Goal: Task Accomplishment & Management: Complete application form

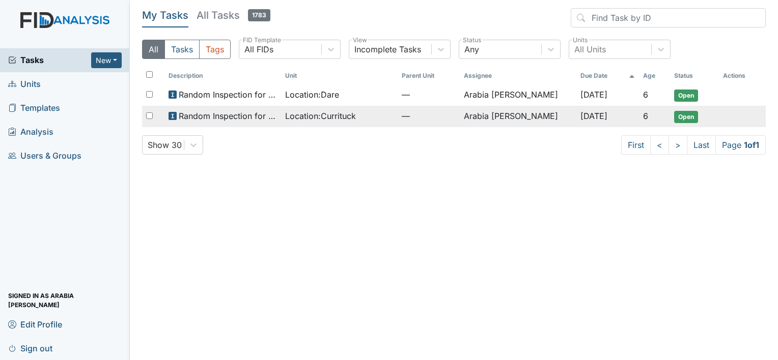
click at [260, 118] on span "Random Inspection for AM" at bounding box center [228, 116] width 98 height 12
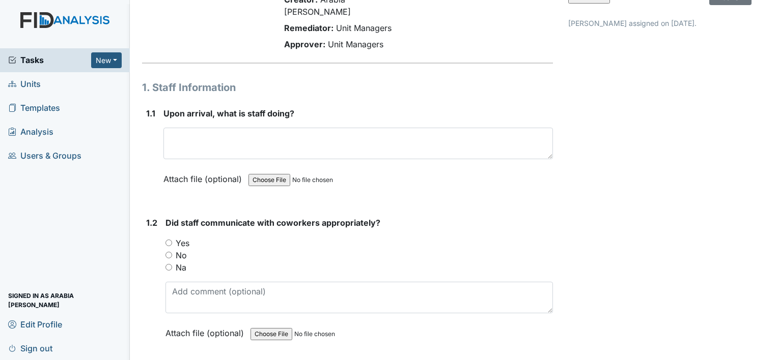
scroll to position [102, 0]
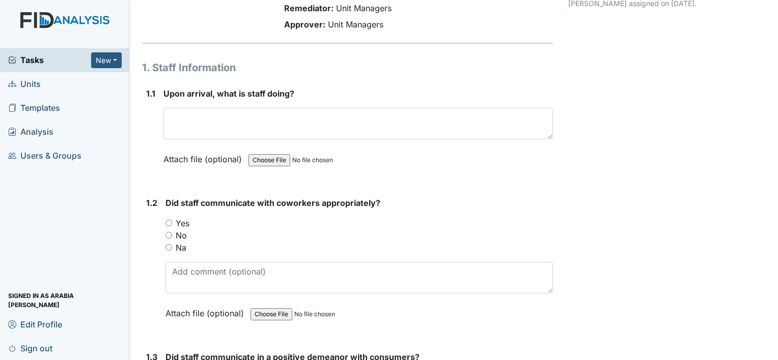
click at [174, 217] on div "Yes" at bounding box center [358, 223] width 387 height 12
click at [170, 220] on input "Yes" at bounding box center [168, 223] width 7 height 7
radio input "true"
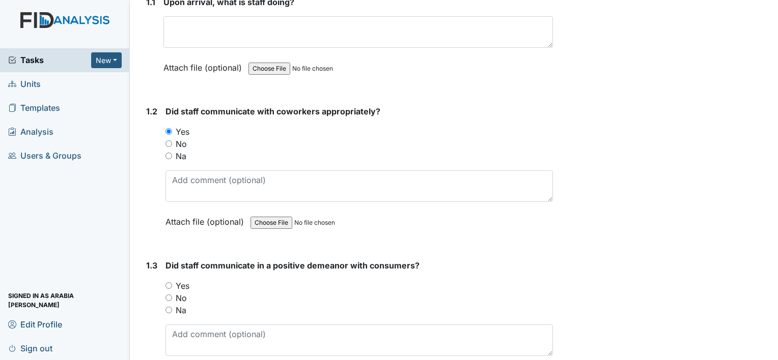
scroll to position [204, 0]
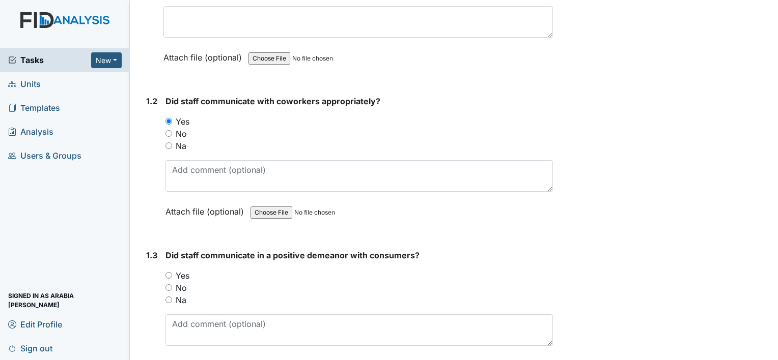
click at [183, 270] on label "Yes" at bounding box center [183, 276] width 14 height 12
click at [172, 272] on input "Yes" at bounding box center [168, 275] width 7 height 7
radio input "true"
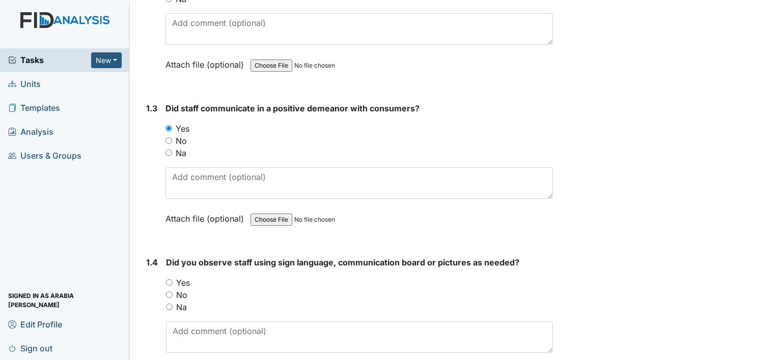
scroll to position [356, 0]
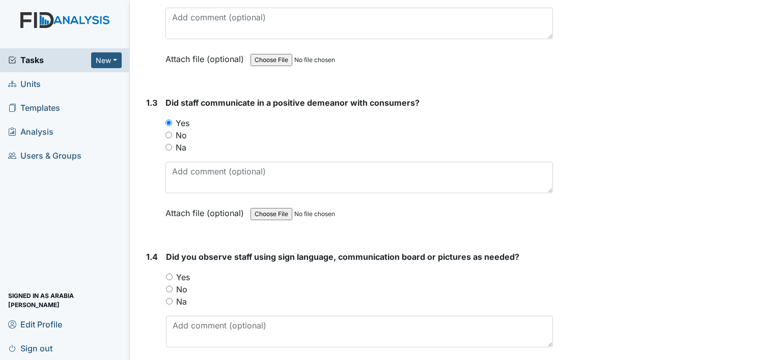
click at [185, 271] on label "Yes" at bounding box center [183, 277] width 14 height 12
click at [173, 274] on input "Yes" at bounding box center [169, 277] width 7 height 7
radio input "true"
click at [187, 296] on div "Na" at bounding box center [359, 302] width 387 height 12
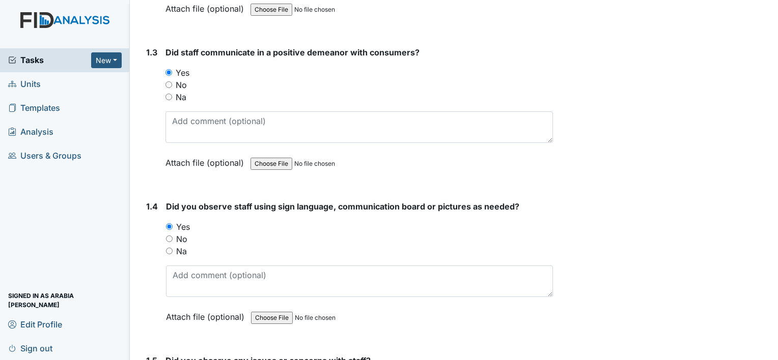
scroll to position [407, 0]
click at [185, 245] on label "Na" at bounding box center [181, 251] width 11 height 12
click at [173, 247] on input "Na" at bounding box center [169, 250] width 7 height 7
radio input "true"
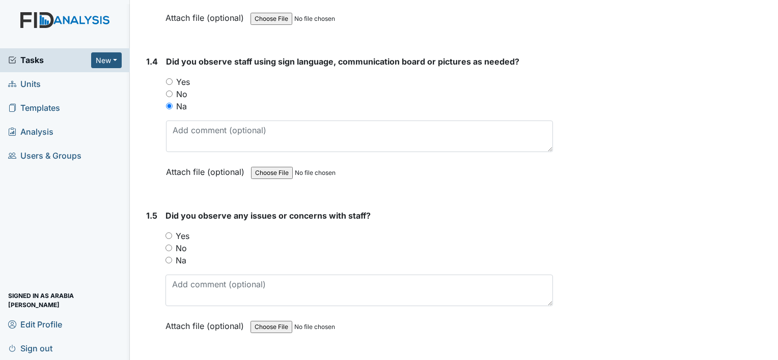
scroll to position [560, 0]
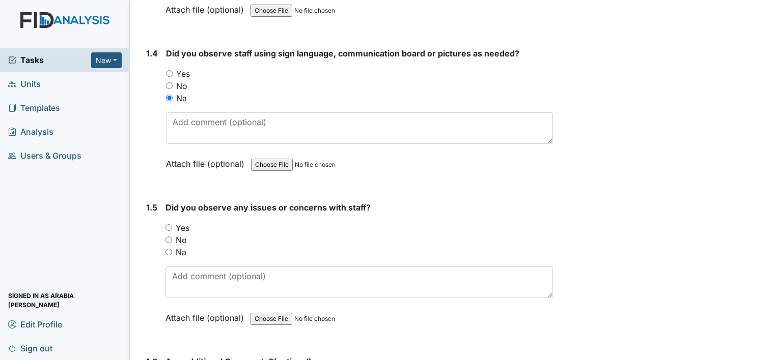
click at [168, 237] on input "No" at bounding box center [168, 240] width 7 height 7
radio input "true"
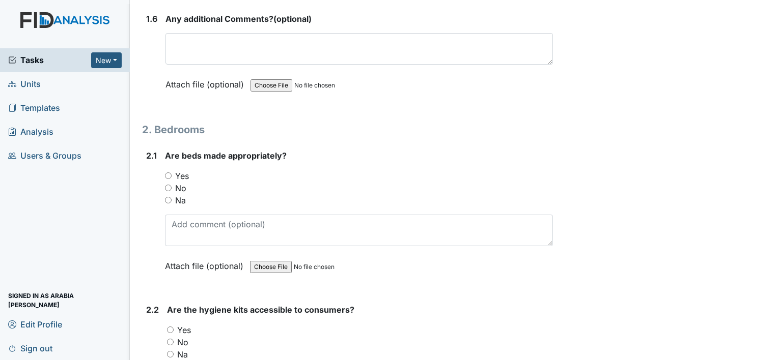
scroll to position [916, 0]
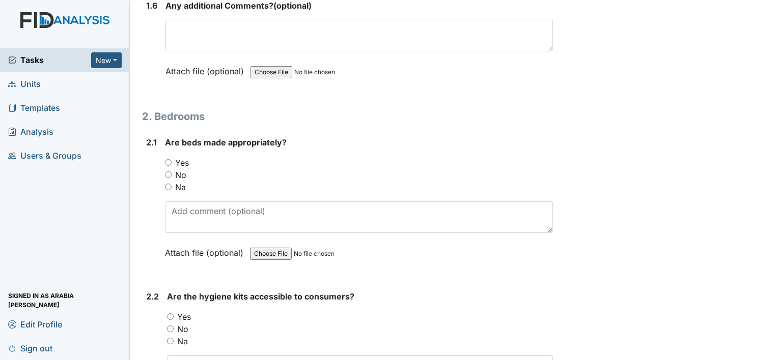
click at [165, 159] on input "Yes" at bounding box center [168, 162] width 7 height 7
radio input "true"
click at [169, 314] on input "Yes" at bounding box center [170, 317] width 7 height 7
radio input "true"
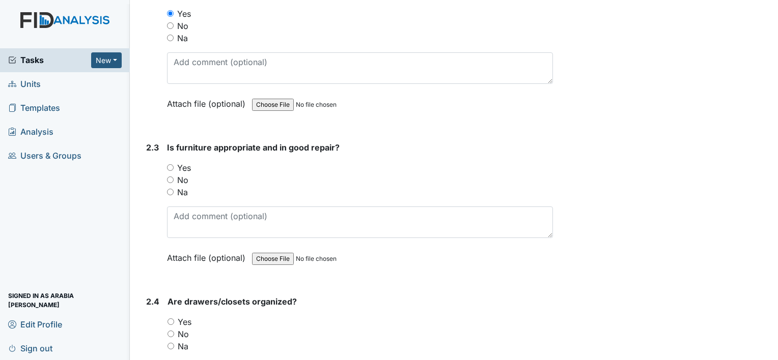
scroll to position [1222, 0]
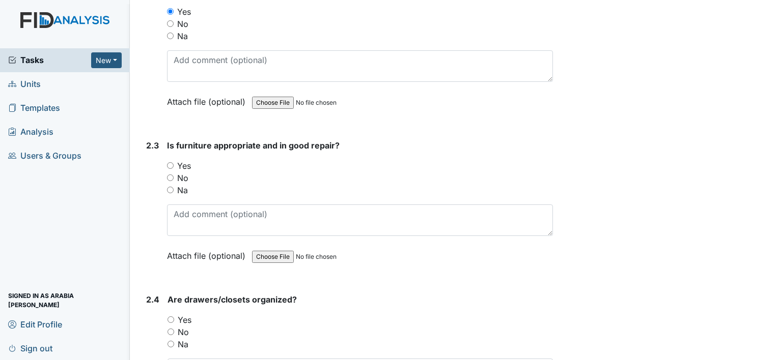
click at [167, 162] on input "Yes" at bounding box center [170, 165] width 7 height 7
radio input "true"
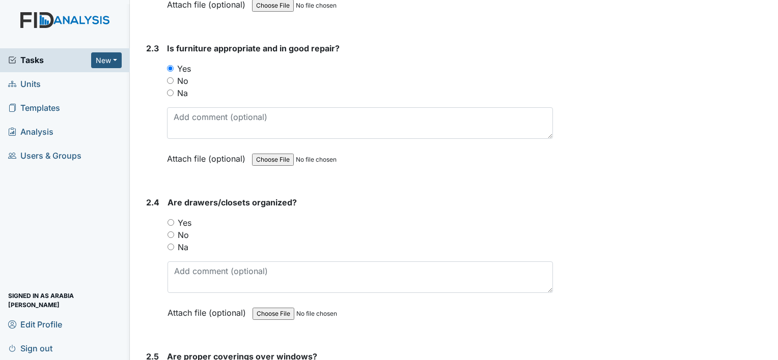
scroll to position [1323, 0]
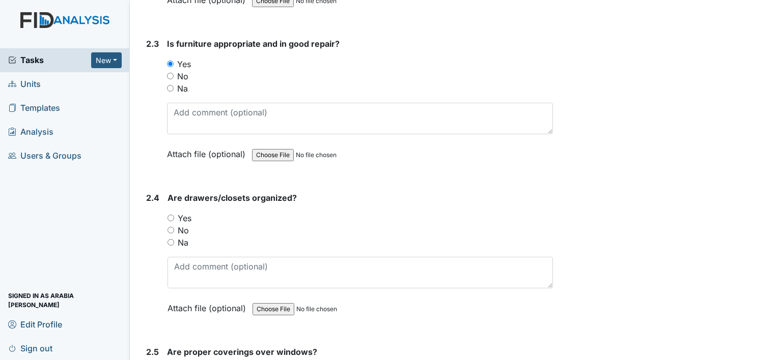
click at [174, 215] on input "Yes" at bounding box center [170, 218] width 7 height 7
radio input "true"
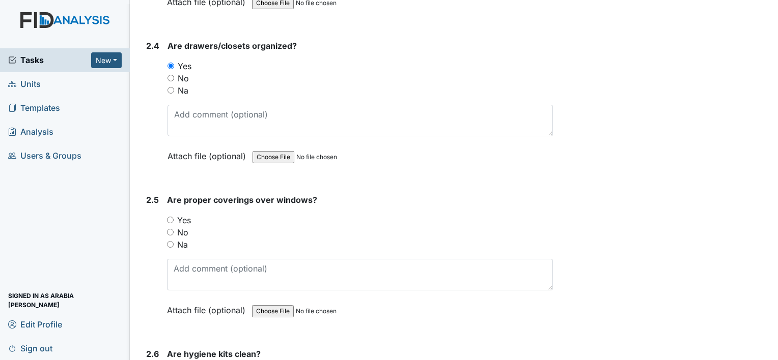
scroll to position [1476, 0]
click at [172, 216] on input "Yes" at bounding box center [170, 219] width 7 height 7
radio input "true"
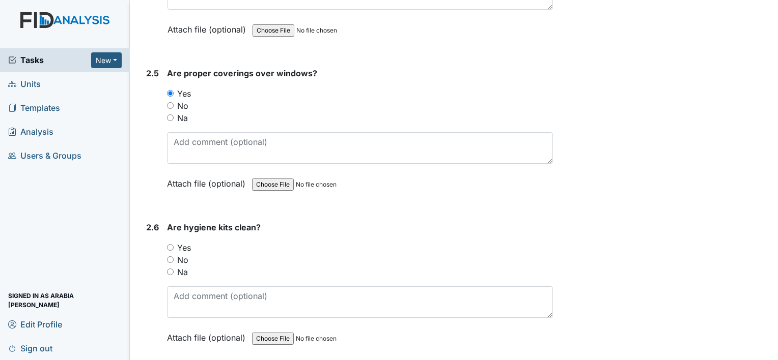
scroll to position [1629, 0]
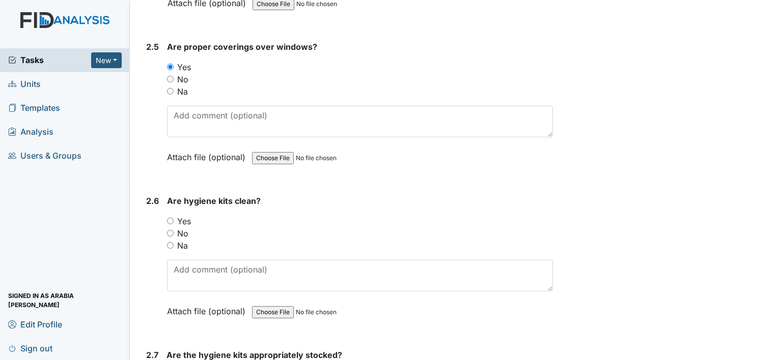
click at [172, 218] on input "Yes" at bounding box center [170, 221] width 7 height 7
radio input "true"
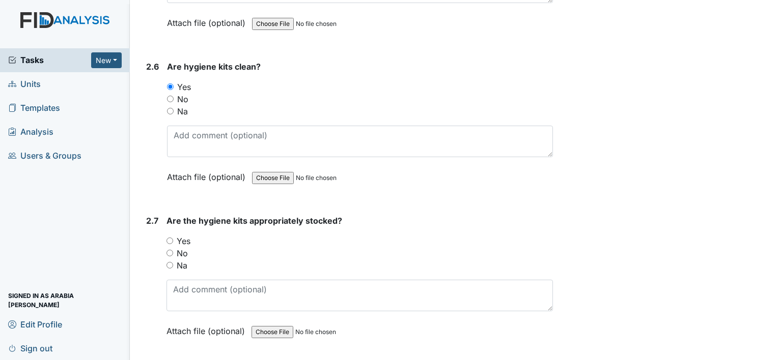
scroll to position [1782, 0]
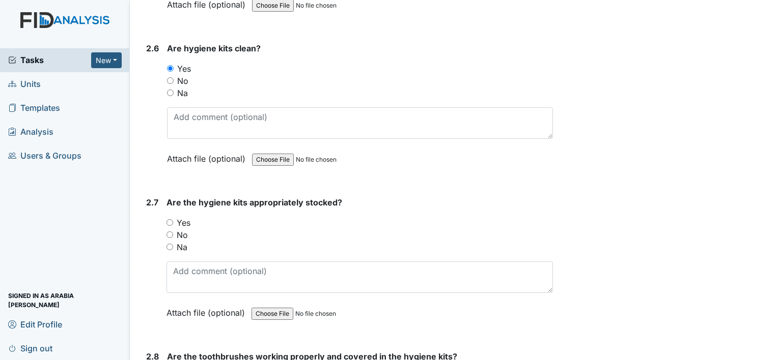
click at [173, 219] on input "Yes" at bounding box center [169, 222] width 7 height 7
radio input "true"
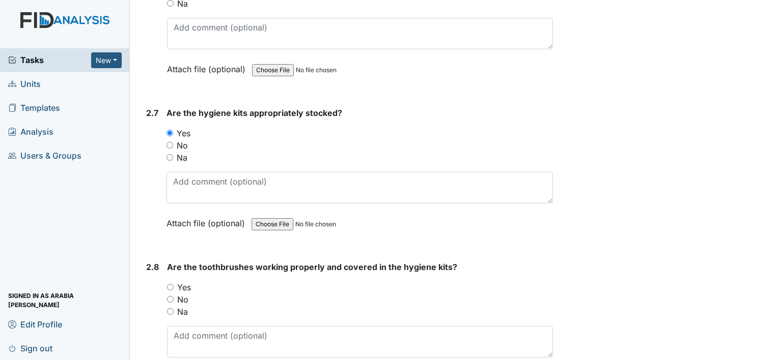
scroll to position [1934, 0]
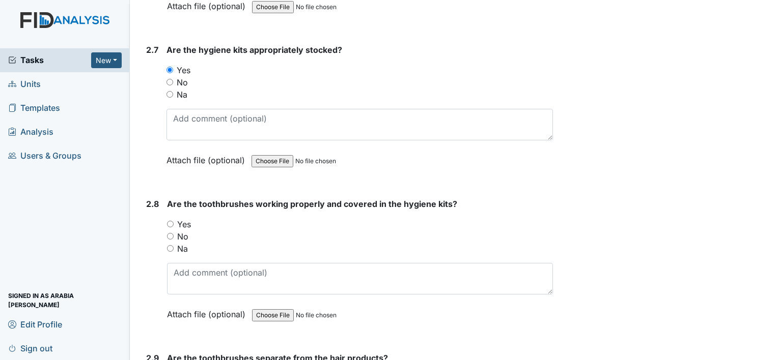
click at [172, 218] on div "Yes" at bounding box center [360, 224] width 386 height 12
click at [172, 221] on input "Yes" at bounding box center [170, 224] width 7 height 7
radio input "true"
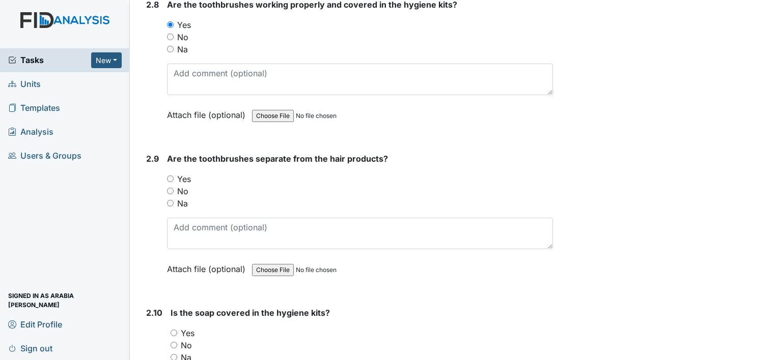
scroll to position [2138, 0]
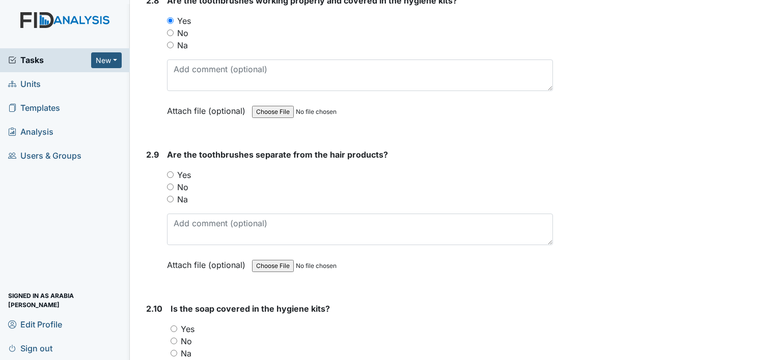
click at [172, 172] on input "Yes" at bounding box center [170, 175] width 7 height 7
radio input "true"
click at [175, 326] on input "Yes" at bounding box center [174, 329] width 7 height 7
radio input "true"
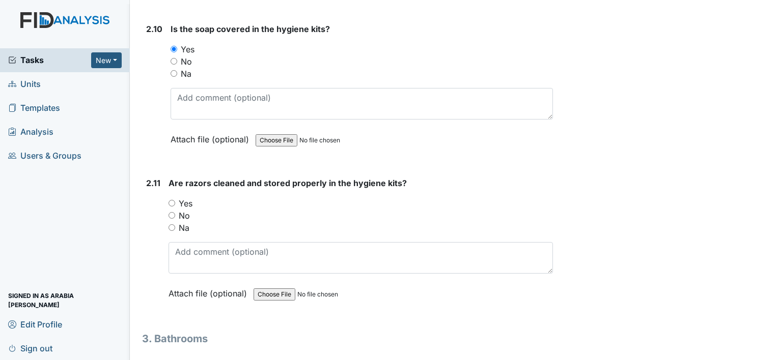
scroll to position [2443, 0]
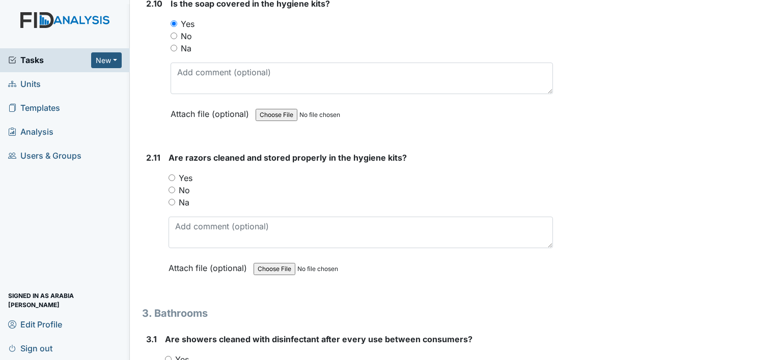
click at [173, 175] on input "Yes" at bounding box center [171, 178] width 7 height 7
radio input "true"
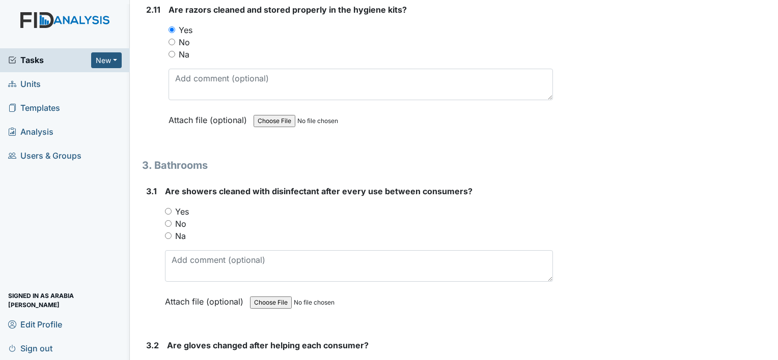
scroll to position [2596, 0]
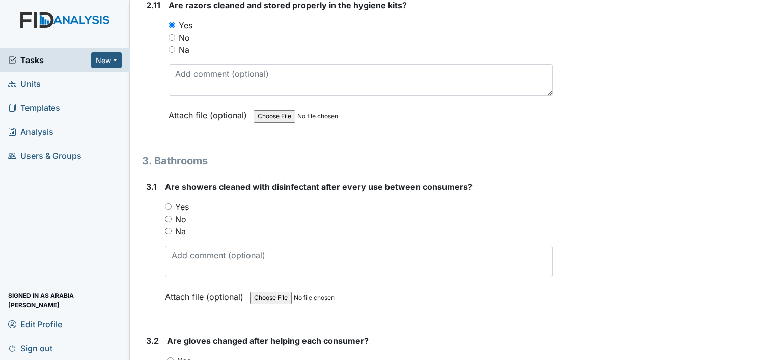
click at [165, 204] on input "Yes" at bounding box center [168, 207] width 7 height 7
radio input "true"
click at [169, 358] on input "Yes" at bounding box center [170, 361] width 7 height 7
radio input "true"
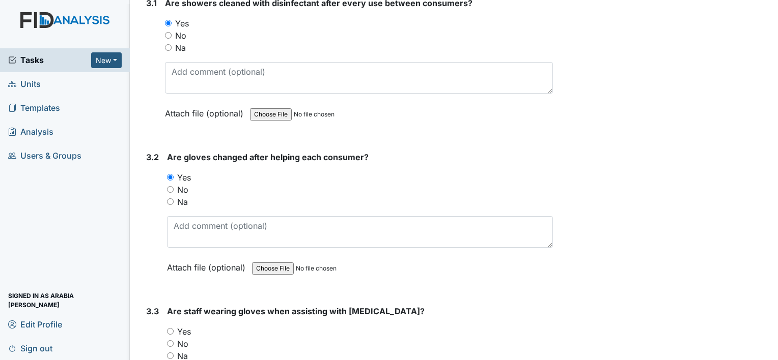
scroll to position [2850, 0]
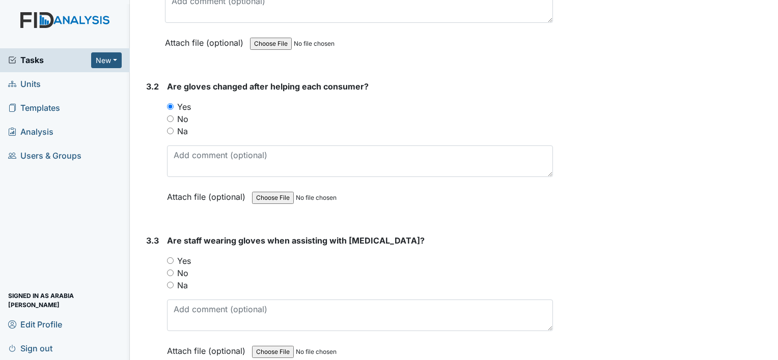
click at [171, 258] on input "Yes" at bounding box center [170, 261] width 7 height 7
radio input "true"
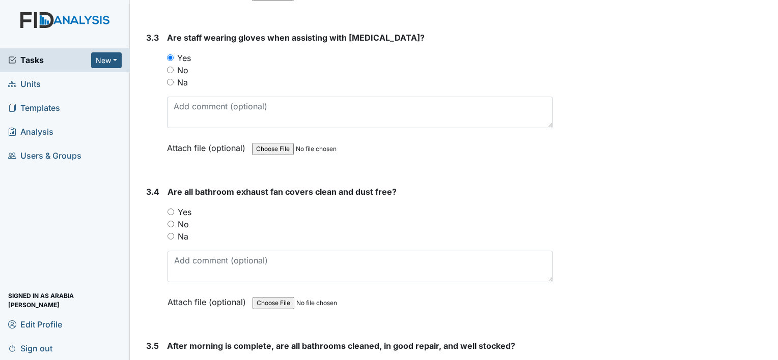
scroll to position [3054, 0]
click at [172, 208] on input "Yes" at bounding box center [170, 211] width 7 height 7
radio input "true"
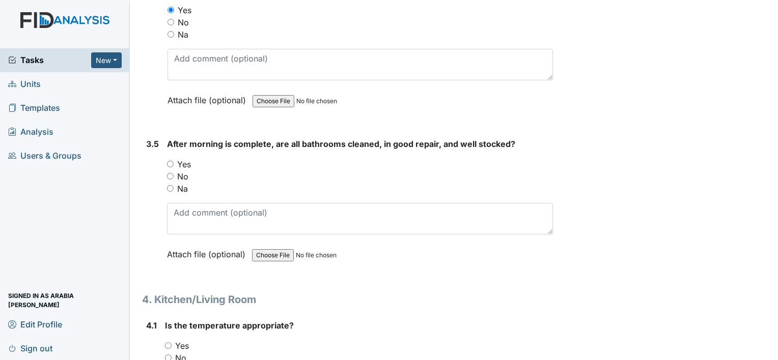
scroll to position [3258, 0]
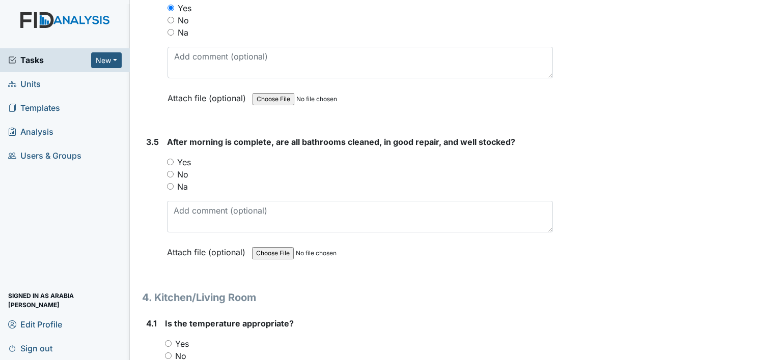
click at [169, 159] on input "Yes" at bounding box center [170, 162] width 7 height 7
radio input "true"
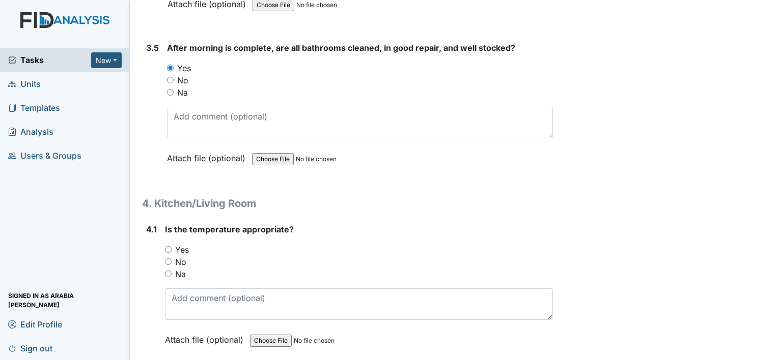
scroll to position [3360, 0]
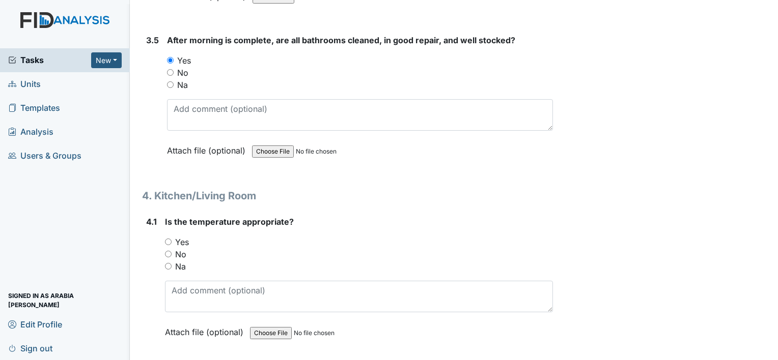
click at [169, 239] on input "Yes" at bounding box center [168, 242] width 7 height 7
radio input "true"
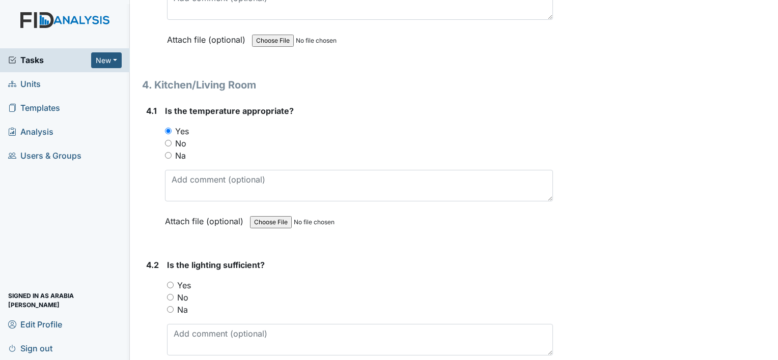
scroll to position [3512, 0]
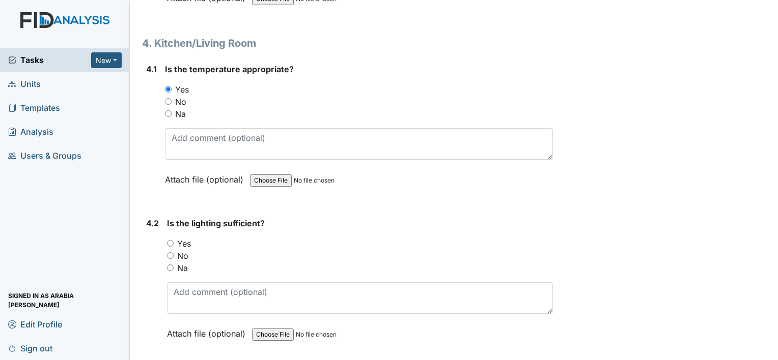
click at [171, 240] on input "Yes" at bounding box center [170, 243] width 7 height 7
radio input "true"
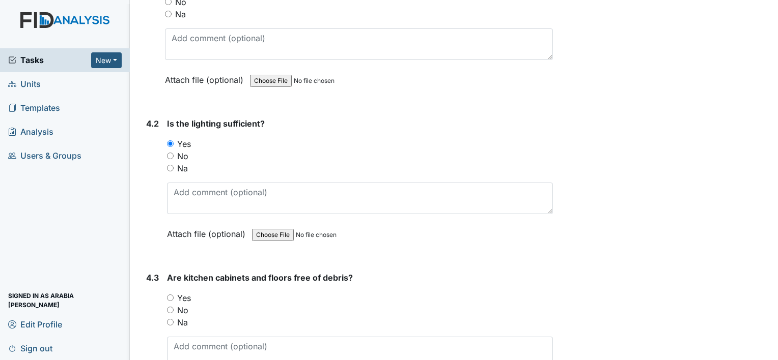
scroll to position [3614, 0]
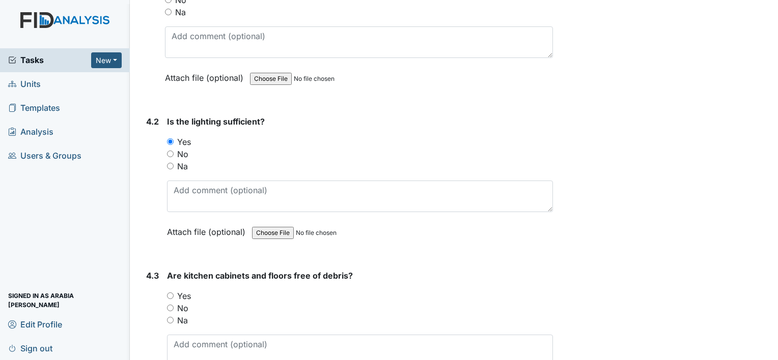
click at [171, 293] on input "Yes" at bounding box center [170, 296] width 7 height 7
radio input "true"
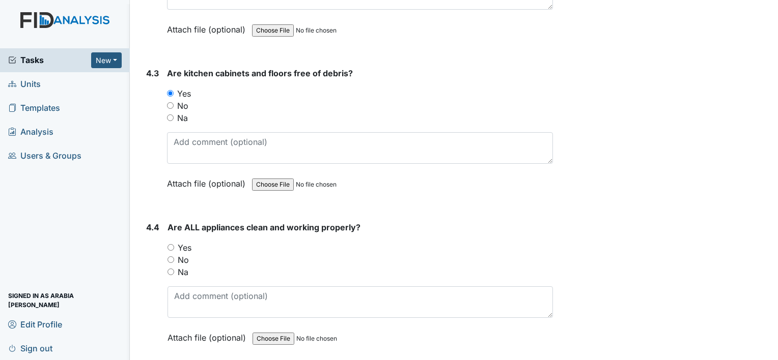
scroll to position [3818, 0]
click at [171, 241] on div "Yes" at bounding box center [359, 247] width 385 height 12
click at [171, 243] on input "Yes" at bounding box center [170, 246] width 7 height 7
radio input "true"
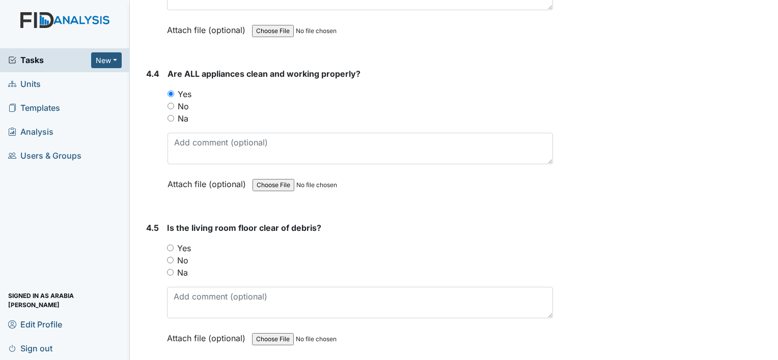
click at [166, 222] on div "4.5 Is the living room floor clear of debris? You must select one of the below …" at bounding box center [347, 291] width 411 height 138
click at [171, 245] on input "Yes" at bounding box center [170, 248] width 7 height 7
radio input "true"
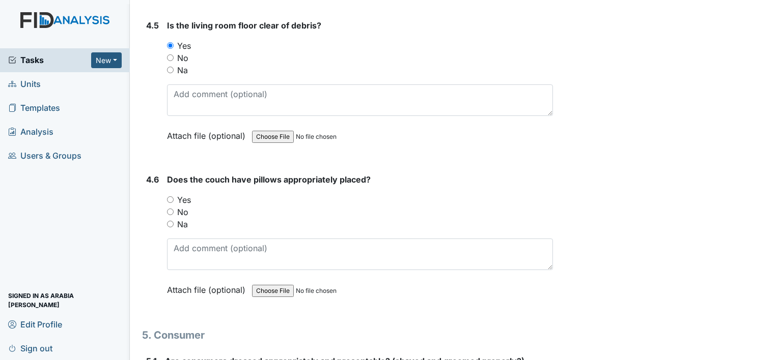
scroll to position [4174, 0]
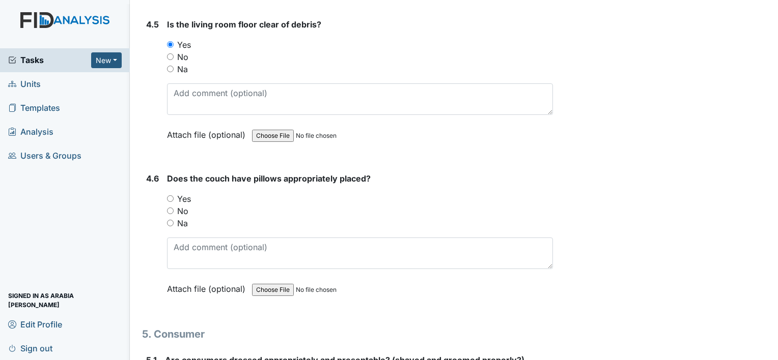
click at [171, 195] on input "Yes" at bounding box center [170, 198] width 7 height 7
radio input "true"
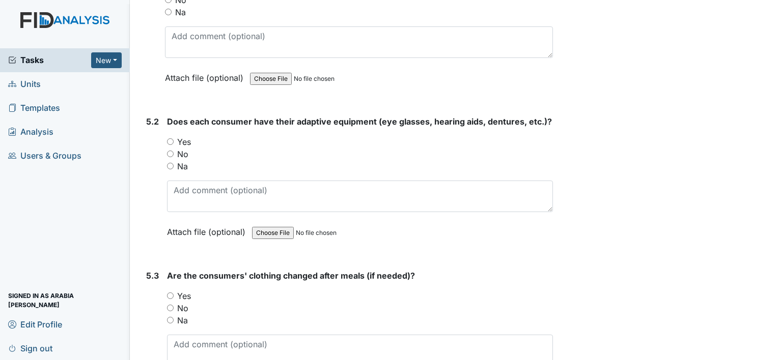
scroll to position [4581, 0]
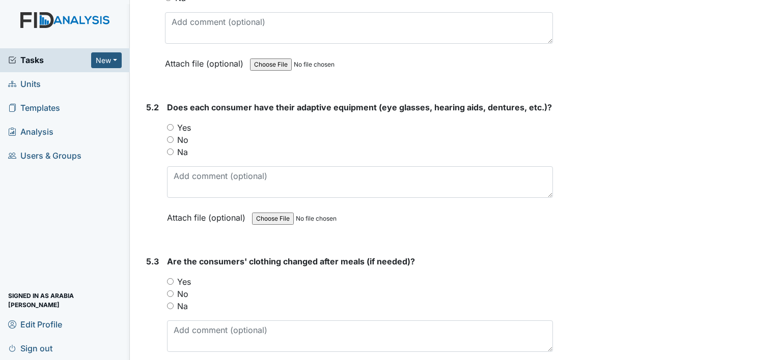
click at [170, 149] on input "Na" at bounding box center [170, 152] width 7 height 7
radio input "true"
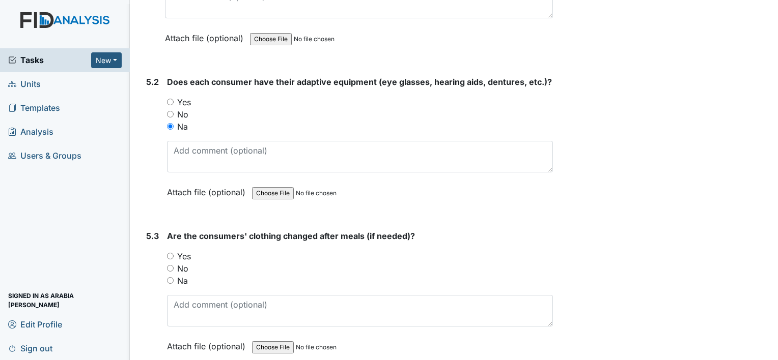
scroll to position [4683, 0]
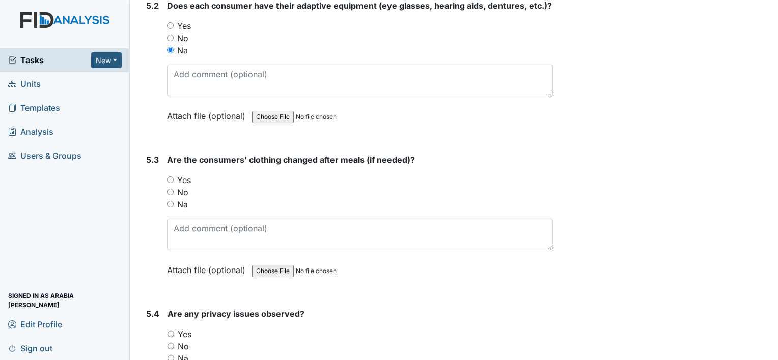
click at [175, 174] on div "Yes" at bounding box center [360, 180] width 386 height 12
click at [179, 174] on label "Yes" at bounding box center [184, 180] width 14 height 12
click at [174, 177] on input "Yes" at bounding box center [170, 180] width 7 height 7
radio input "true"
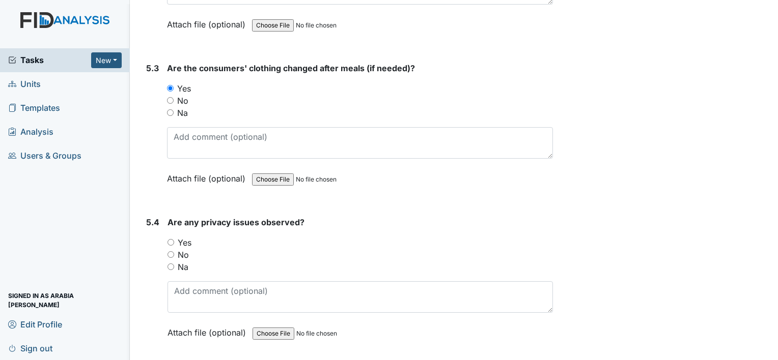
scroll to position [4785, 0]
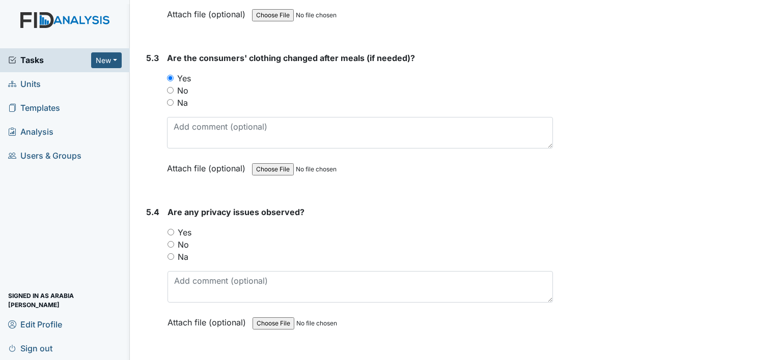
click at [181, 227] on label "Yes" at bounding box center [185, 233] width 14 height 12
click at [174, 229] on input "Yes" at bounding box center [170, 232] width 7 height 7
radio input "true"
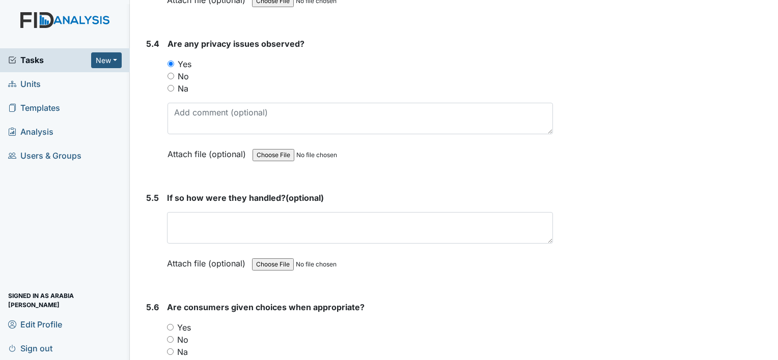
scroll to position [4887, 0]
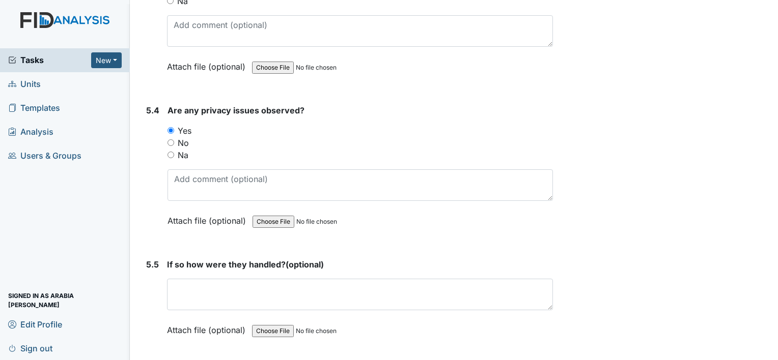
click at [181, 137] on label "No" at bounding box center [183, 143] width 11 height 12
click at [174, 139] on input "No" at bounding box center [170, 142] width 7 height 7
radio input "true"
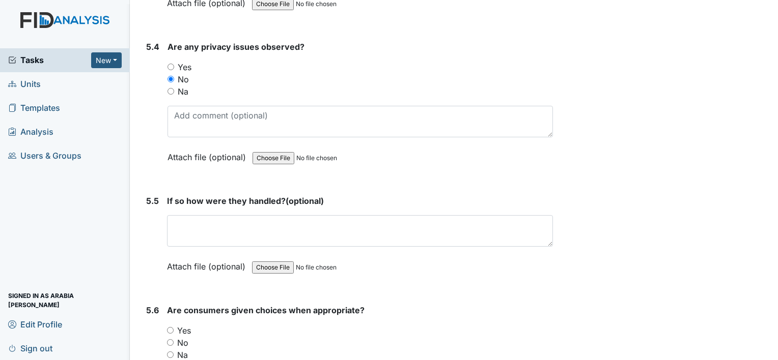
scroll to position [5039, 0]
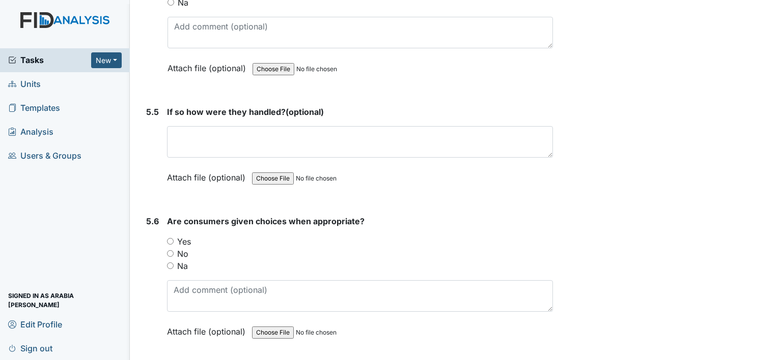
click at [175, 236] on div "Yes" at bounding box center [360, 242] width 386 height 12
click at [169, 238] on input "Yes" at bounding box center [170, 241] width 7 height 7
radio input "true"
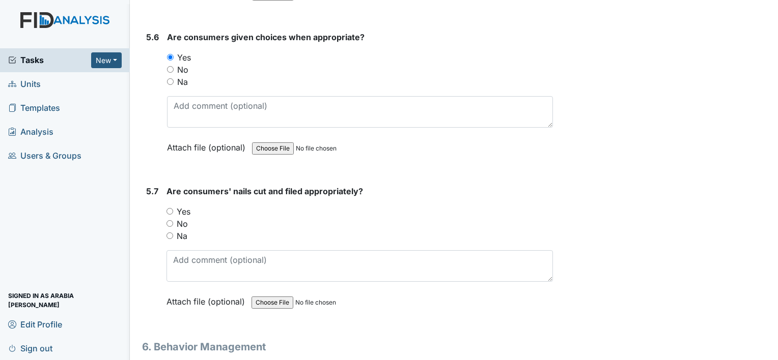
scroll to position [5243, 0]
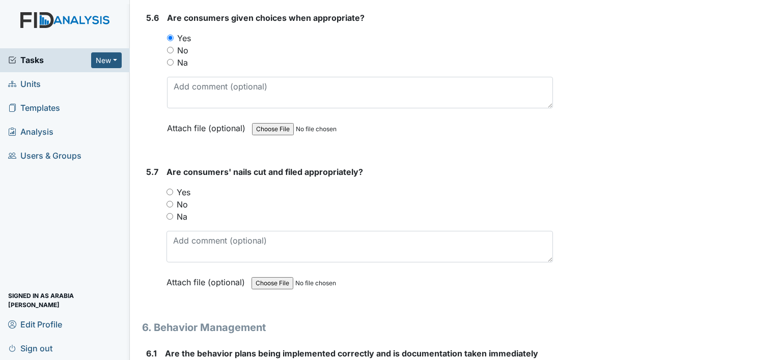
click at [169, 189] on input "Yes" at bounding box center [169, 192] width 7 height 7
radio input "true"
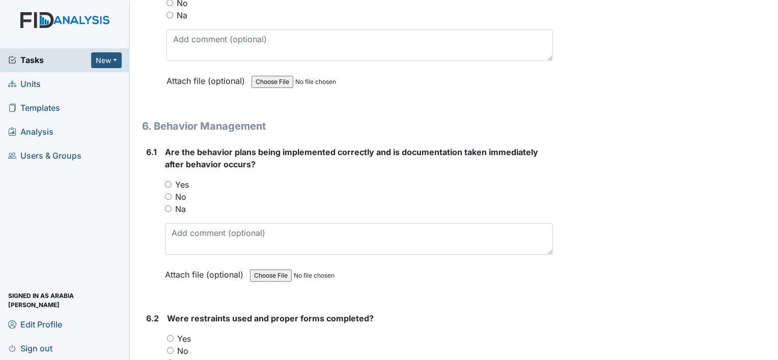
scroll to position [5446, 0]
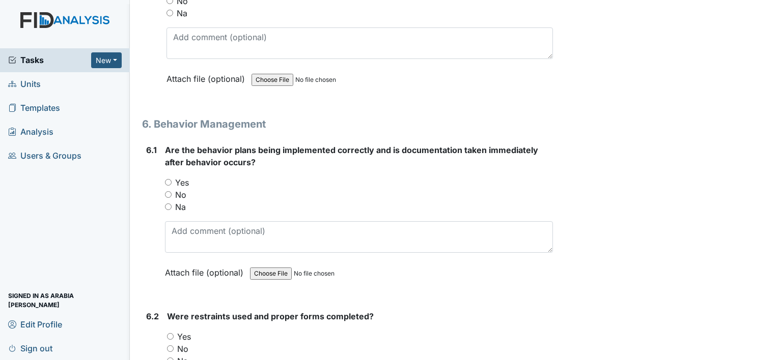
click at [188, 177] on label "Yes" at bounding box center [182, 183] width 14 height 12
click at [172, 179] on input "Yes" at bounding box center [168, 182] width 7 height 7
radio input "true"
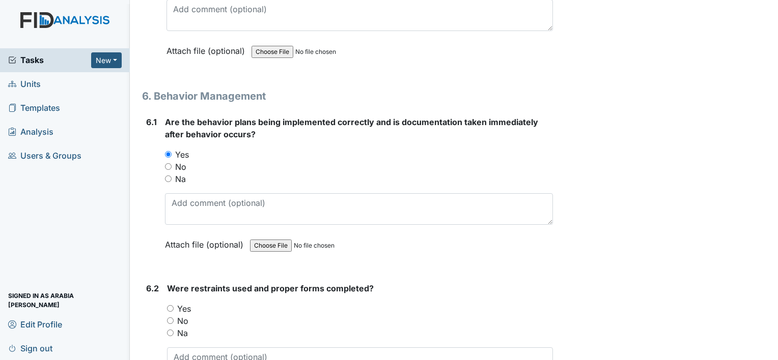
scroll to position [5548, 0]
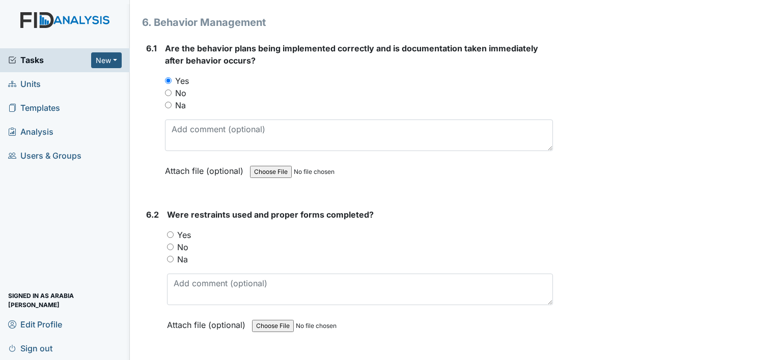
click at [183, 253] on label "Na" at bounding box center [182, 259] width 11 height 12
click at [174, 256] on input "Na" at bounding box center [170, 259] width 7 height 7
radio input "true"
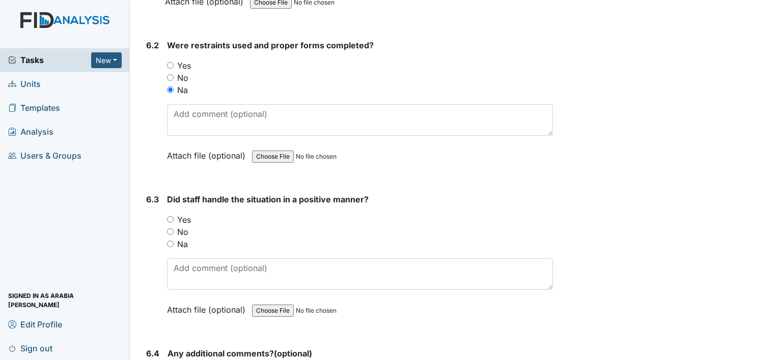
scroll to position [5752, 0]
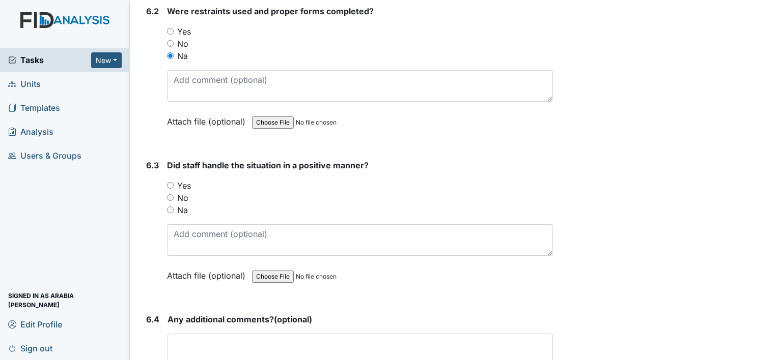
click at [187, 180] on label "Yes" at bounding box center [184, 186] width 14 height 12
click at [174, 182] on input "Yes" at bounding box center [170, 185] width 7 height 7
radio input "true"
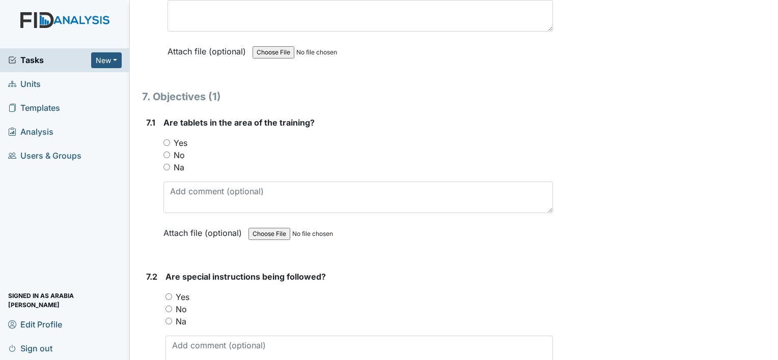
scroll to position [6108, 0]
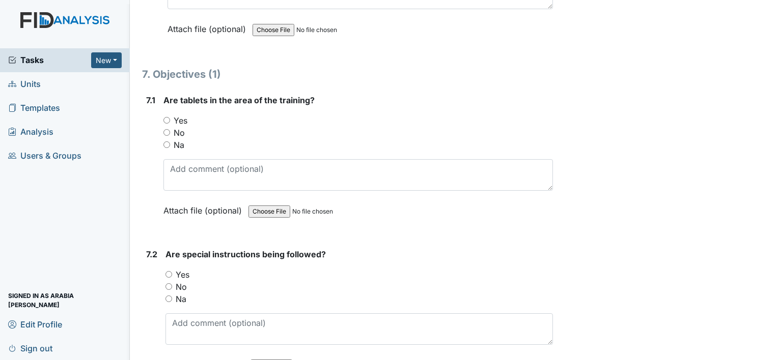
click at [179, 115] on label "Yes" at bounding box center [181, 121] width 14 height 12
click at [170, 117] on input "Yes" at bounding box center [166, 120] width 7 height 7
radio input "true"
click at [185, 269] on label "Yes" at bounding box center [183, 275] width 14 height 12
click at [172, 271] on input "Yes" at bounding box center [168, 274] width 7 height 7
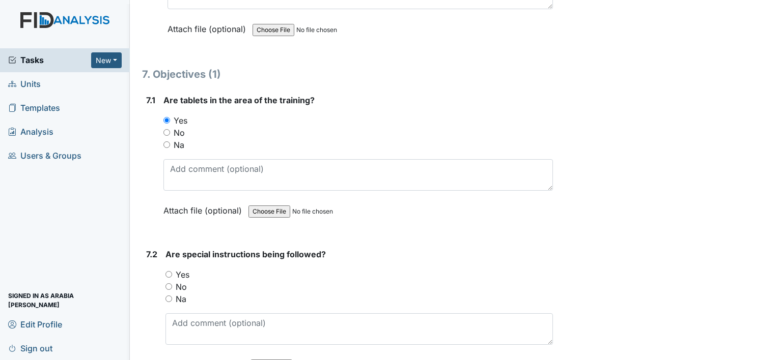
radio input "true"
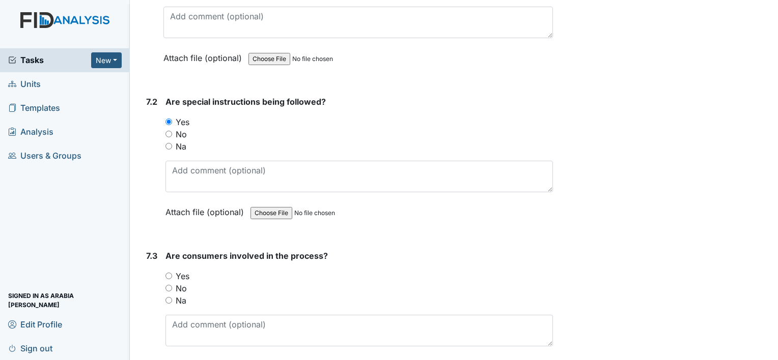
click at [185, 270] on label "Yes" at bounding box center [183, 276] width 14 height 12
click at [172, 273] on input "Yes" at bounding box center [168, 276] width 7 height 7
radio input "true"
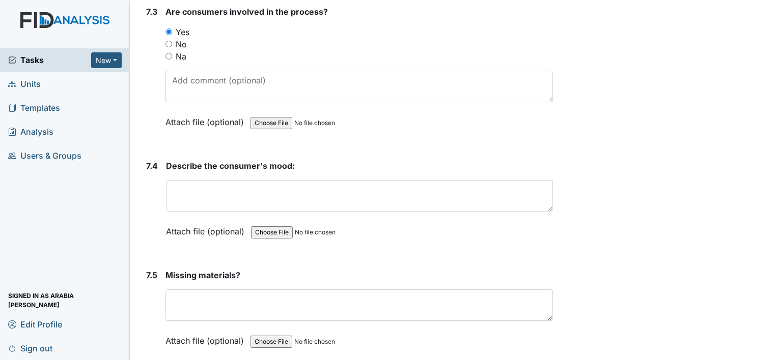
scroll to position [6515, 0]
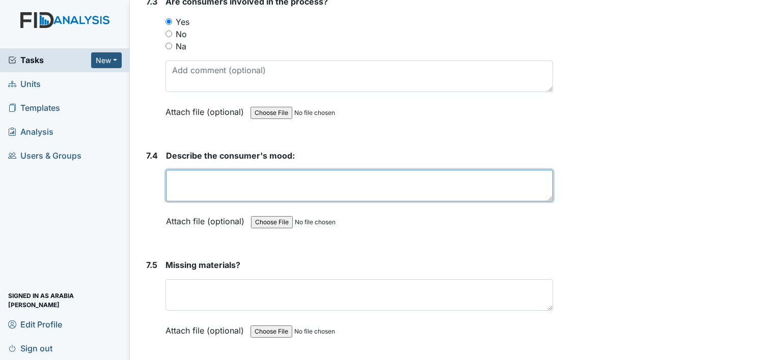
click at [222, 170] on textarea at bounding box center [359, 186] width 387 height 32
type textarea "none"
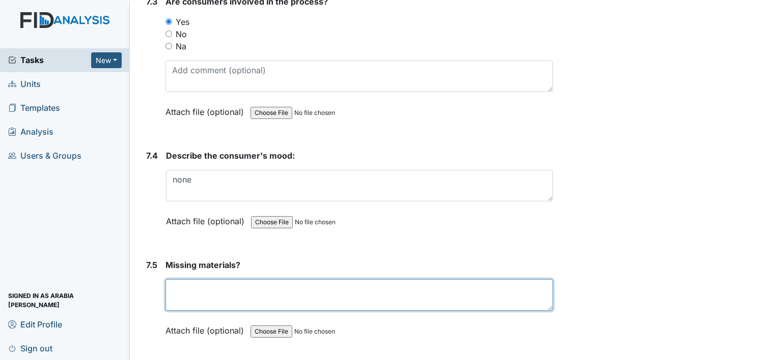
click at [527, 279] on textarea at bounding box center [358, 295] width 387 height 32
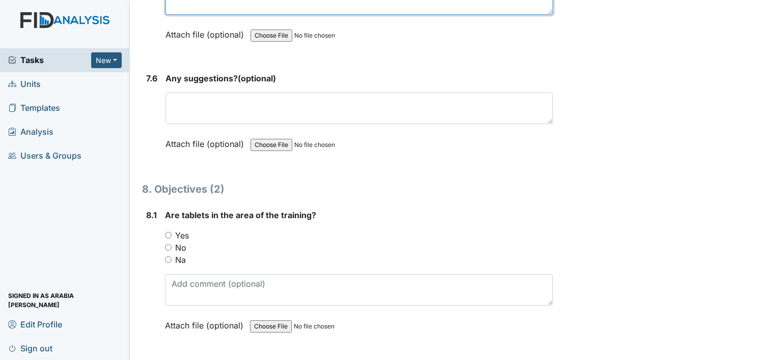
scroll to position [6821, 0]
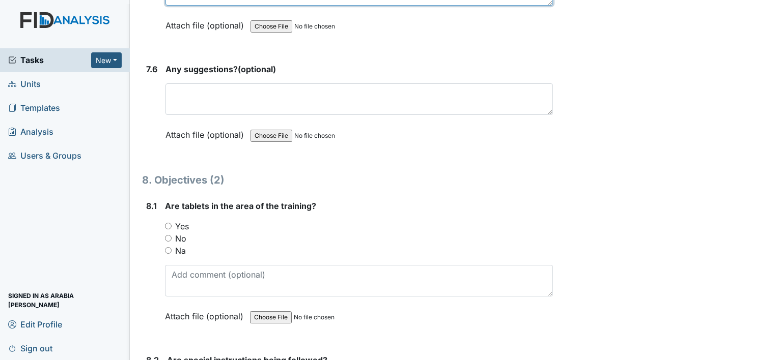
type textarea "none"
click at [183, 220] on label "Yes" at bounding box center [182, 226] width 14 height 12
click at [172, 223] on input "Yes" at bounding box center [168, 226] width 7 height 7
radio input "true"
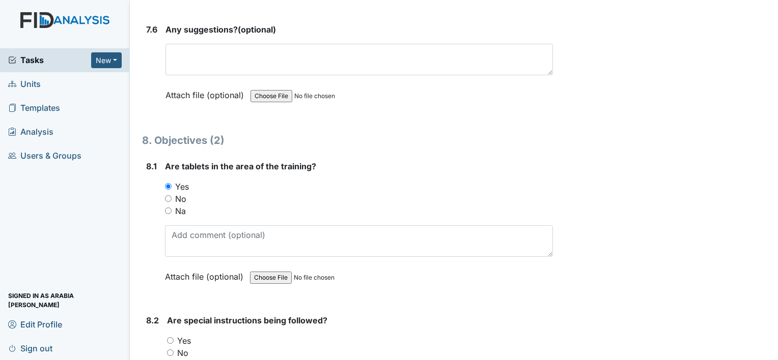
scroll to position [6923, 0]
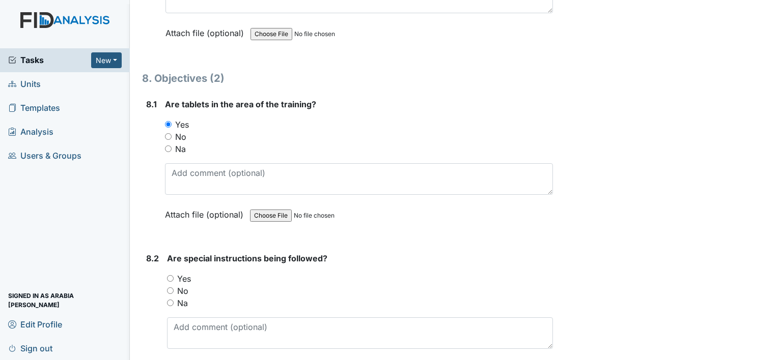
click at [173, 275] on input "Yes" at bounding box center [170, 278] width 7 height 7
radio input "true"
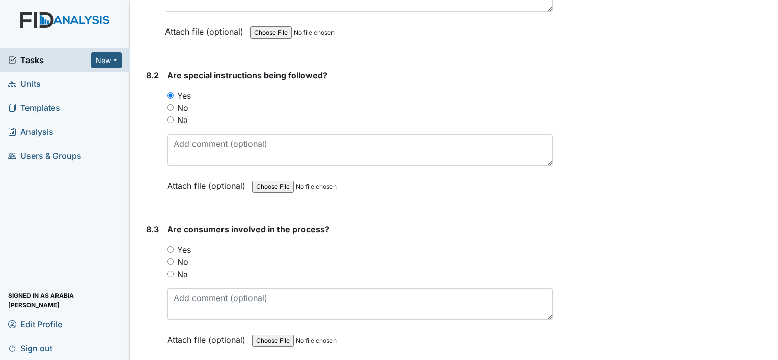
scroll to position [7126, 0]
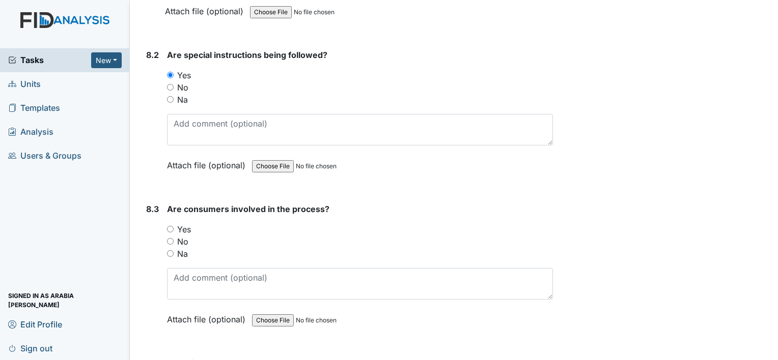
click at [178, 223] on label "Yes" at bounding box center [184, 229] width 14 height 12
click at [174, 226] on input "Yes" at bounding box center [170, 229] width 7 height 7
radio input "true"
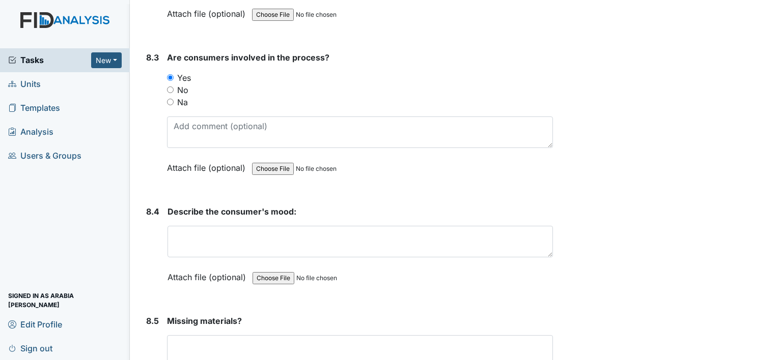
scroll to position [7279, 0]
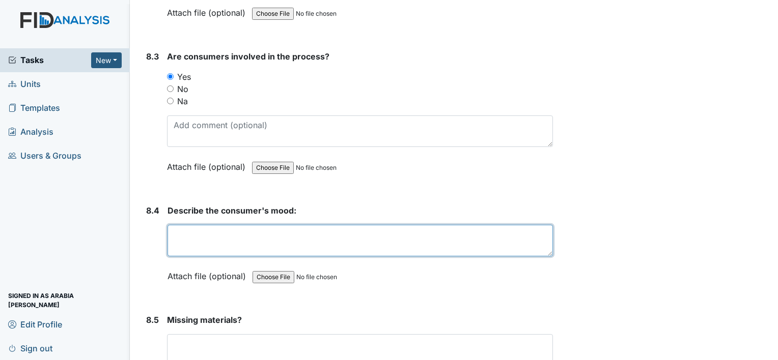
click at [236, 225] on textarea at bounding box center [359, 241] width 385 height 32
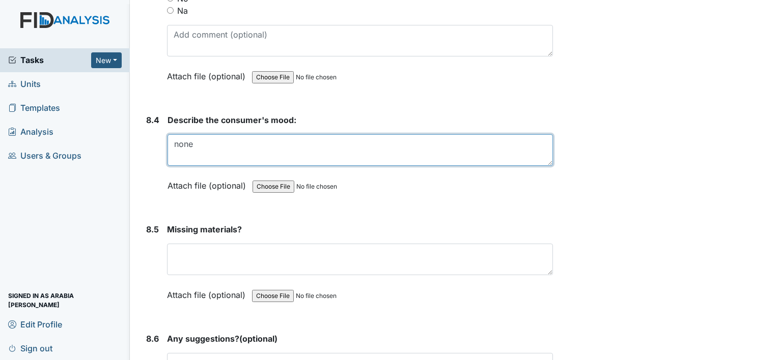
scroll to position [7381, 0]
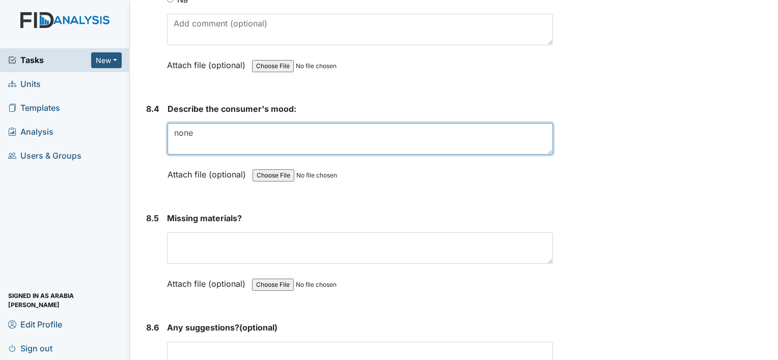
type textarea "none"
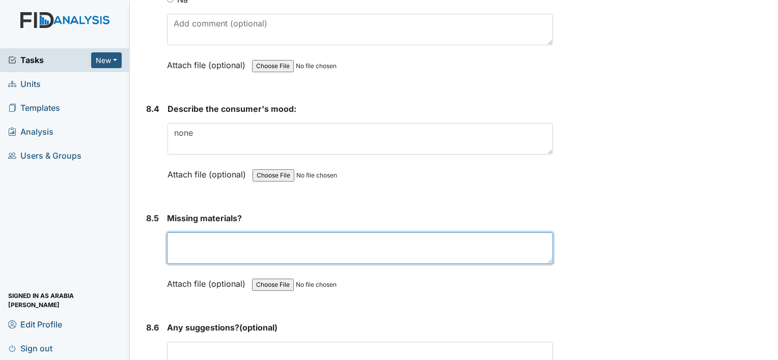
click at [240, 233] on textarea at bounding box center [360, 249] width 386 height 32
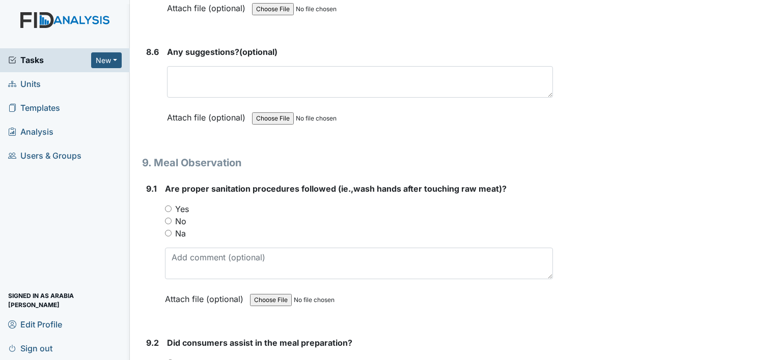
scroll to position [7686, 0]
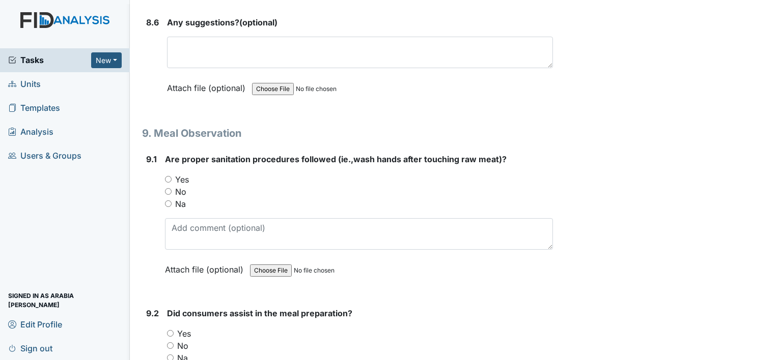
type textarea "none"
click at [181, 174] on label "Yes" at bounding box center [182, 180] width 14 height 12
click at [172, 176] on input "Yes" at bounding box center [168, 179] width 7 height 7
radio input "true"
click at [183, 328] on label "Yes" at bounding box center [184, 334] width 14 height 12
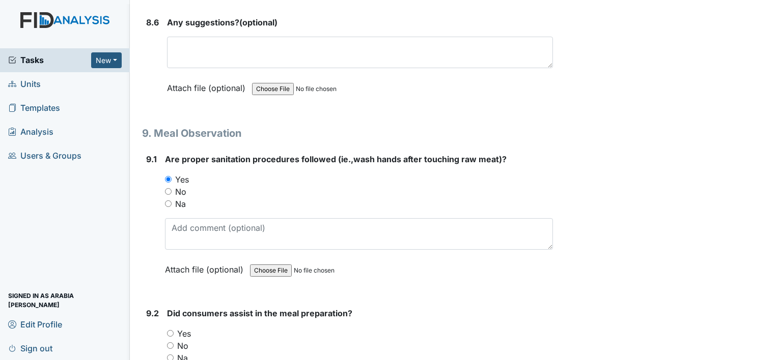
click at [174, 330] on input "Yes" at bounding box center [170, 333] width 7 height 7
radio input "true"
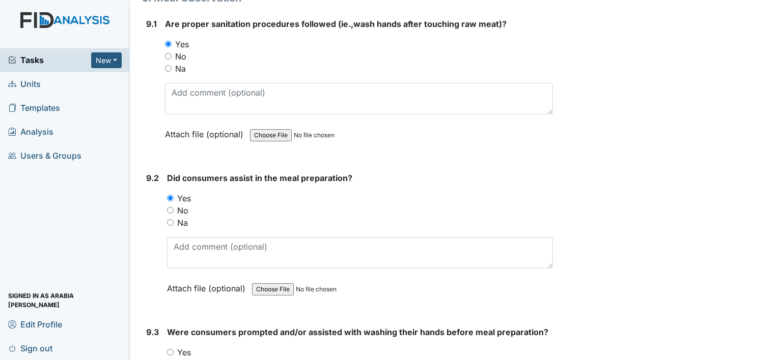
scroll to position [7890, 0]
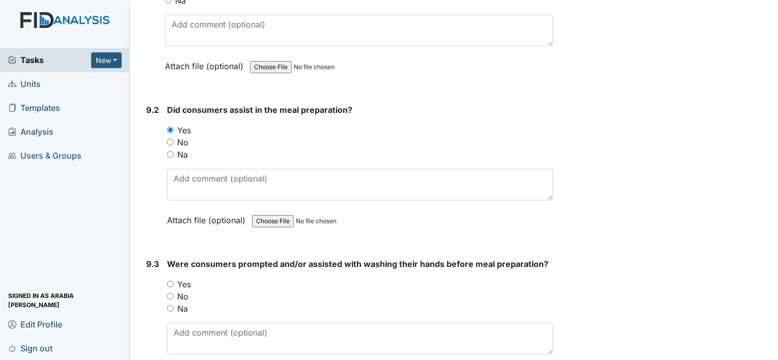
click at [178, 278] on label "Yes" at bounding box center [184, 284] width 14 height 12
click at [174, 281] on input "Yes" at bounding box center [170, 284] width 7 height 7
radio input "true"
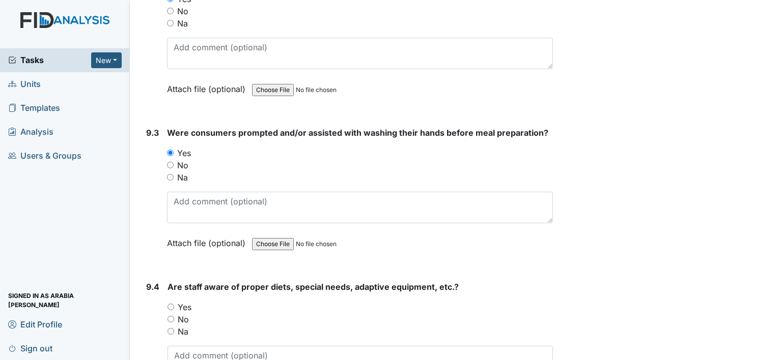
scroll to position [8042, 0]
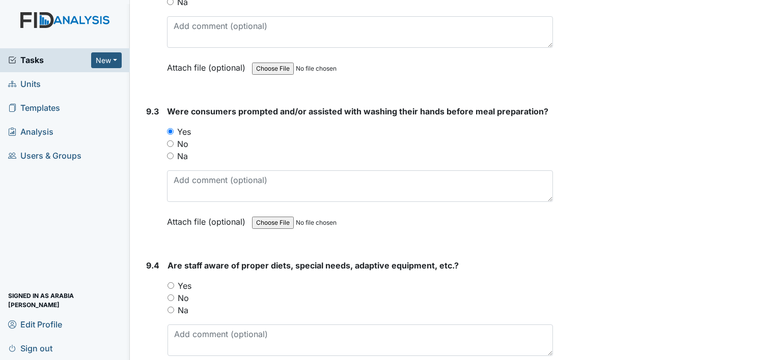
click at [182, 280] on label "Yes" at bounding box center [185, 286] width 14 height 12
click at [174, 283] on input "Yes" at bounding box center [170, 286] width 7 height 7
radio input "true"
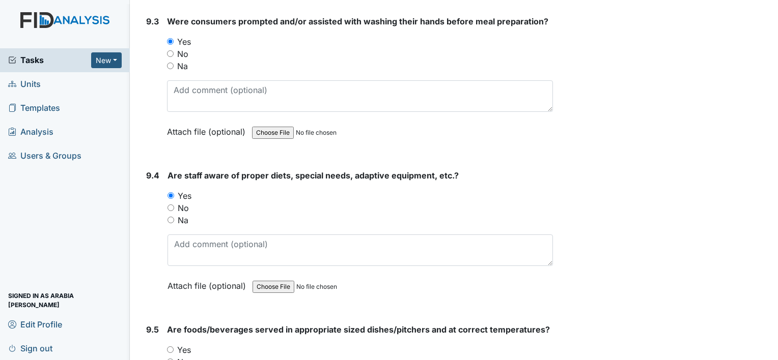
scroll to position [8144, 0]
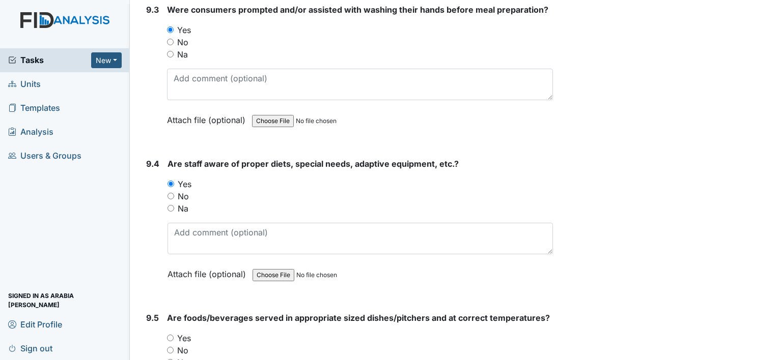
click at [181, 332] on label "Yes" at bounding box center [184, 338] width 14 height 12
click at [174, 335] on input "Yes" at bounding box center [170, 338] width 7 height 7
radio input "true"
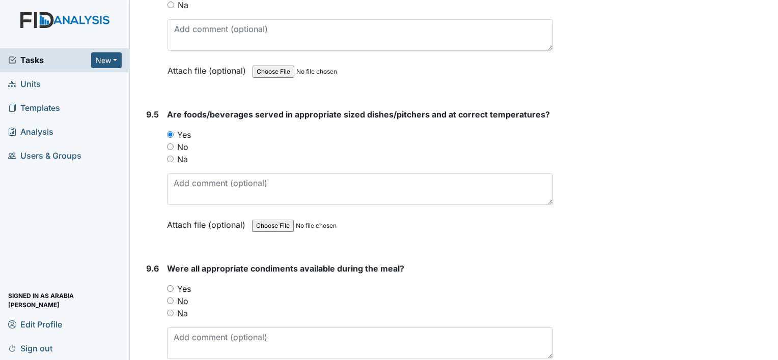
click at [185, 283] on label "Yes" at bounding box center [184, 289] width 14 height 12
click at [174, 286] on input "Yes" at bounding box center [170, 289] width 7 height 7
radio input "true"
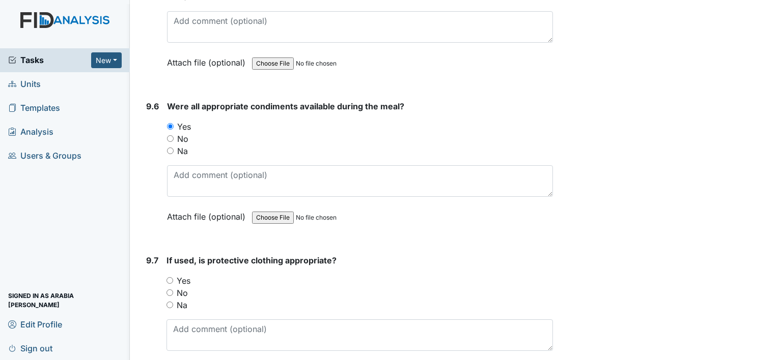
scroll to position [8551, 0]
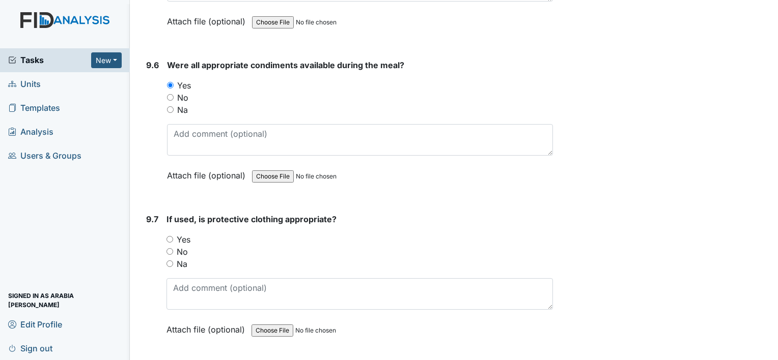
click at [187, 234] on label "Yes" at bounding box center [184, 240] width 14 height 12
click at [173, 236] on input "Yes" at bounding box center [169, 239] width 7 height 7
radio input "true"
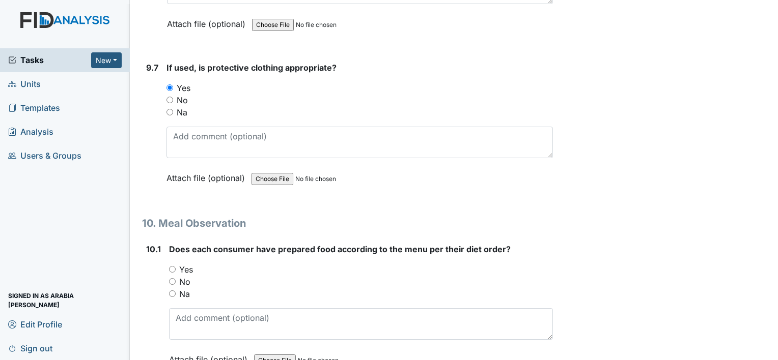
scroll to position [8704, 0]
click at [180, 263] on label "Yes" at bounding box center [186, 269] width 14 height 12
click at [176, 265] on input "Yes" at bounding box center [172, 268] width 7 height 7
radio input "true"
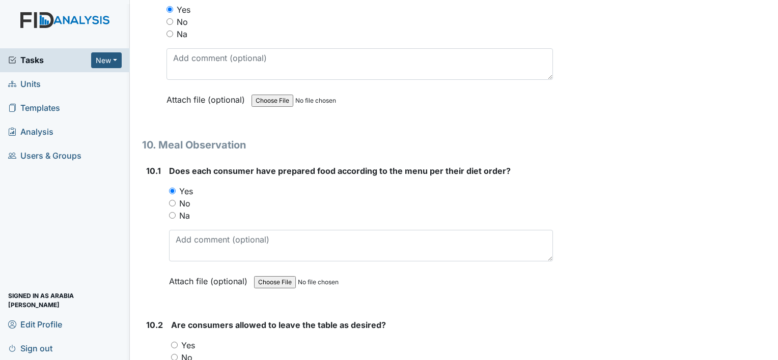
scroll to position [8857, 0]
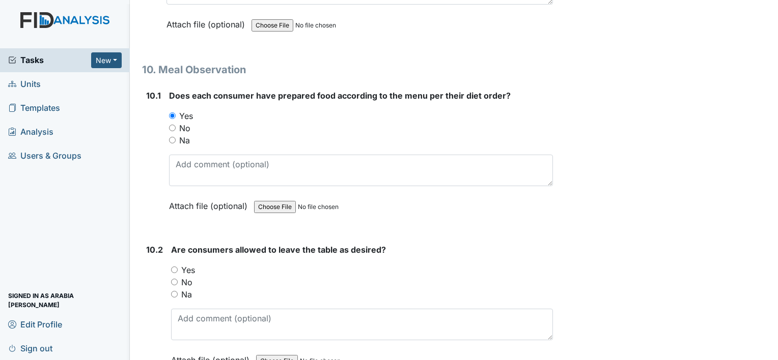
click at [180, 264] on div "Yes" at bounding box center [362, 270] width 382 height 12
click at [175, 267] on input "Yes" at bounding box center [174, 270] width 7 height 7
radio input "true"
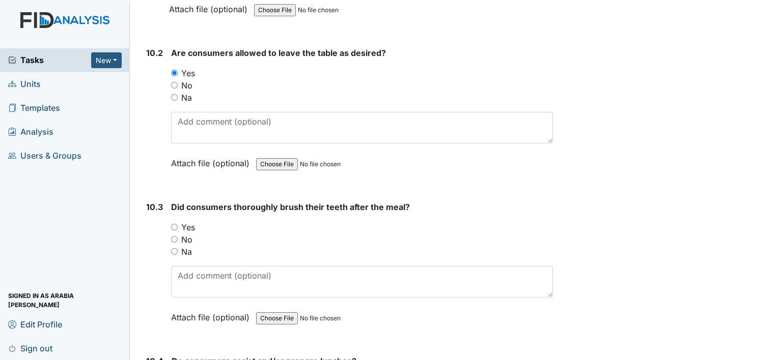
scroll to position [9061, 0]
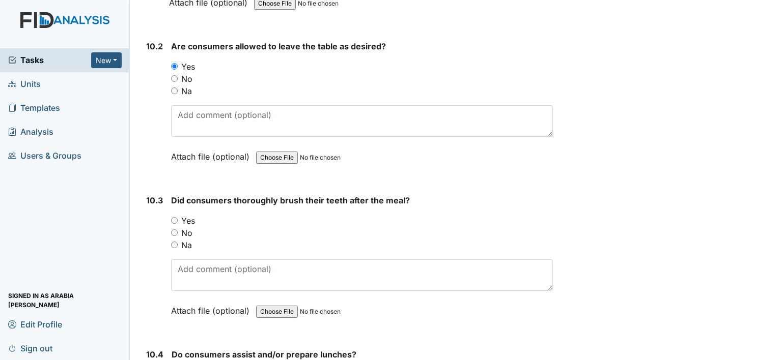
click at [176, 217] on input "Yes" at bounding box center [174, 220] width 7 height 7
radio input "true"
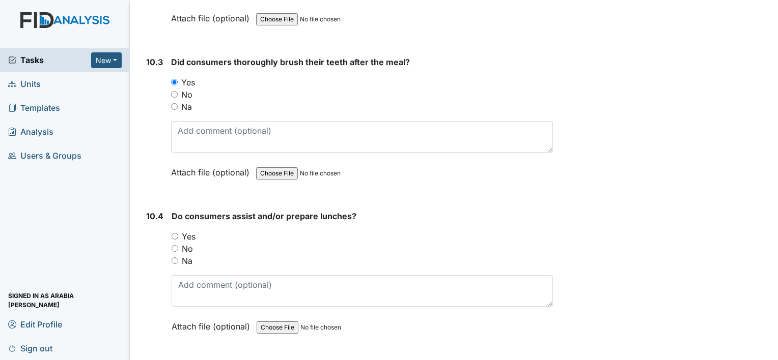
scroll to position [9213, 0]
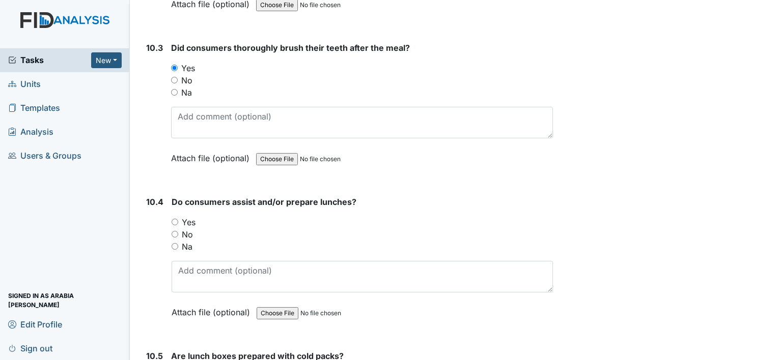
click at [173, 219] on input "Yes" at bounding box center [175, 222] width 7 height 7
radio input "true"
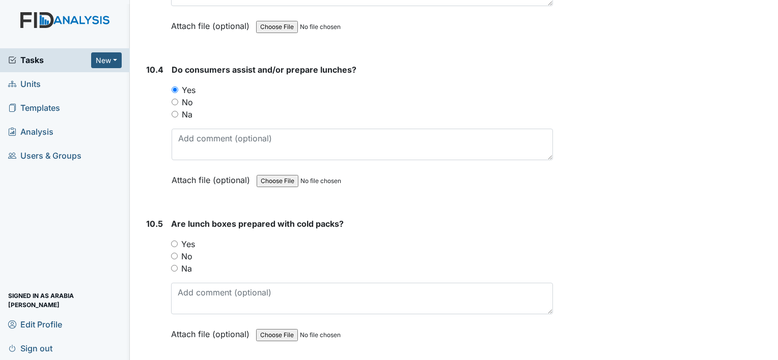
scroll to position [9366, 0]
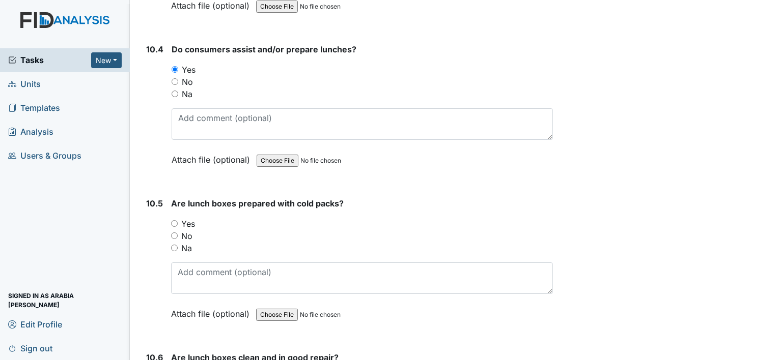
click at [176, 220] on input "Yes" at bounding box center [174, 223] width 7 height 7
radio input "true"
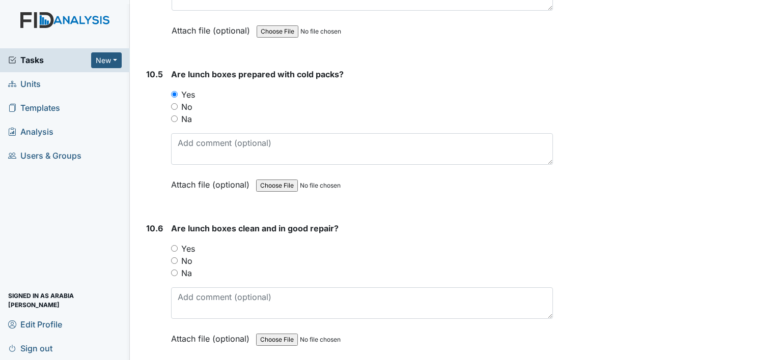
scroll to position [9570, 0]
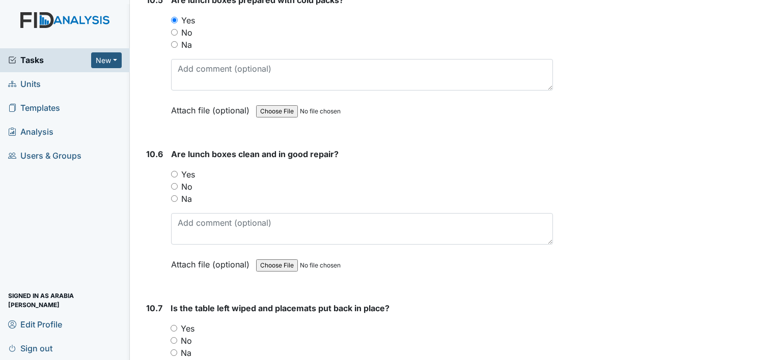
click at [191, 168] on label "Yes" at bounding box center [188, 174] width 14 height 12
click at [178, 171] on input "Yes" at bounding box center [174, 174] width 7 height 7
radio input "true"
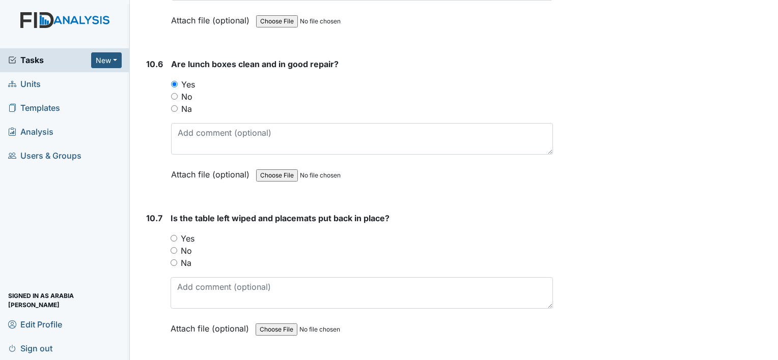
scroll to position [9671, 0]
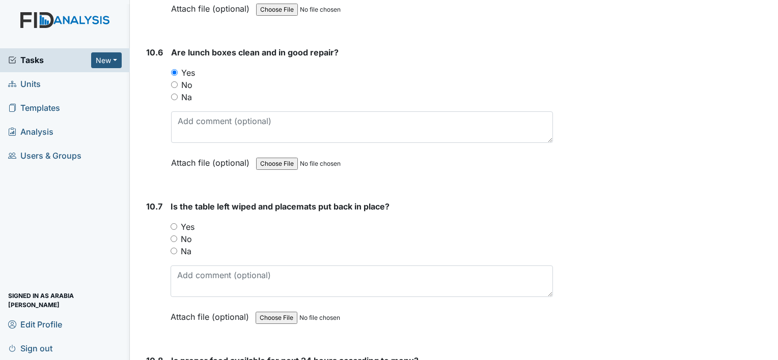
click at [187, 221] on label "Yes" at bounding box center [188, 227] width 14 height 12
click at [177, 223] on input "Yes" at bounding box center [174, 226] width 7 height 7
radio input "true"
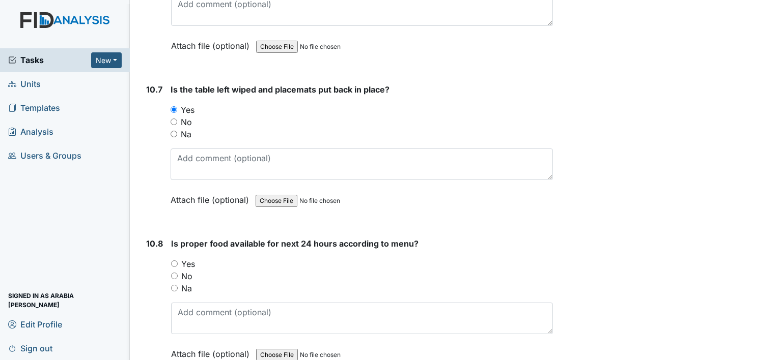
scroll to position [9824, 0]
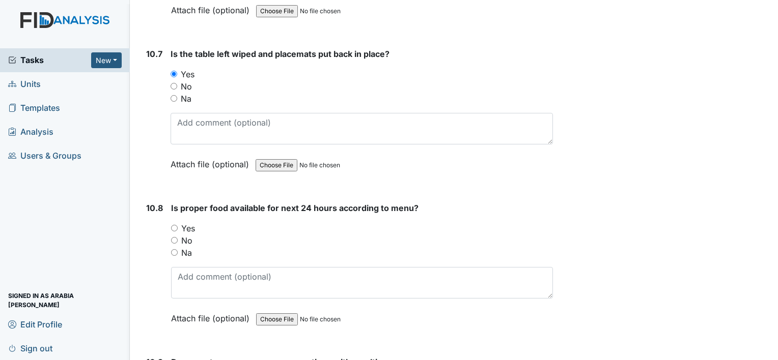
click at [187, 222] on label "Yes" at bounding box center [188, 228] width 14 height 12
click at [178, 225] on input "Yes" at bounding box center [174, 228] width 7 height 7
radio input "true"
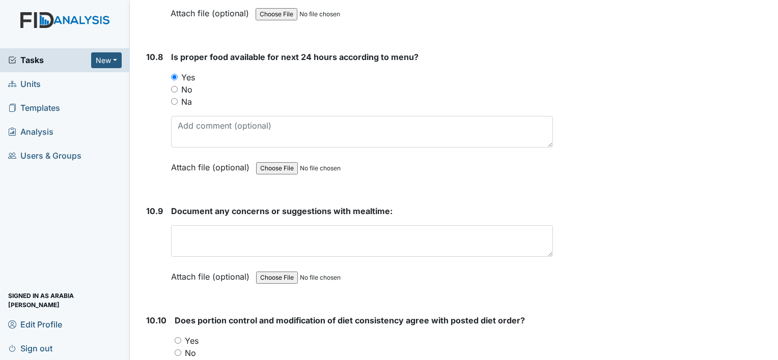
scroll to position [9977, 0]
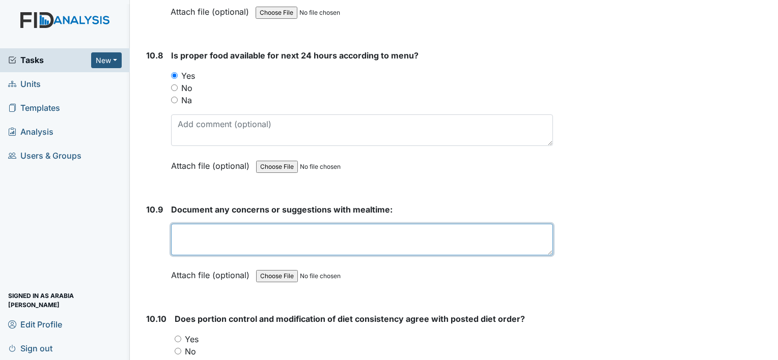
click at [187, 224] on textarea at bounding box center [362, 240] width 382 height 32
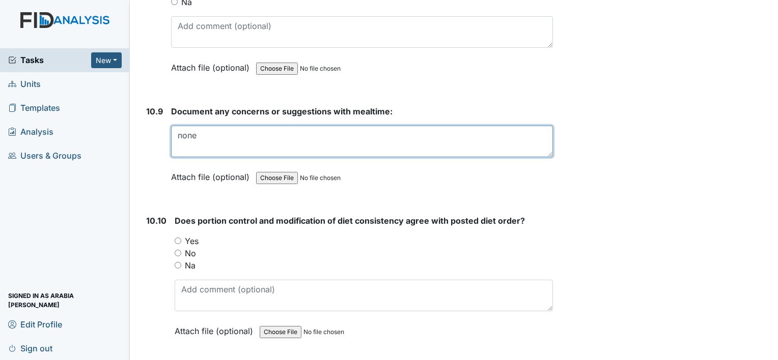
scroll to position [10079, 0]
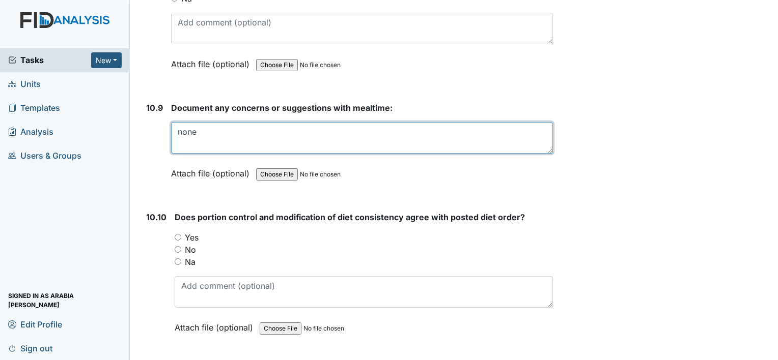
type textarea "none"
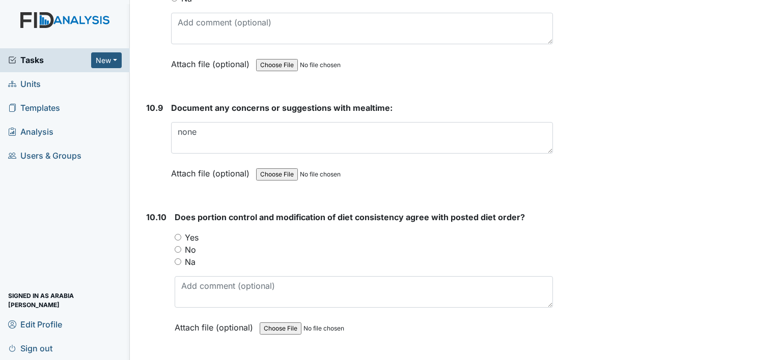
click at [194, 256] on label "Na" at bounding box center [190, 262] width 11 height 12
click at [181, 259] on input "Na" at bounding box center [178, 262] width 7 height 7
radio input "true"
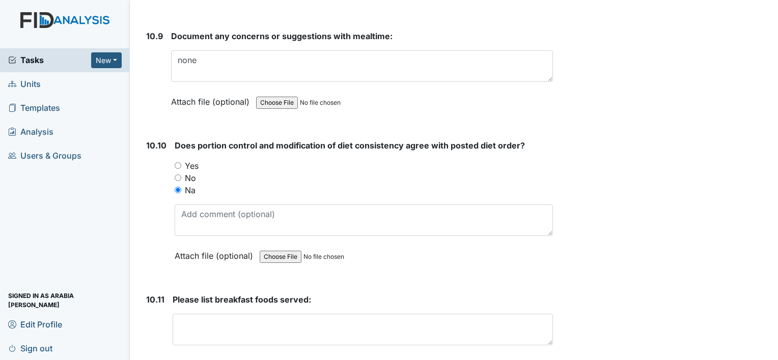
scroll to position [10180, 0]
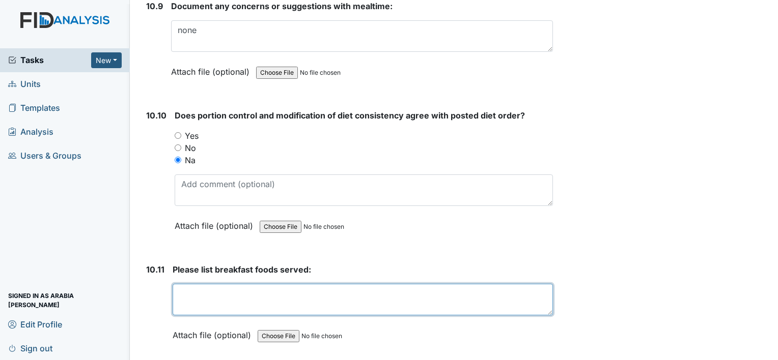
click at [191, 284] on textarea at bounding box center [363, 300] width 380 height 32
type textarea "B"
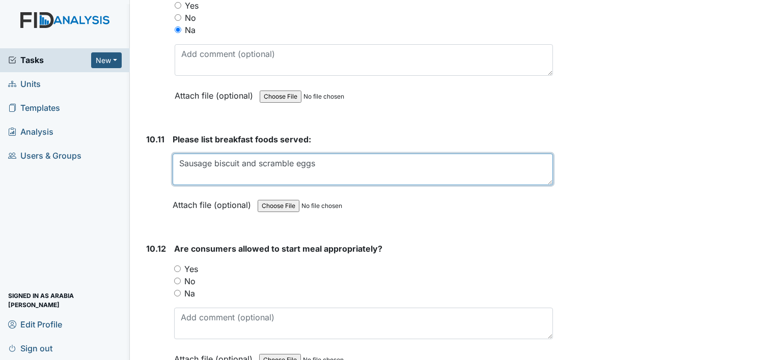
scroll to position [10333, 0]
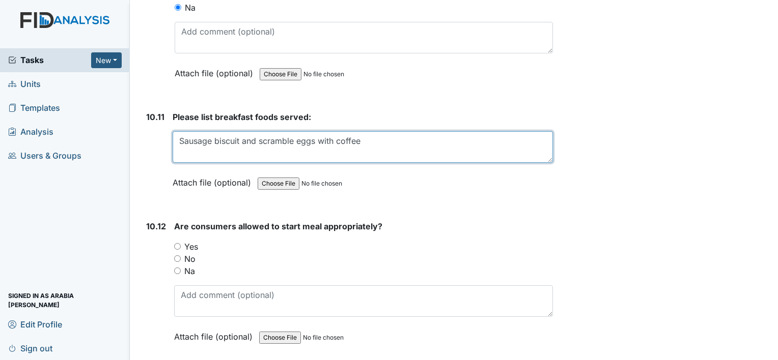
type textarea "Sausage biscuit and scramble eggs with coffee"
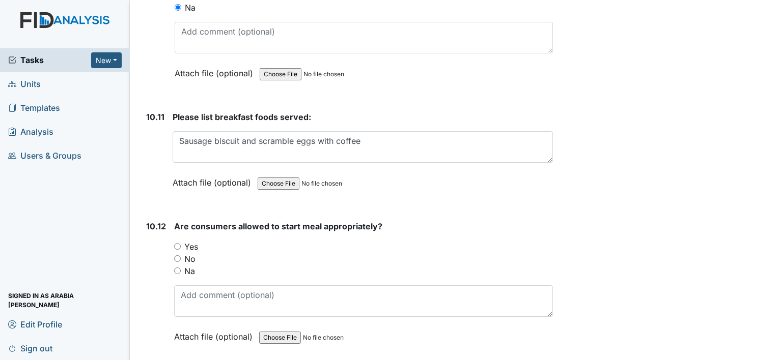
click at [279, 241] on div "Yes" at bounding box center [363, 247] width 379 height 12
click at [175, 243] on input "Yes" at bounding box center [177, 246] width 7 height 7
radio input "true"
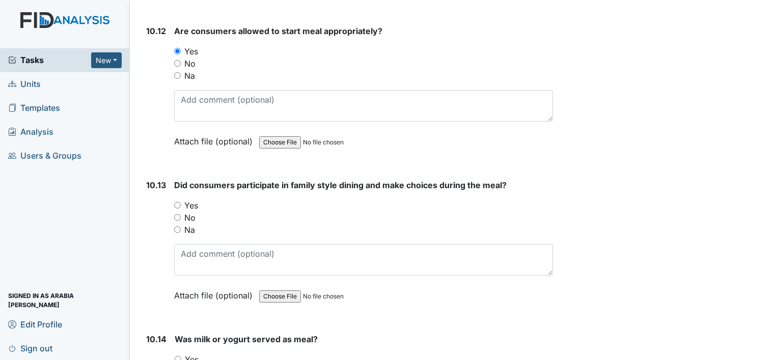
scroll to position [10537, 0]
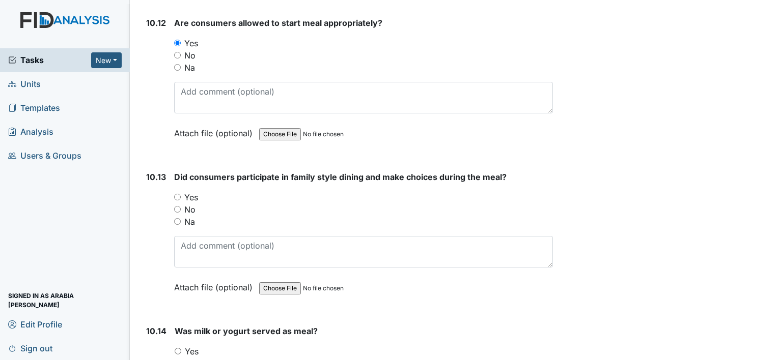
click at [193, 191] on label "Yes" at bounding box center [191, 197] width 14 height 12
click at [181, 194] on input "Yes" at bounding box center [177, 197] width 7 height 7
radio input "true"
click at [189, 358] on label "No" at bounding box center [190, 364] width 11 height 12
click at [181, 360] on input "No" at bounding box center [178, 363] width 7 height 7
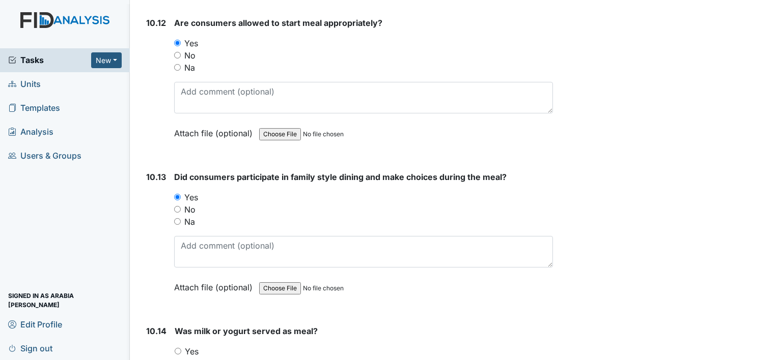
radio input "true"
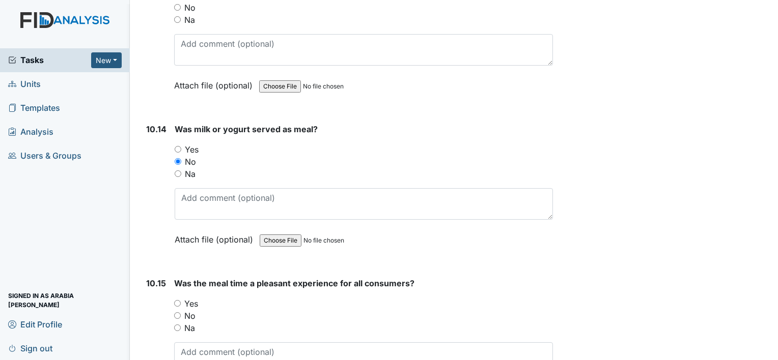
scroll to position [10740, 0]
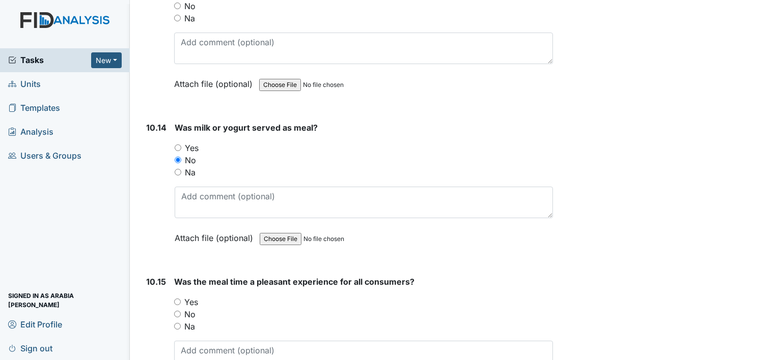
click at [196, 296] on label "Yes" at bounding box center [191, 302] width 14 height 12
click at [181, 299] on input "Yes" at bounding box center [177, 302] width 7 height 7
radio input "true"
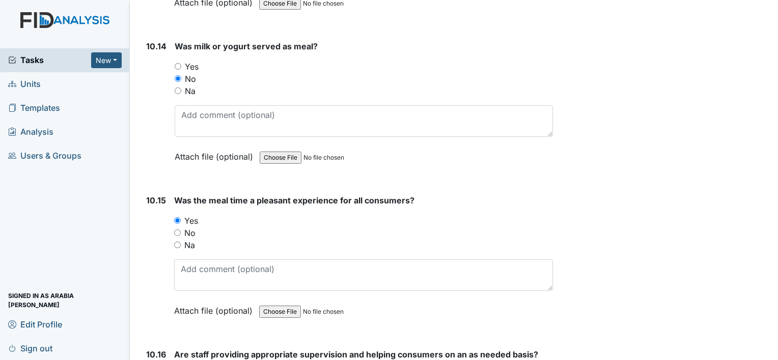
scroll to position [10944, 0]
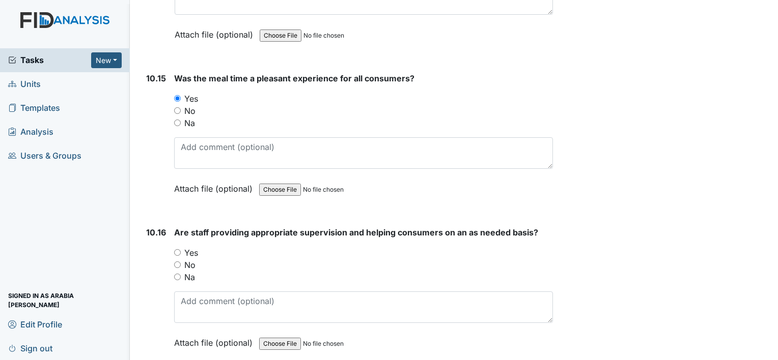
click at [188, 247] on label "Yes" at bounding box center [191, 253] width 14 height 12
click at [181, 249] on input "Yes" at bounding box center [177, 252] width 7 height 7
radio input "true"
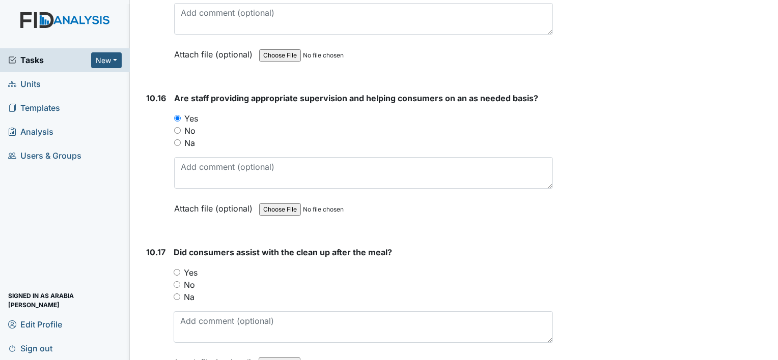
scroll to position [11097, 0]
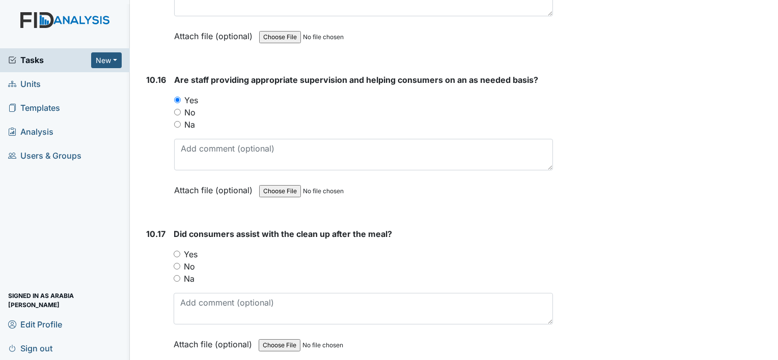
click at [187, 248] on label "Yes" at bounding box center [191, 254] width 14 height 12
click at [180, 251] on input "Yes" at bounding box center [177, 254] width 7 height 7
radio input "true"
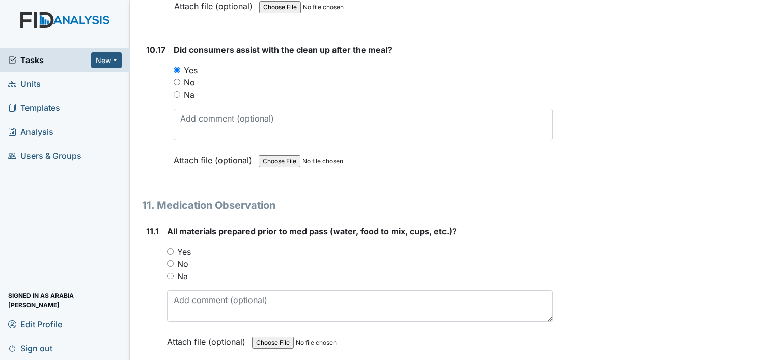
scroll to position [11300, 0]
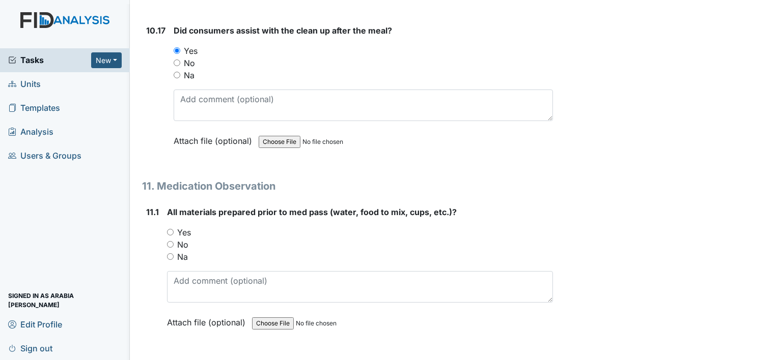
click at [188, 227] on label "Yes" at bounding box center [184, 233] width 14 height 12
click at [174, 229] on input "Yes" at bounding box center [170, 232] width 7 height 7
radio input "true"
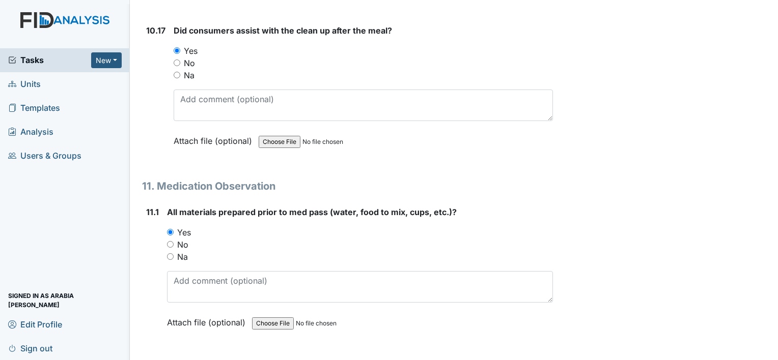
radio input "true"
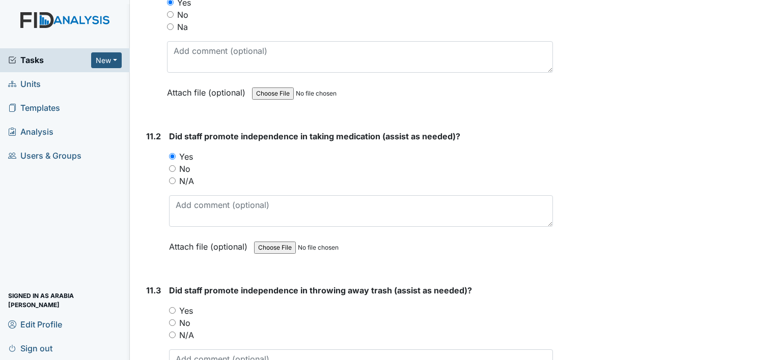
scroll to position [11555, 0]
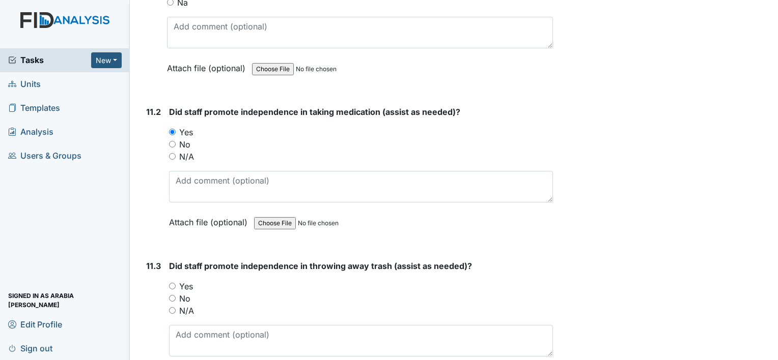
click at [181, 280] on label "Yes" at bounding box center [186, 286] width 14 height 12
click at [176, 283] on input "Yes" at bounding box center [172, 286] width 7 height 7
radio input "true"
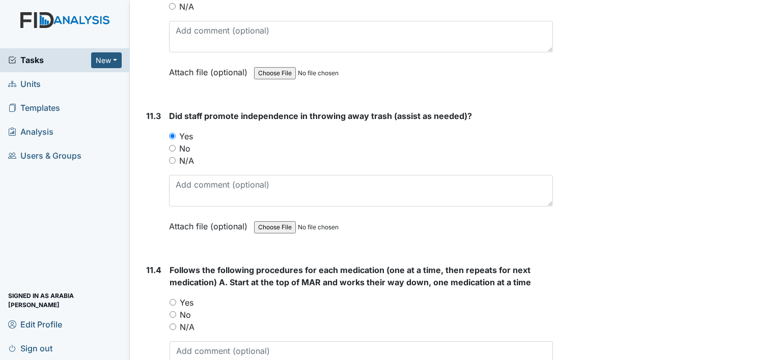
scroll to position [11707, 0]
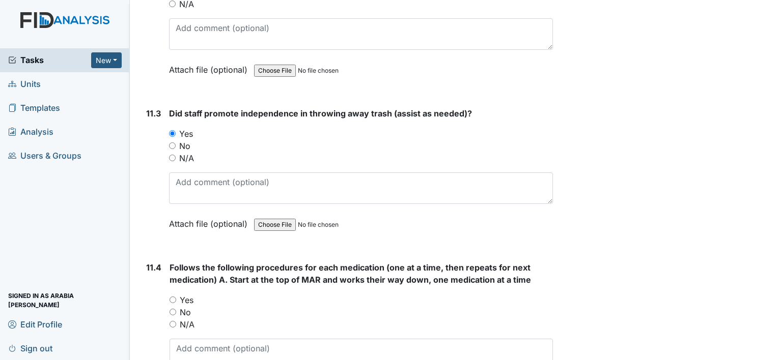
click at [187, 294] on label "Yes" at bounding box center [187, 300] width 14 height 12
click at [176, 297] on input "Yes" at bounding box center [173, 300] width 7 height 7
radio input "true"
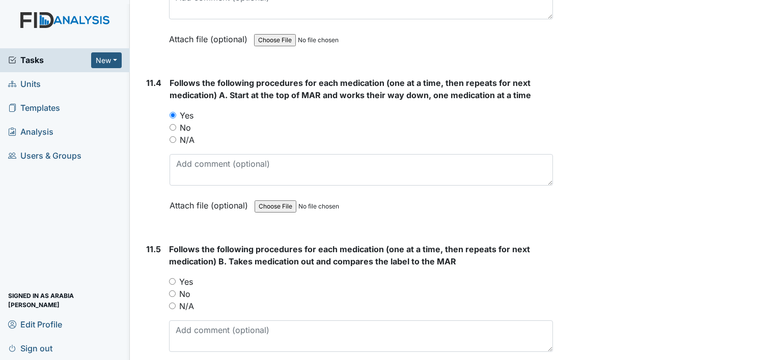
scroll to position [11911, 0]
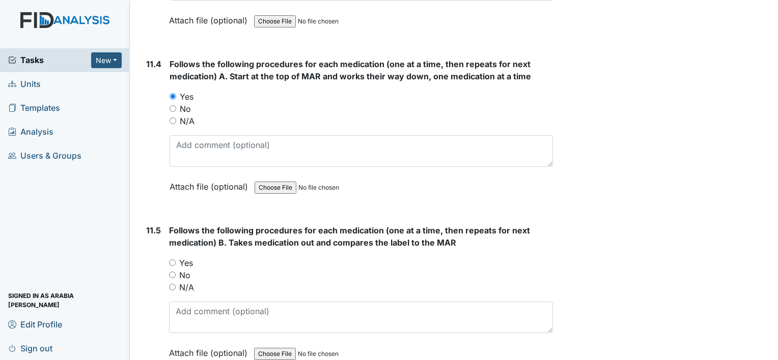
click at [186, 257] on label "Yes" at bounding box center [186, 263] width 14 height 12
click at [176, 260] on input "Yes" at bounding box center [172, 263] width 7 height 7
radio input "true"
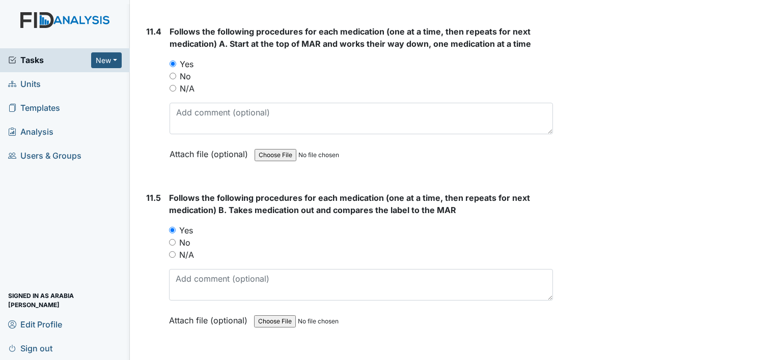
scroll to position [12064, 0]
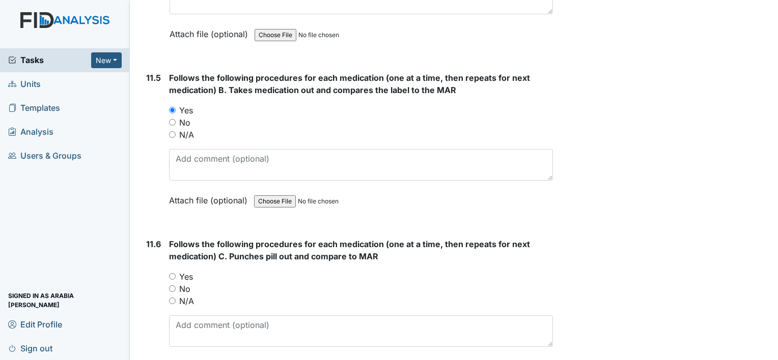
click at [191, 271] on label "Yes" at bounding box center [186, 277] width 14 height 12
click at [176, 273] on input "Yes" at bounding box center [172, 276] width 7 height 7
radio input "true"
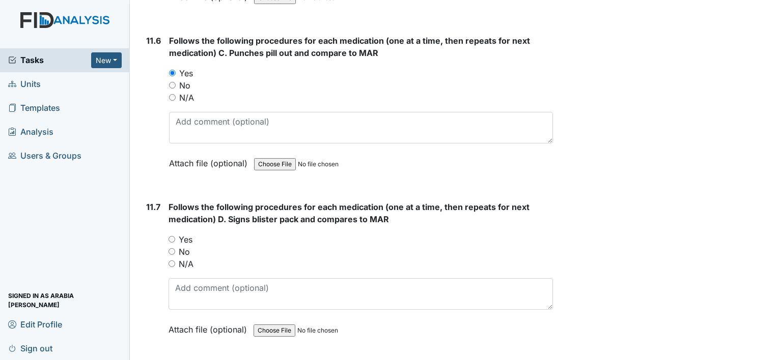
click at [187, 234] on label "Yes" at bounding box center [186, 240] width 14 height 12
click at [175, 236] on input "Yes" at bounding box center [171, 239] width 7 height 7
radio input "true"
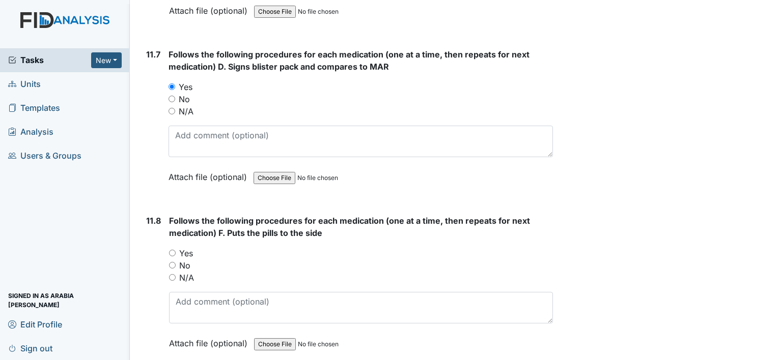
click at [187, 247] on label "Yes" at bounding box center [186, 253] width 14 height 12
click at [176, 250] on input "Yes" at bounding box center [172, 253] width 7 height 7
radio input "true"
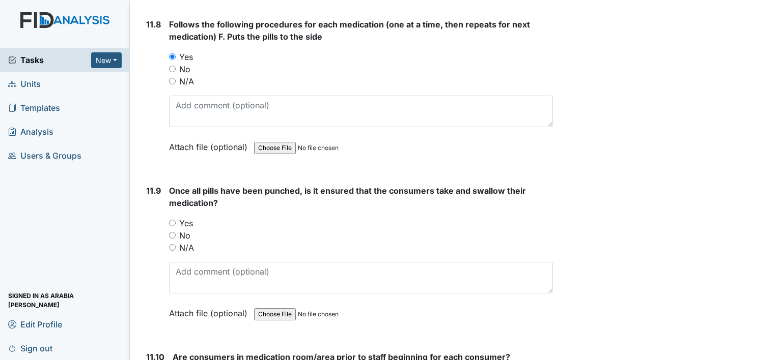
scroll to position [12624, 0]
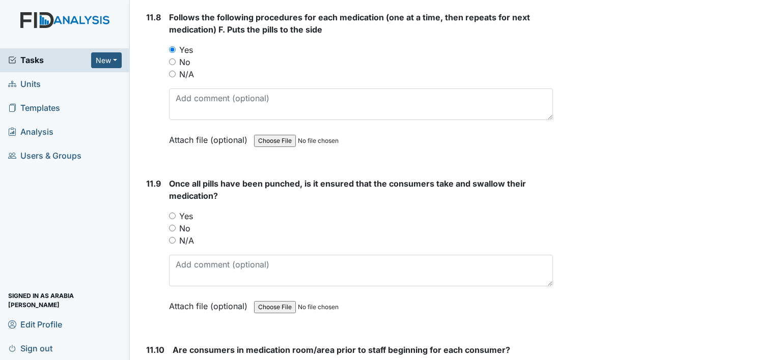
click at [187, 210] on label "Yes" at bounding box center [186, 216] width 14 height 12
click at [176, 213] on input "Yes" at bounding box center [172, 216] width 7 height 7
radio input "true"
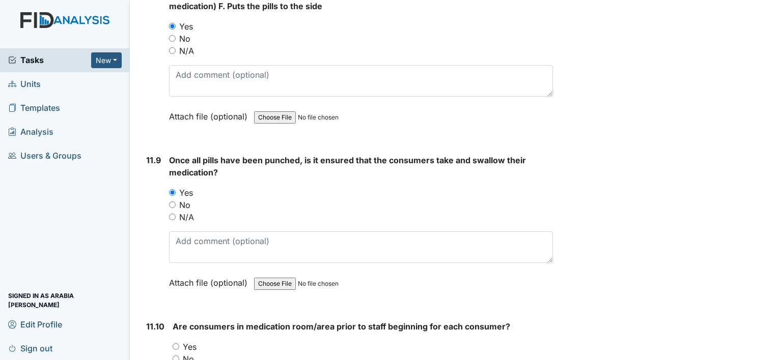
scroll to position [12675, 0]
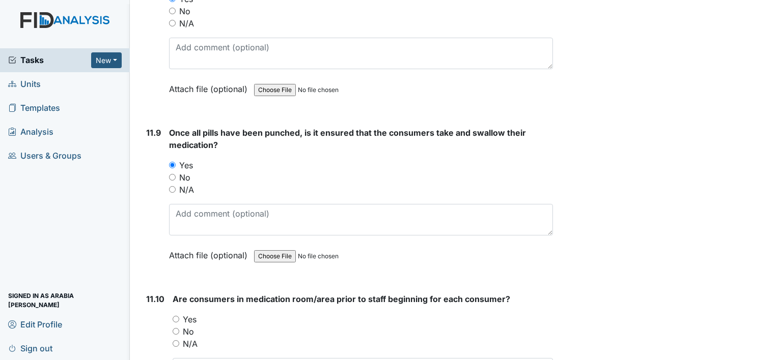
click at [181, 314] on div "Yes" at bounding box center [363, 320] width 380 height 12
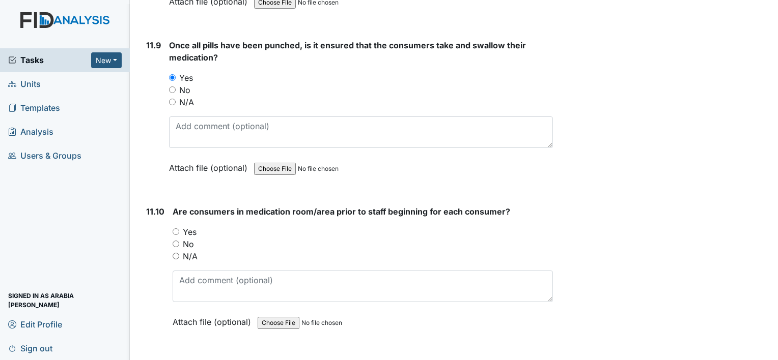
scroll to position [12776, 0]
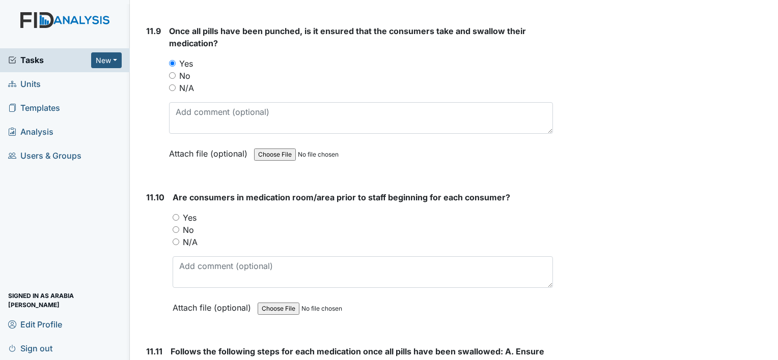
click at [176, 214] on input "Yes" at bounding box center [176, 217] width 7 height 7
radio input "true"
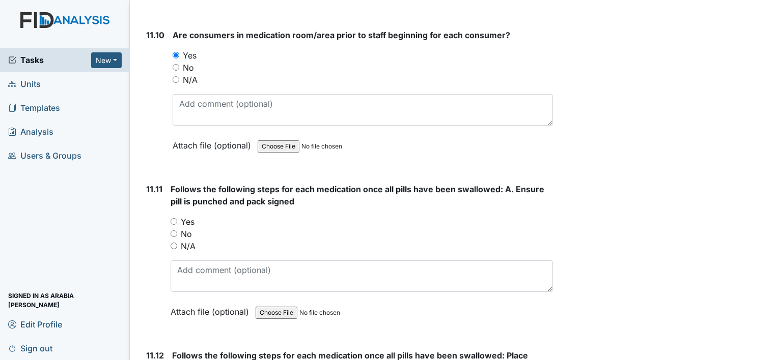
scroll to position [12980, 0]
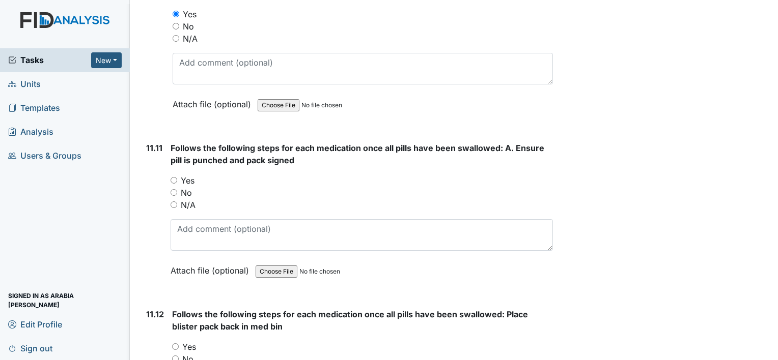
click at [176, 177] on input "Yes" at bounding box center [174, 180] width 7 height 7
radio input "true"
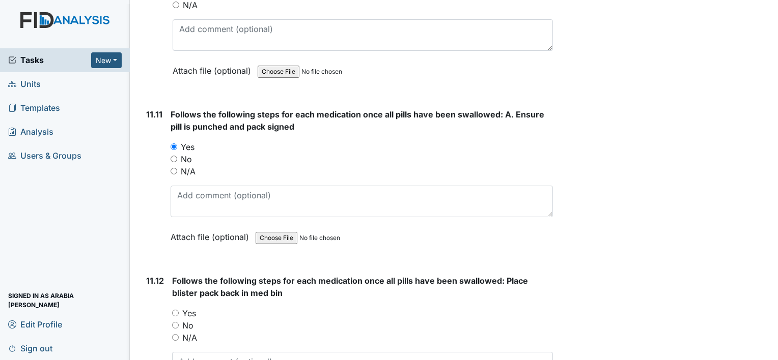
scroll to position [13133, 0]
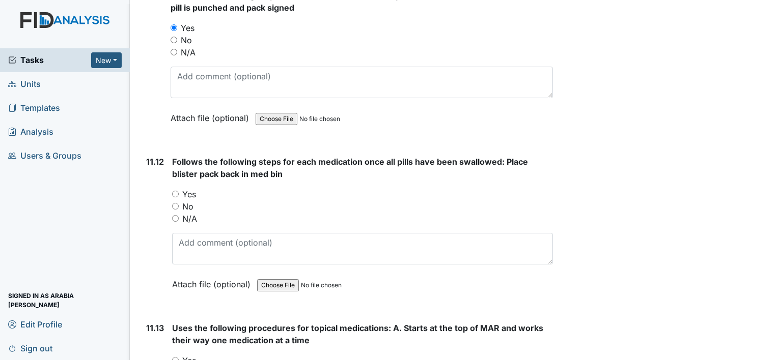
click at [173, 191] on input "Yes" at bounding box center [175, 194] width 7 height 7
radio input "true"
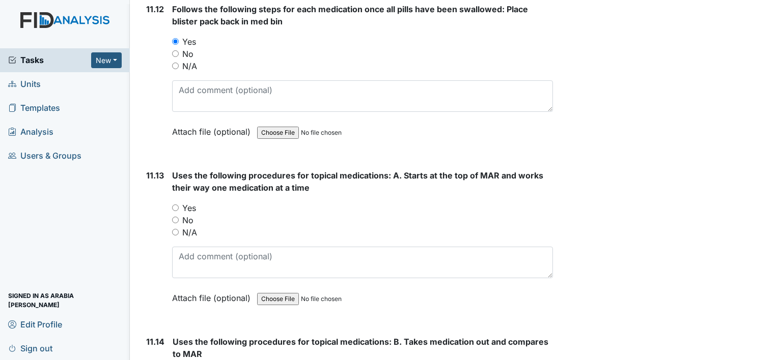
click at [175, 205] on input "Yes" at bounding box center [175, 208] width 7 height 7
radio input "true"
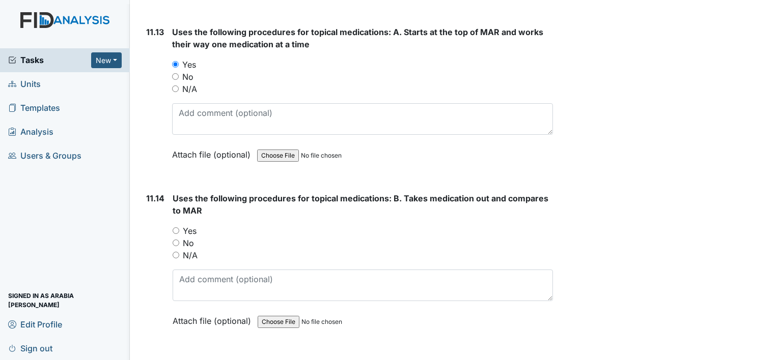
scroll to position [13438, 0]
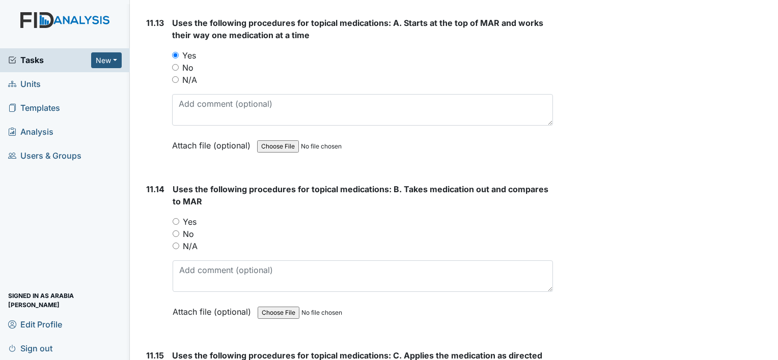
click at [176, 218] on input "Yes" at bounding box center [176, 221] width 7 height 7
radio input "true"
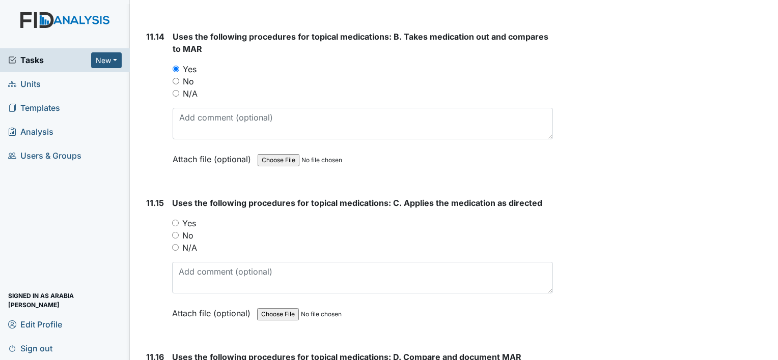
click at [176, 220] on input "Yes" at bounding box center [175, 223] width 7 height 7
radio input "true"
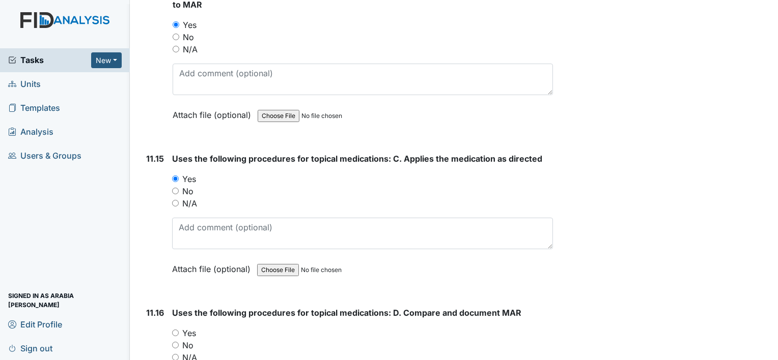
scroll to position [13743, 0]
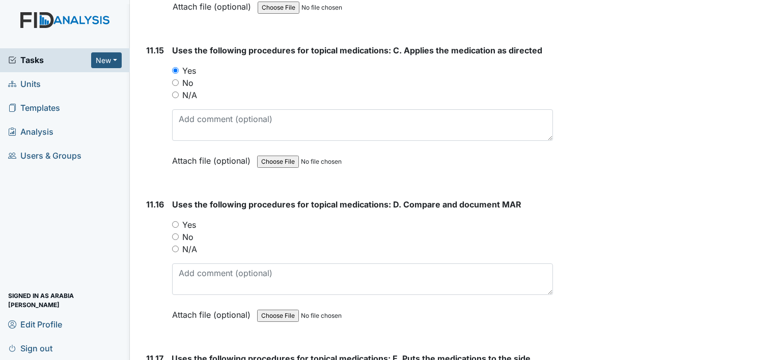
click at [176, 221] on input "Yes" at bounding box center [175, 224] width 7 height 7
radio input "true"
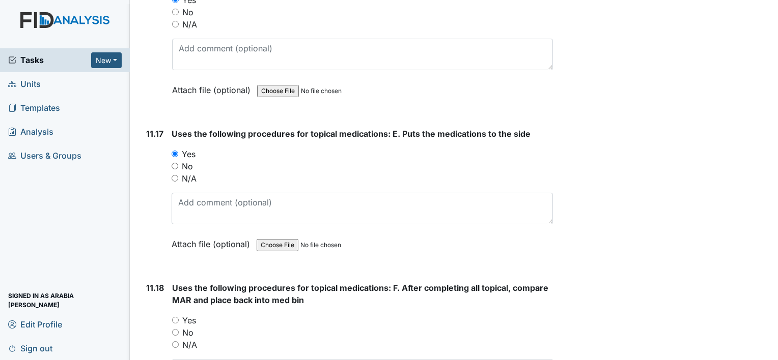
scroll to position [13998, 0]
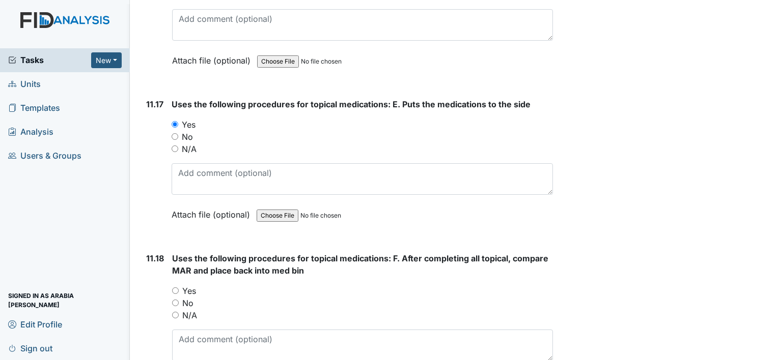
click at [174, 288] on input "Yes" at bounding box center [175, 291] width 7 height 7
radio input "true"
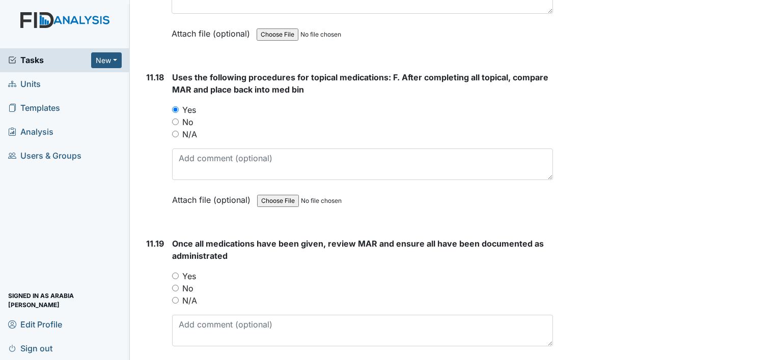
scroll to position [14202, 0]
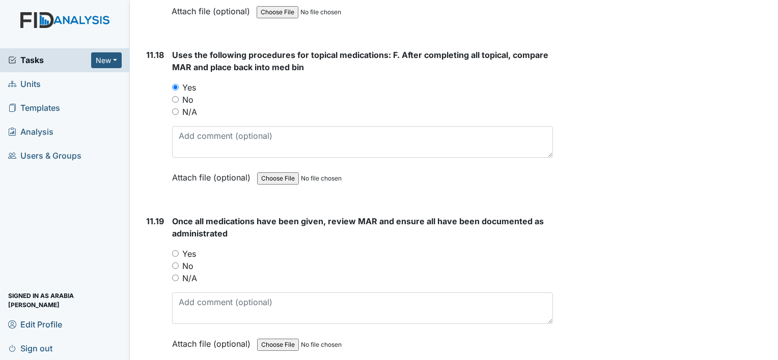
click at [175, 250] on input "Yes" at bounding box center [175, 253] width 7 height 7
radio input "true"
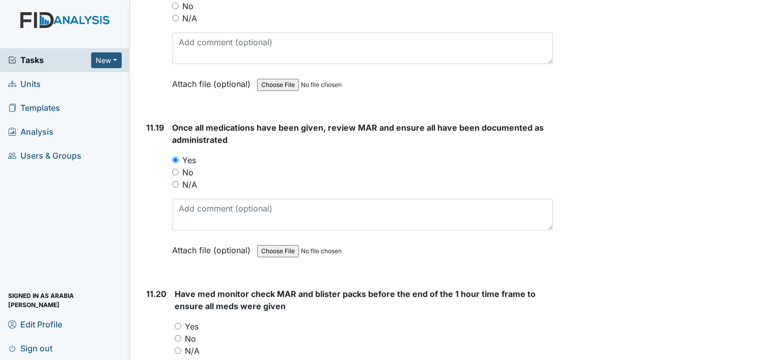
scroll to position [14303, 0]
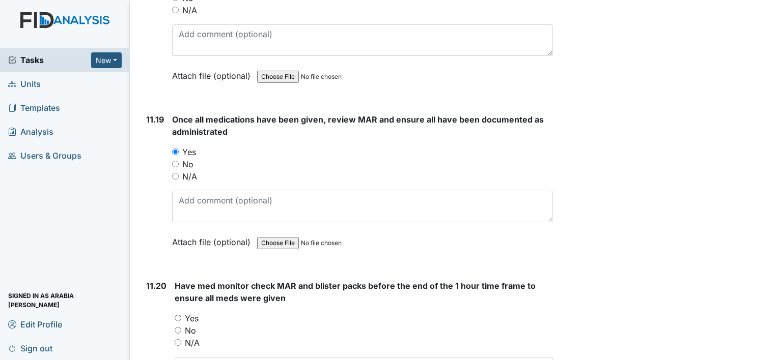
click at [180, 315] on input "Yes" at bounding box center [178, 318] width 7 height 7
radio input "true"
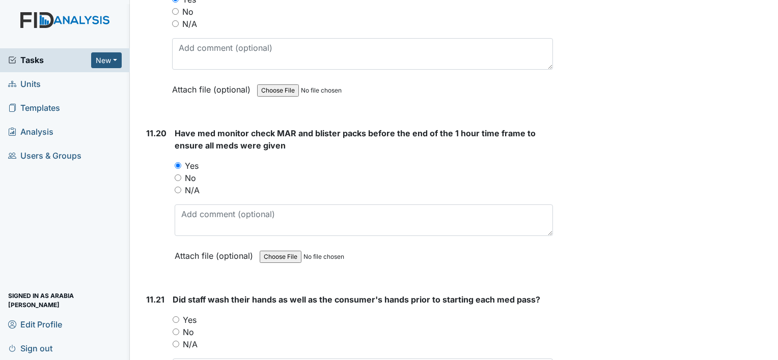
click at [189, 314] on label "Yes" at bounding box center [190, 320] width 14 height 12
click at [179, 317] on input "Yes" at bounding box center [176, 320] width 7 height 7
radio input "true"
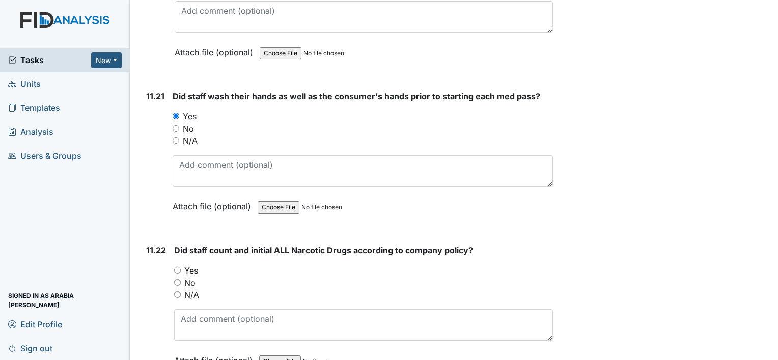
click at [188, 265] on label "Yes" at bounding box center [191, 271] width 14 height 12
click at [181, 267] on input "Yes" at bounding box center [177, 270] width 7 height 7
radio input "true"
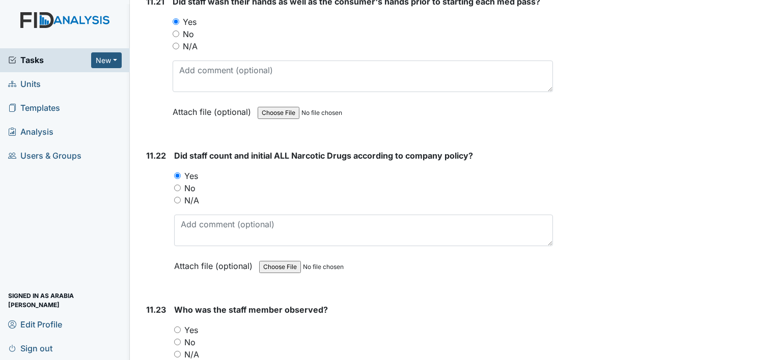
scroll to position [14812, 0]
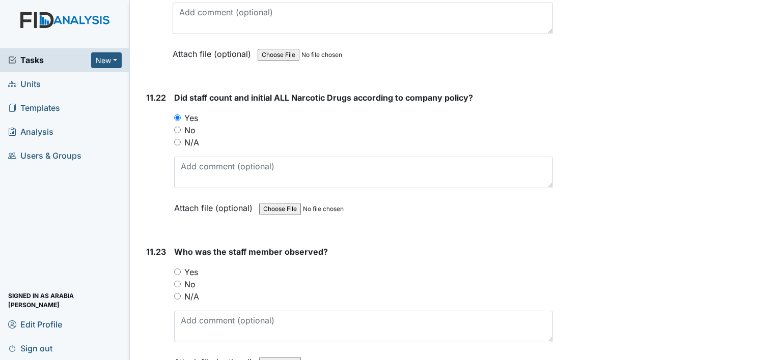
click at [189, 266] on label "Yes" at bounding box center [191, 272] width 14 height 12
click at [181, 269] on input "Yes" at bounding box center [177, 272] width 7 height 7
radio input "true"
click at [242, 291] on div "N/A" at bounding box center [363, 297] width 379 height 12
click at [192, 291] on label "N/A" at bounding box center [191, 297] width 15 height 12
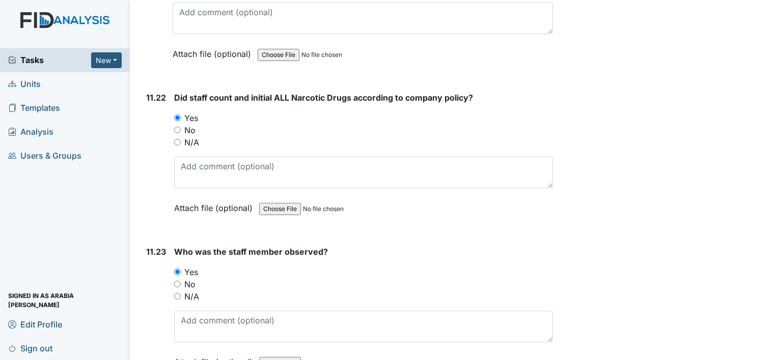
click at [181, 293] on input "N/A" at bounding box center [177, 296] width 7 height 7
radio input "true"
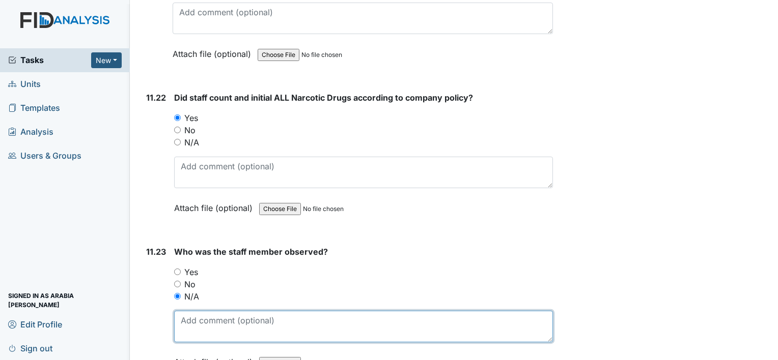
click at [217, 311] on textarea at bounding box center [363, 327] width 379 height 32
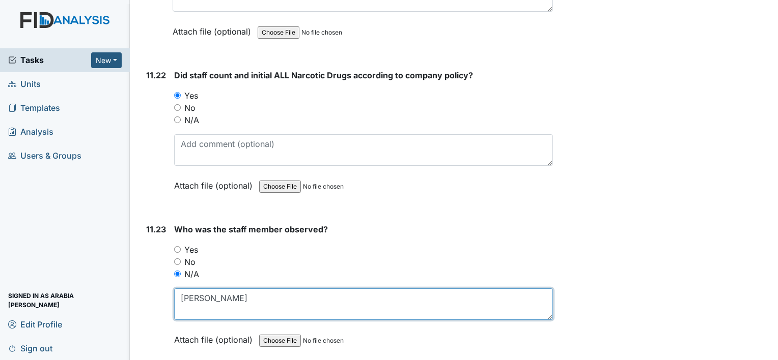
scroll to position [14863, 0]
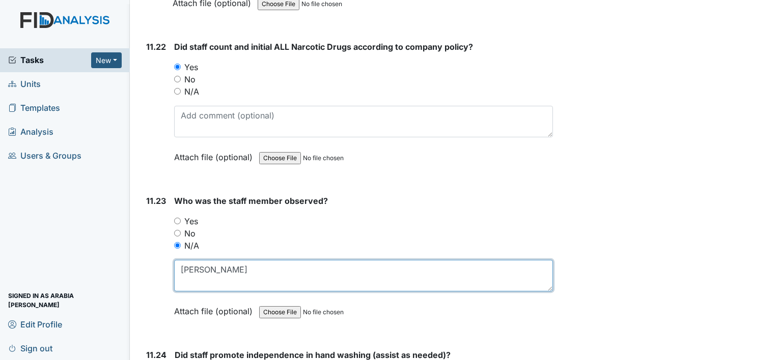
type textarea "Eric"
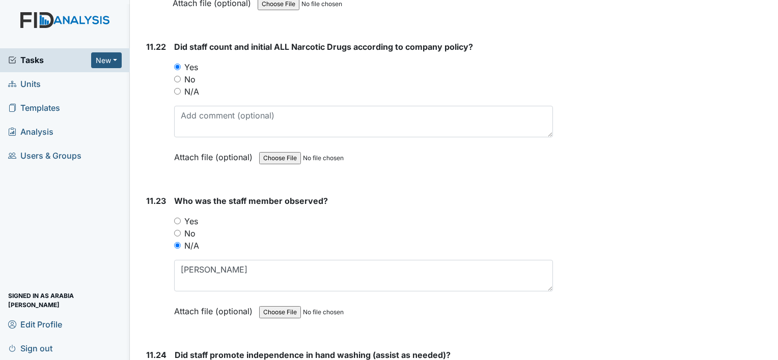
radio input "true"
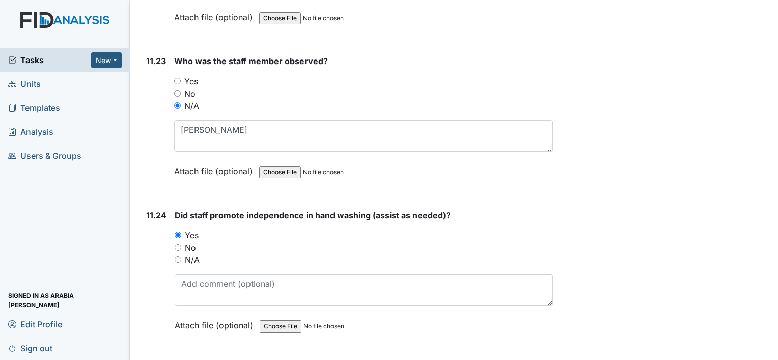
scroll to position [15016, 0]
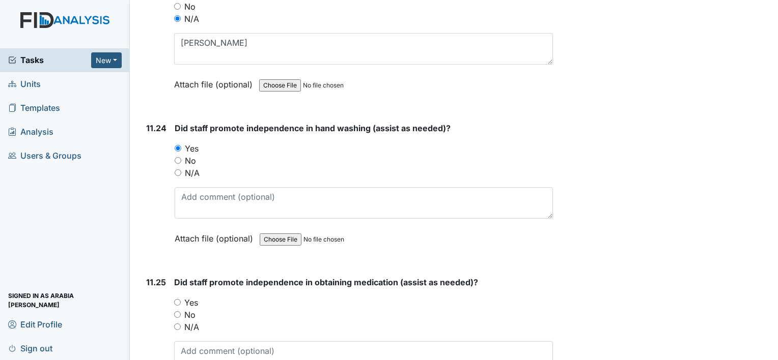
scroll to position [15118, 0]
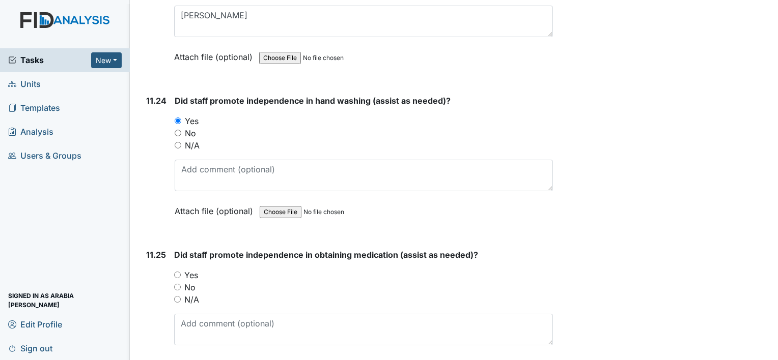
click at [180, 272] on input "Yes" at bounding box center [177, 275] width 7 height 7
radio input "true"
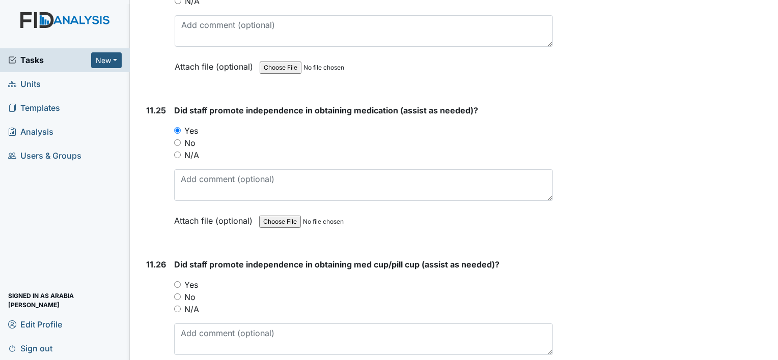
scroll to position [15271, 0]
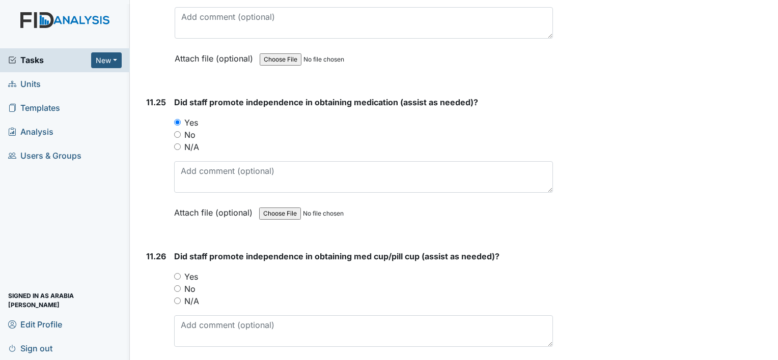
click at [181, 271] on div "Yes" at bounding box center [363, 277] width 379 height 12
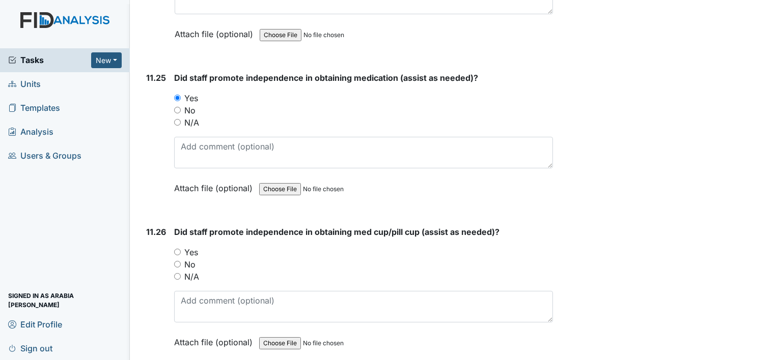
scroll to position [15372, 0]
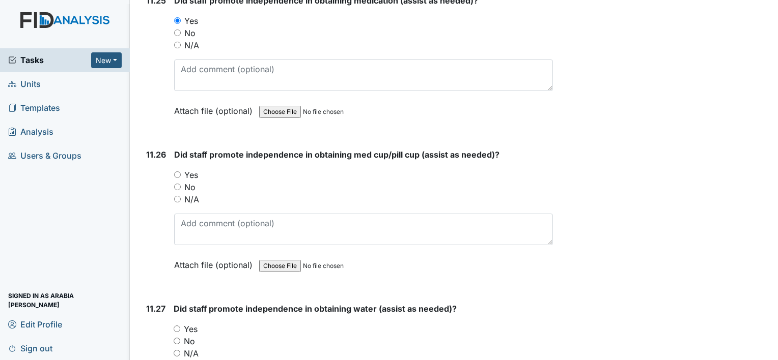
click at [177, 172] on input "Yes" at bounding box center [177, 175] width 7 height 7
radio input "true"
click at [176, 326] on input "Yes" at bounding box center [177, 329] width 7 height 7
radio input "true"
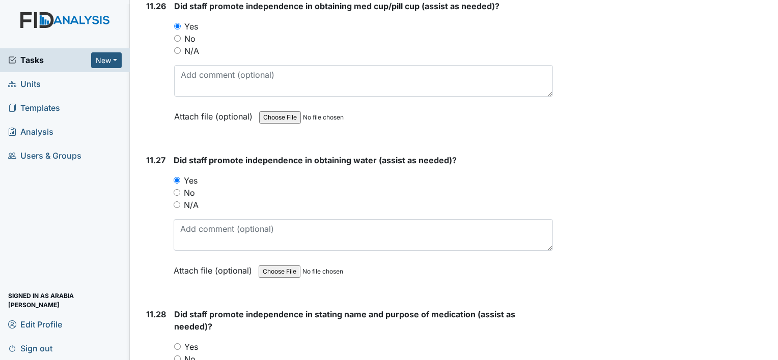
scroll to position [15525, 0]
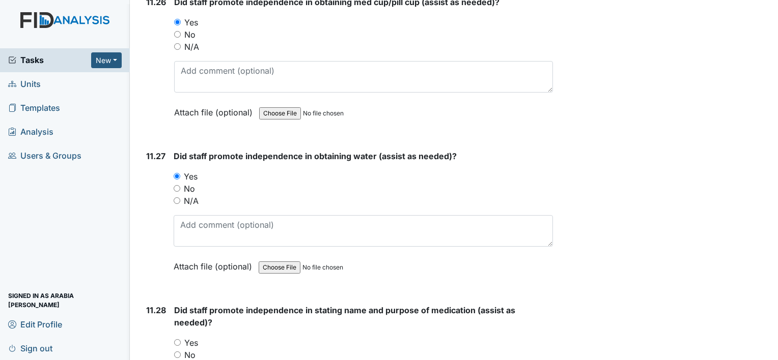
click at [177, 340] on input "Yes" at bounding box center [177, 343] width 7 height 7
radio input "true"
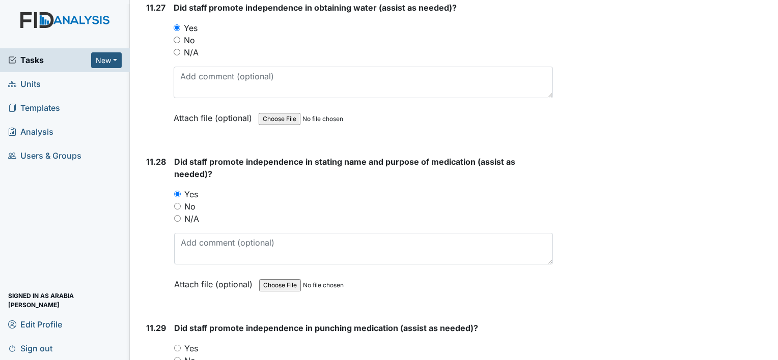
scroll to position [15678, 0]
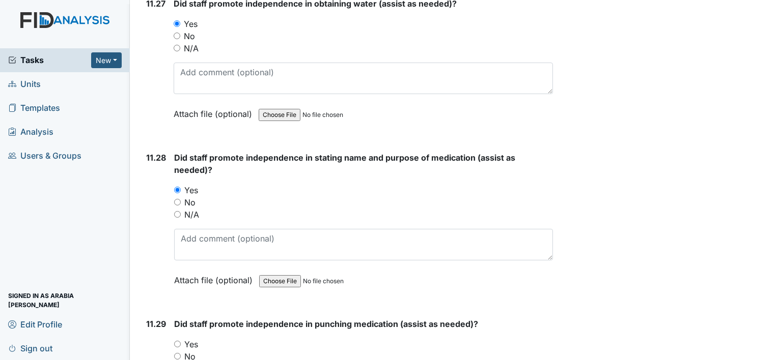
click at [175, 341] on input "Yes" at bounding box center [177, 344] width 7 height 7
radio input "true"
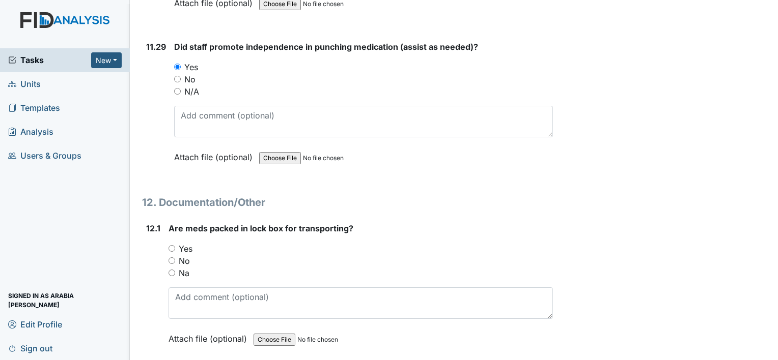
scroll to position [15983, 0]
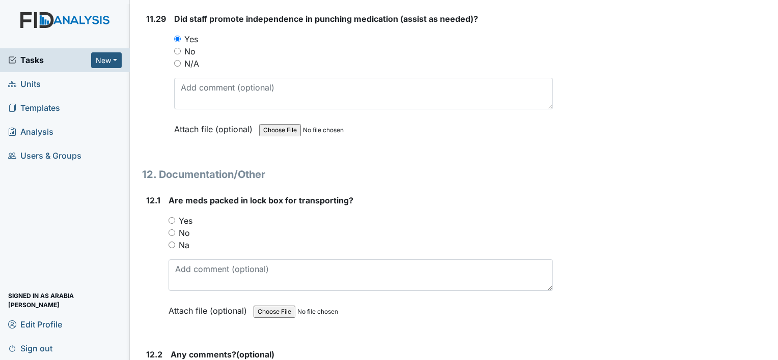
click at [170, 217] on input "Yes" at bounding box center [171, 220] width 7 height 7
radio input "true"
click at [176, 239] on div "Na" at bounding box center [360, 245] width 384 height 12
click at [184, 239] on label "Na" at bounding box center [184, 245] width 11 height 12
click at [175, 242] on input "Na" at bounding box center [171, 245] width 7 height 7
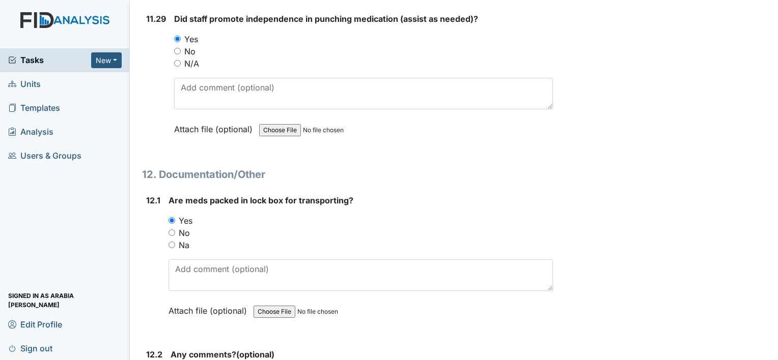
radio input "true"
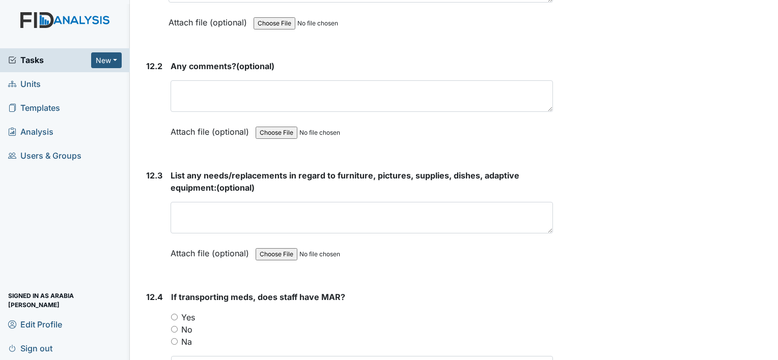
scroll to position [16339, 0]
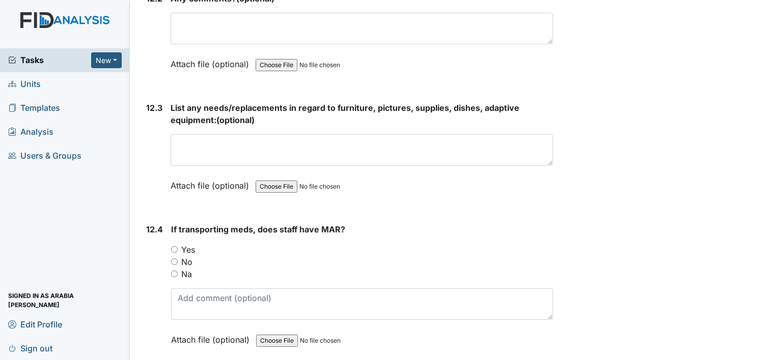
click at [177, 246] on input "Yes" at bounding box center [174, 249] width 7 height 7
radio input "true"
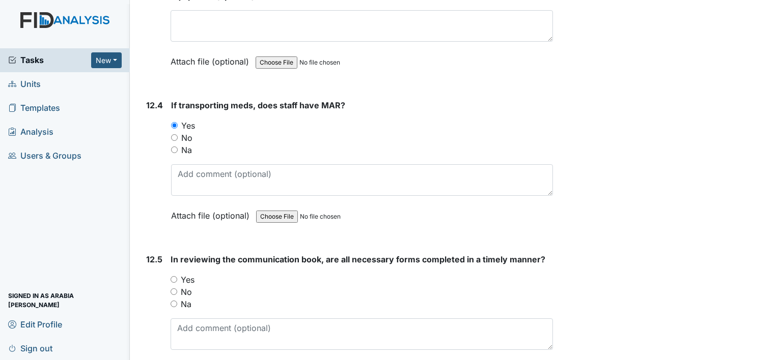
scroll to position [16492, 0]
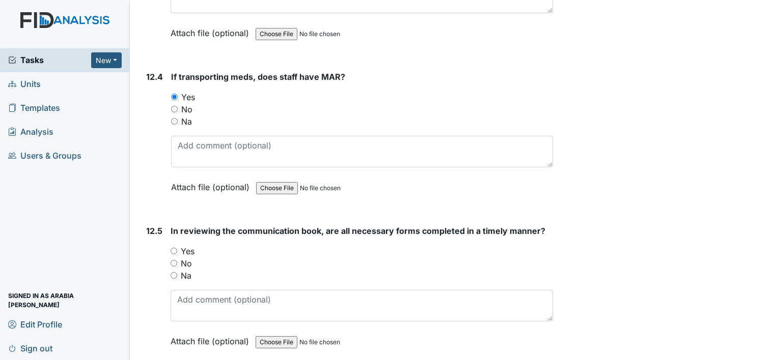
click at [185, 245] on label "Yes" at bounding box center [188, 251] width 14 height 12
click at [177, 248] on input "Yes" at bounding box center [174, 251] width 7 height 7
radio input "true"
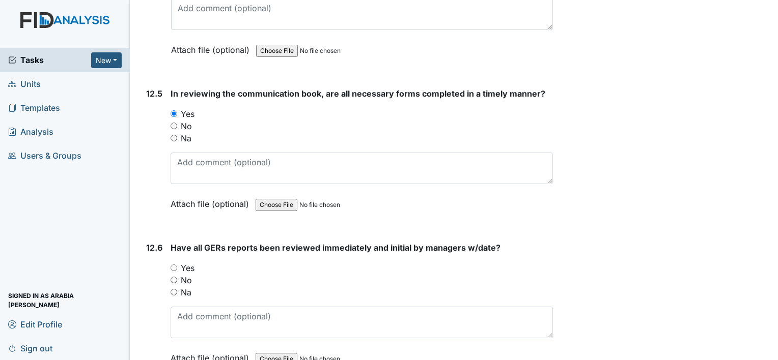
scroll to position [16645, 0]
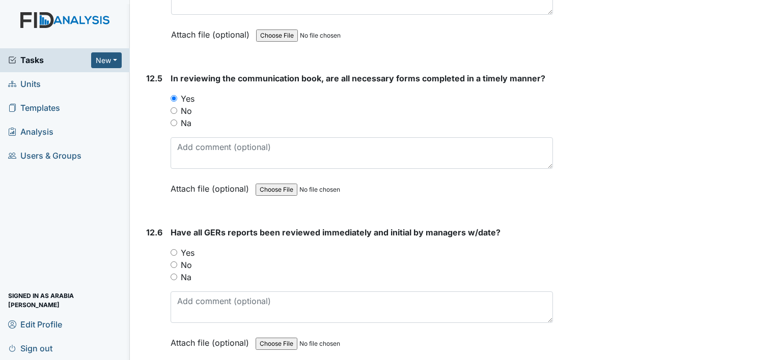
click at [185, 247] on label "Yes" at bounding box center [188, 253] width 14 height 12
click at [177, 249] on input "Yes" at bounding box center [174, 252] width 7 height 7
radio input "true"
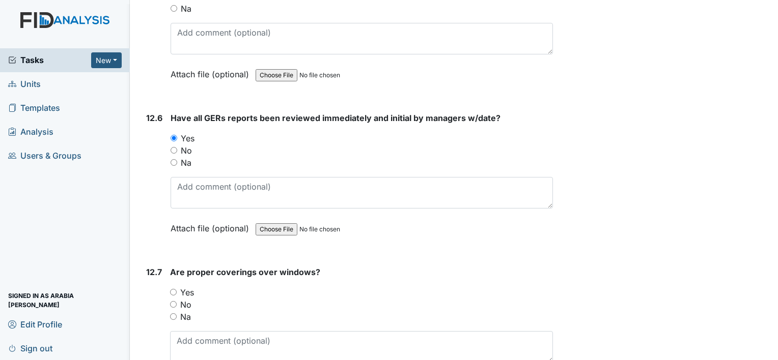
scroll to position [16798, 0]
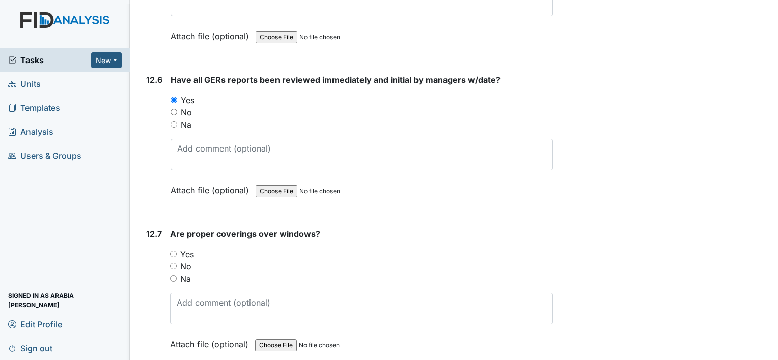
click at [187, 248] on label "Yes" at bounding box center [187, 254] width 14 height 12
click at [177, 251] on input "Yes" at bounding box center [173, 254] width 7 height 7
radio input "true"
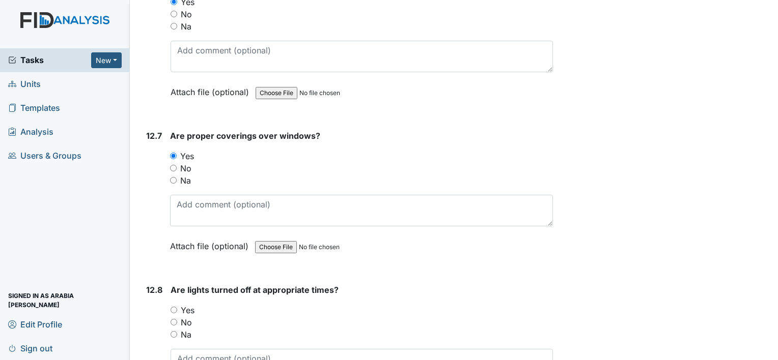
scroll to position [16899, 0]
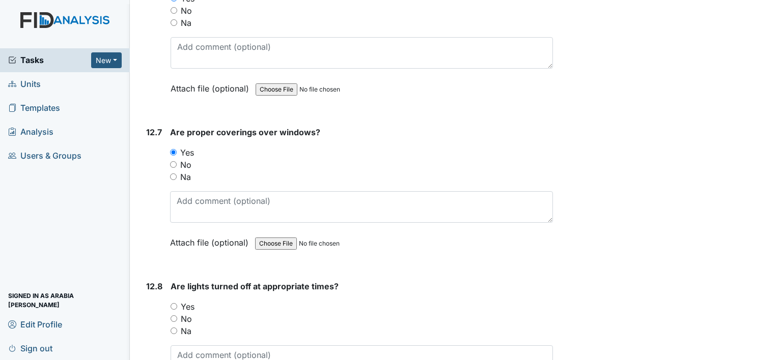
click at [195, 301] on div "Yes" at bounding box center [362, 307] width 382 height 12
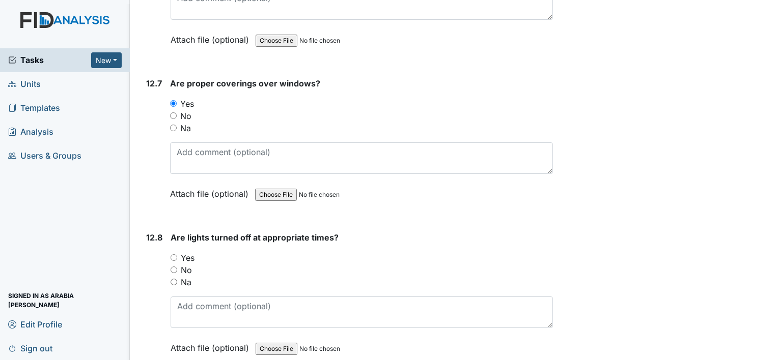
scroll to position [16950, 0]
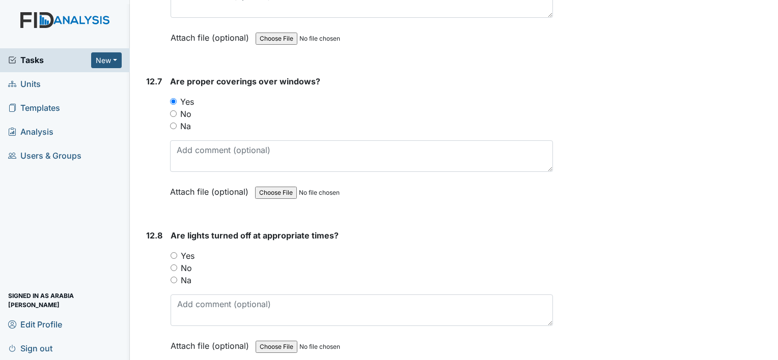
click at [179, 250] on div "Yes" at bounding box center [362, 256] width 382 height 12
click at [173, 252] on input "Yes" at bounding box center [174, 255] width 7 height 7
radio input "true"
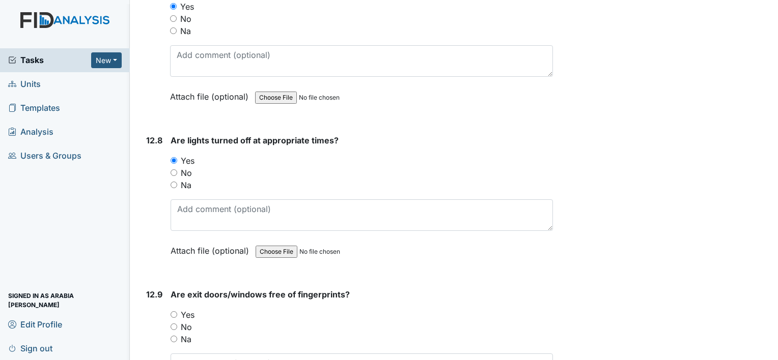
scroll to position [17052, 0]
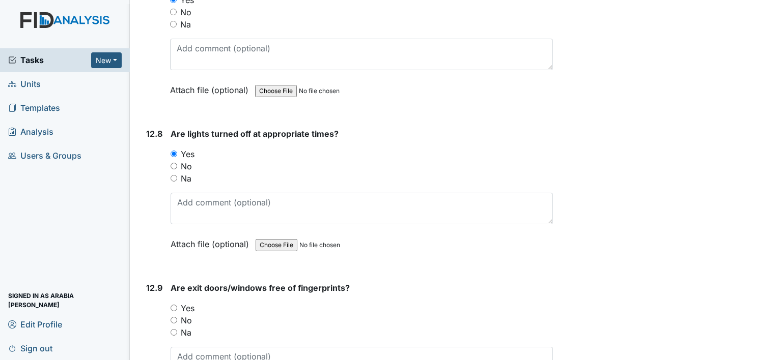
click at [172, 305] on input "Yes" at bounding box center [174, 308] width 7 height 7
radio input "true"
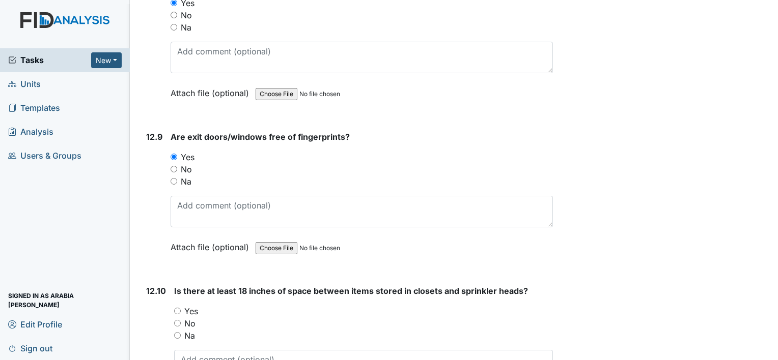
scroll to position [17205, 0]
click at [183, 304] on div "Yes" at bounding box center [363, 310] width 379 height 12
click at [185, 304] on label "Yes" at bounding box center [191, 310] width 14 height 12
click at [181, 306] on input "Yes" at bounding box center [177, 309] width 7 height 7
radio input "true"
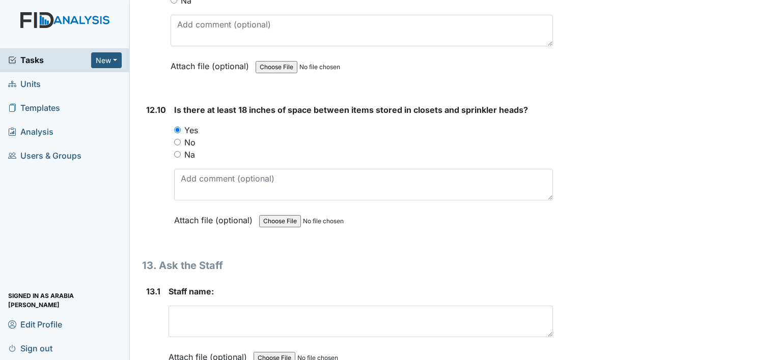
scroll to position [17459, 0]
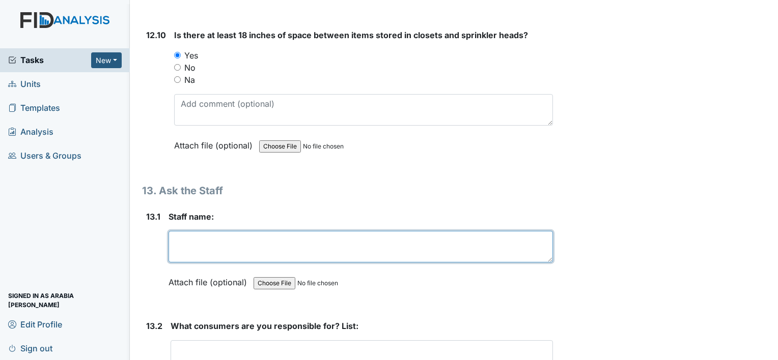
click at [286, 231] on textarea at bounding box center [360, 247] width 384 height 32
type textarea "Eric"
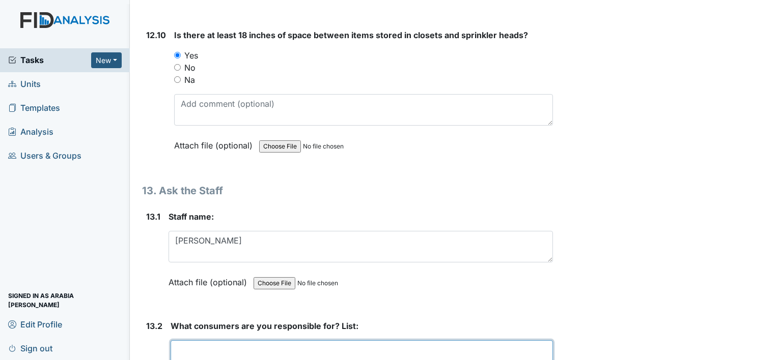
click at [279, 341] on textarea at bounding box center [362, 357] width 382 height 32
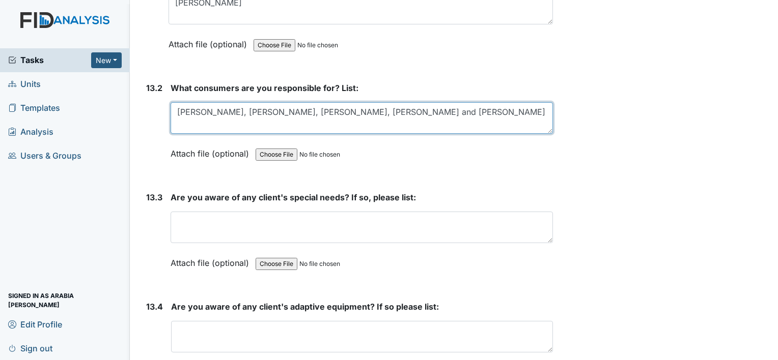
scroll to position [17714, 0]
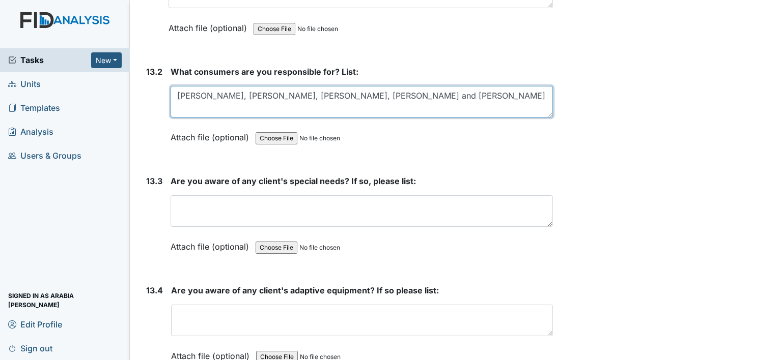
type textarea "Channing, Joshua, Richard, Melvin, Fred and Bill"
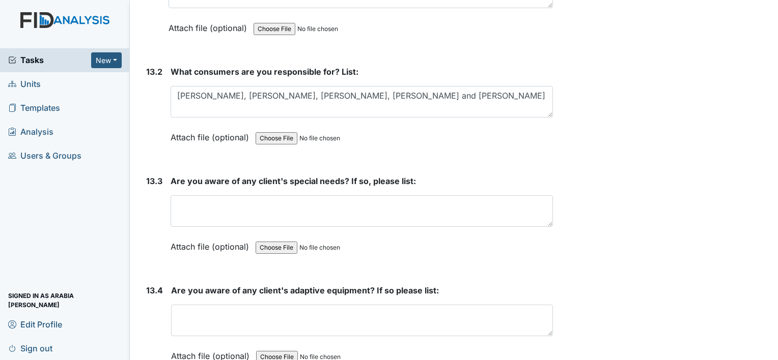
click at [387, 235] on div "Attach file (optional) You can upload .pdf, .txt, .jpg, .jpeg, .png, .csv, .xls…" at bounding box center [362, 247] width 382 height 25
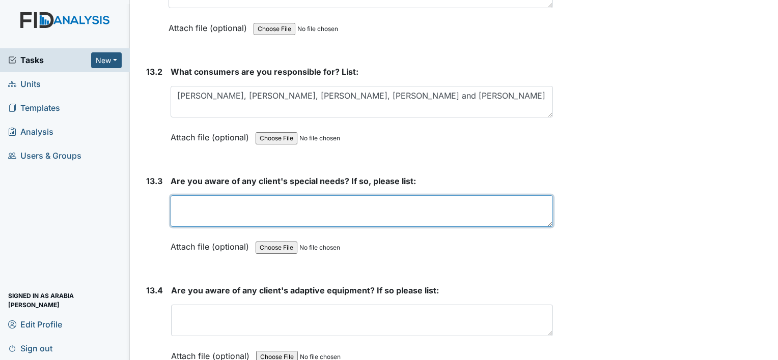
click at [361, 195] on textarea at bounding box center [362, 211] width 382 height 32
type textarea "none"
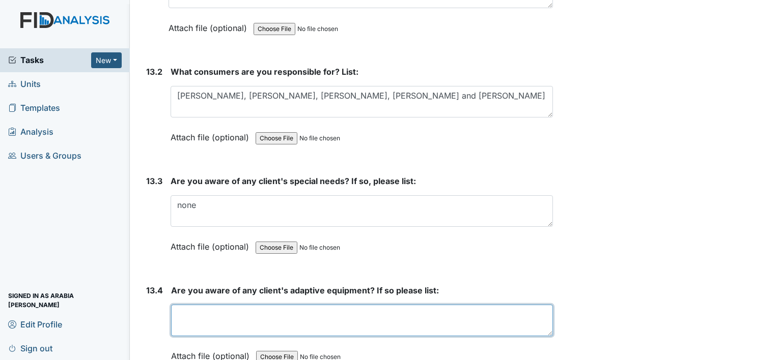
click at [393, 305] on textarea at bounding box center [362, 321] width 382 height 32
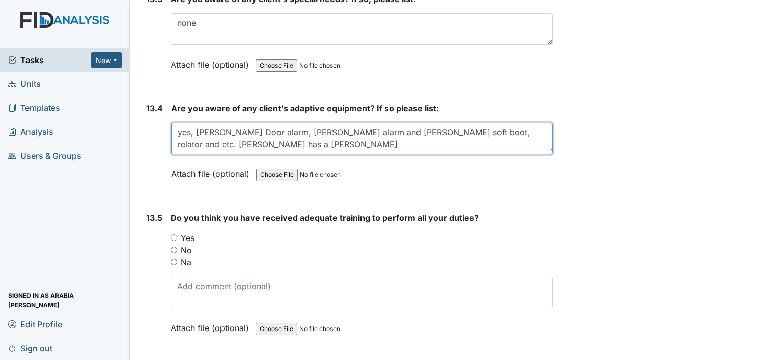
scroll to position [17917, 0]
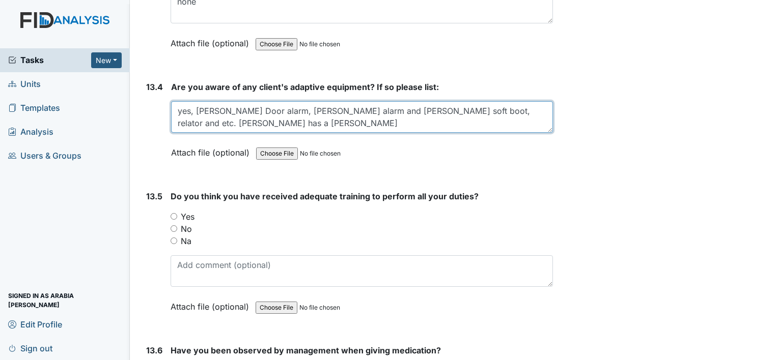
type textarea "yes, Joshua Door alarm, Fred alarm and William soft boot, relator and etc. Rich…"
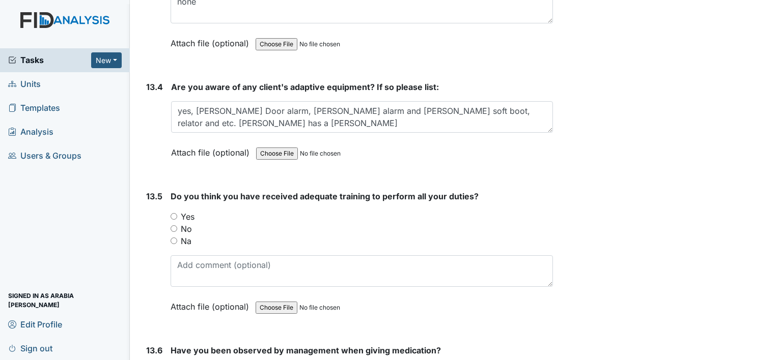
click at [184, 211] on label "Yes" at bounding box center [188, 217] width 14 height 12
click at [177, 213] on input "Yes" at bounding box center [174, 216] width 7 height 7
radio input "true"
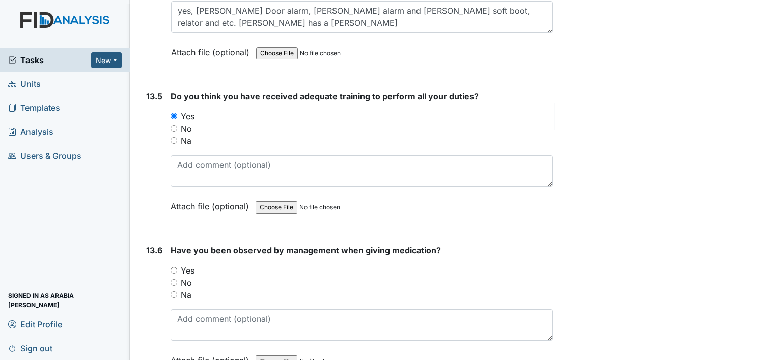
scroll to position [18019, 0]
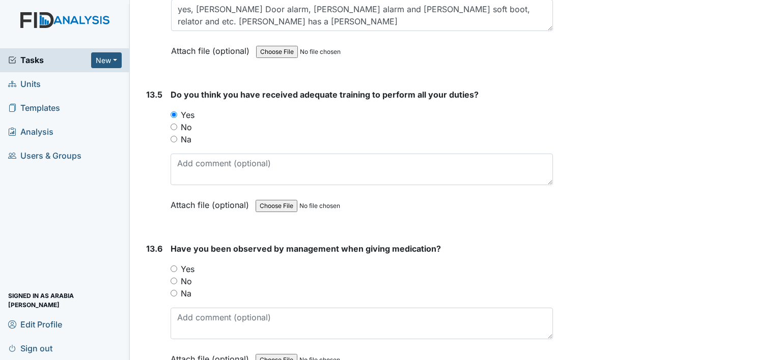
click at [183, 263] on label "Yes" at bounding box center [188, 269] width 14 height 12
click at [177, 266] on input "Yes" at bounding box center [174, 269] width 7 height 7
radio input "true"
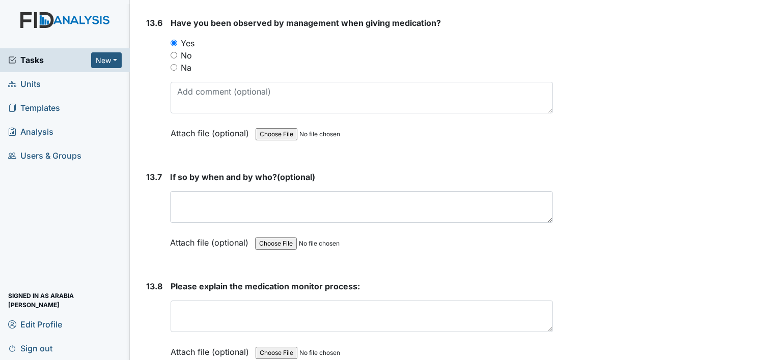
scroll to position [18325, 0]
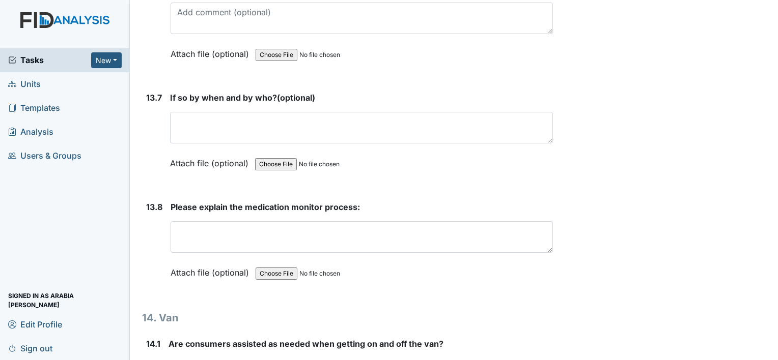
click at [183, 358] on label "Yes" at bounding box center [186, 364] width 14 height 12
click at [175, 360] on input "Yes" at bounding box center [171, 364] width 7 height 7
radio input "true"
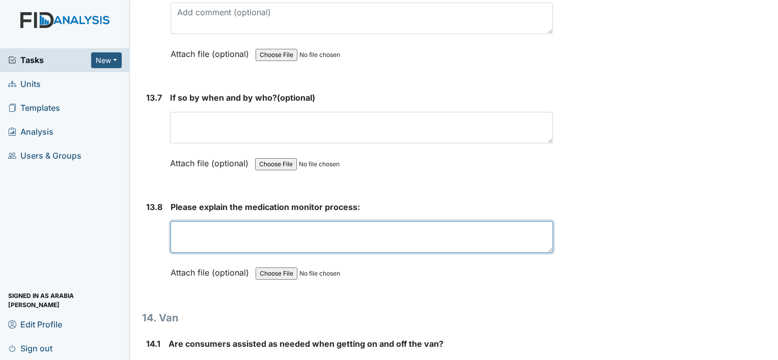
click at [214, 221] on textarea at bounding box center [362, 237] width 382 height 32
type textarea "M"
type textarea "w"
type textarea "W"
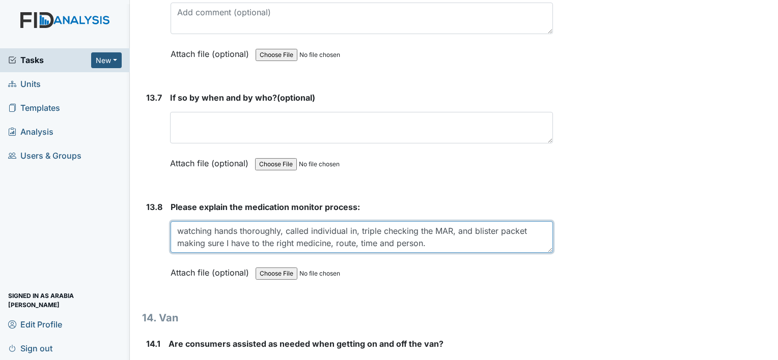
click at [430, 221] on textarea "watching hands thoroughly, called individual in, triple checking the MAR, and b…" at bounding box center [362, 237] width 382 height 32
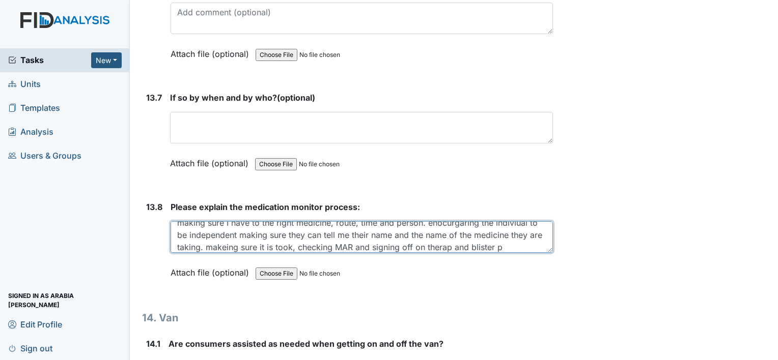
scroll to position [33, 0]
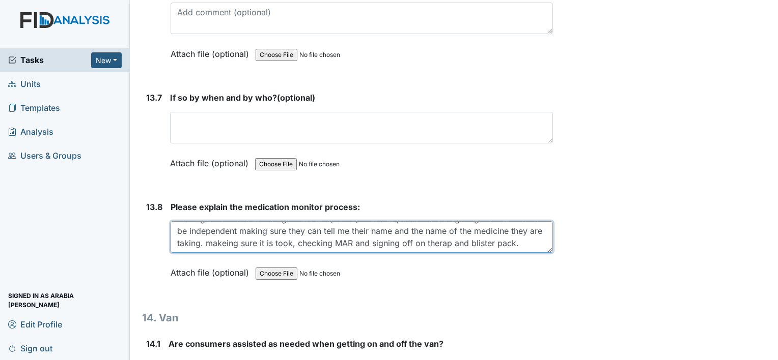
drag, startPoint x: 265, startPoint y: 155, endPoint x: 261, endPoint y: 151, distance: 5.8
click at [263, 221] on textarea "watching hands thoroughly, called individual in, triple checking the MAR, and b…" at bounding box center [362, 237] width 382 height 32
type textarea "watching hands thoroughly, called individual in, triple checking the MAR, and b…"
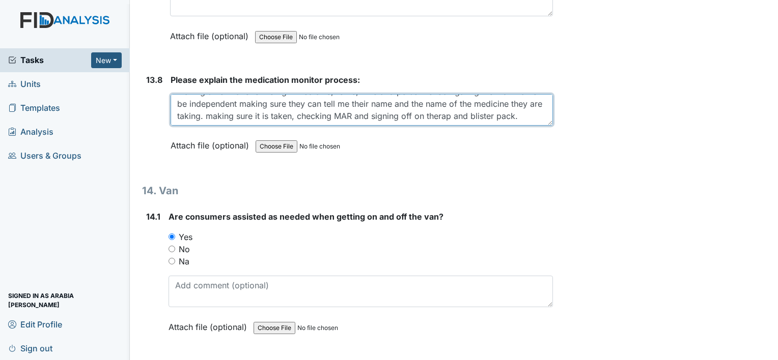
scroll to position [18579, 0]
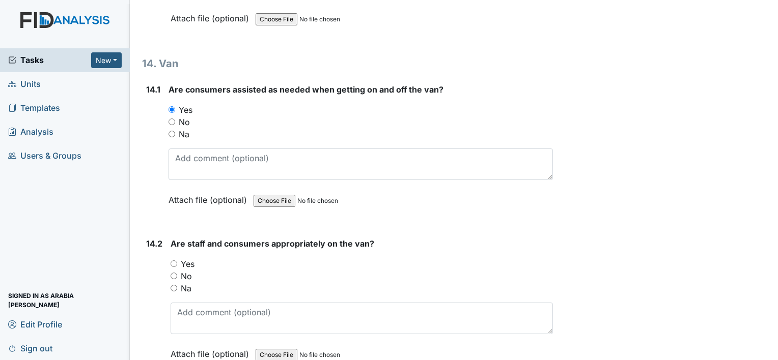
click at [182, 258] on label "Yes" at bounding box center [188, 264] width 14 height 12
click at [177, 261] on input "Yes" at bounding box center [174, 264] width 7 height 7
radio input "true"
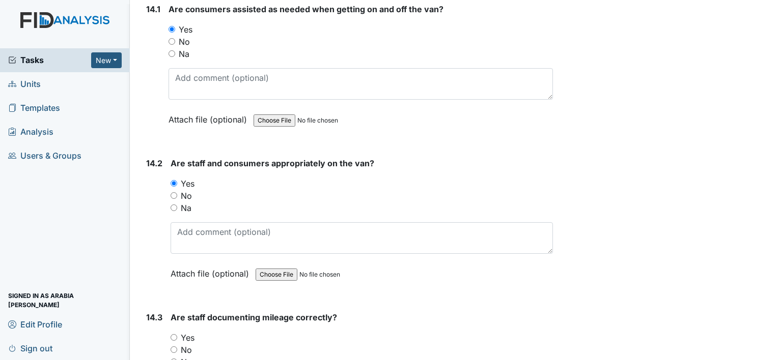
scroll to position [18681, 0]
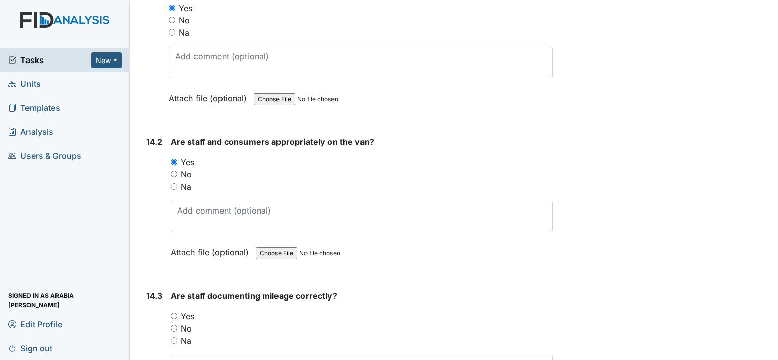
click at [187, 311] on label "Yes" at bounding box center [188, 317] width 14 height 12
click at [177, 313] on input "Yes" at bounding box center [174, 316] width 7 height 7
radio input "true"
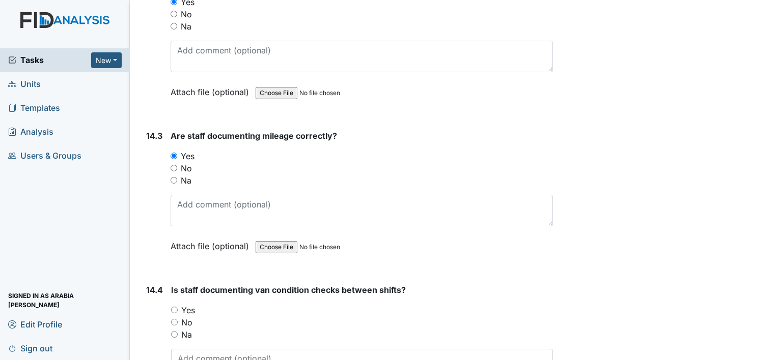
scroll to position [18885, 0]
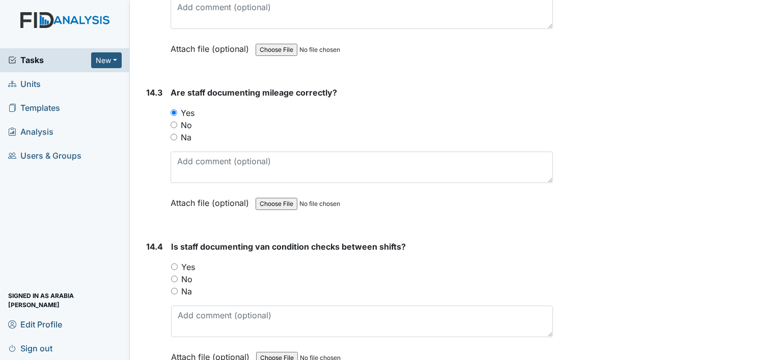
click at [185, 261] on label "Yes" at bounding box center [188, 267] width 14 height 12
click at [178, 264] on input "Yes" at bounding box center [174, 267] width 7 height 7
radio input "true"
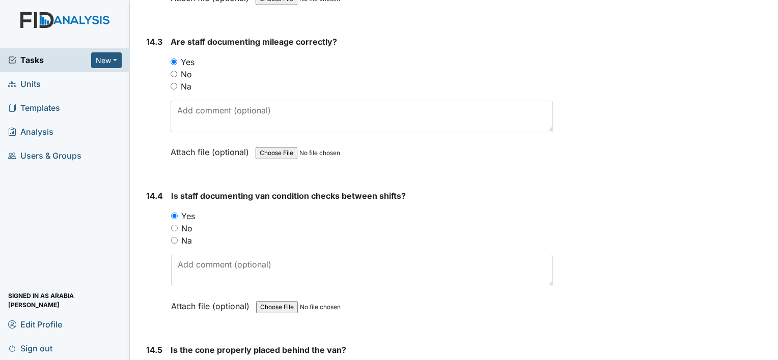
scroll to position [19037, 0]
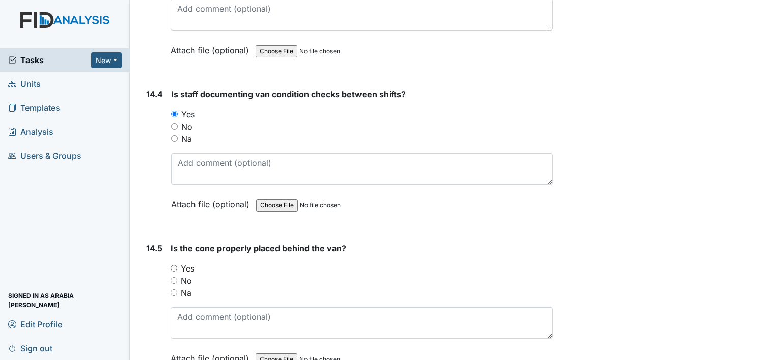
click at [186, 263] on label "Yes" at bounding box center [188, 269] width 14 height 12
click at [177, 265] on input "Yes" at bounding box center [174, 268] width 7 height 7
radio input "true"
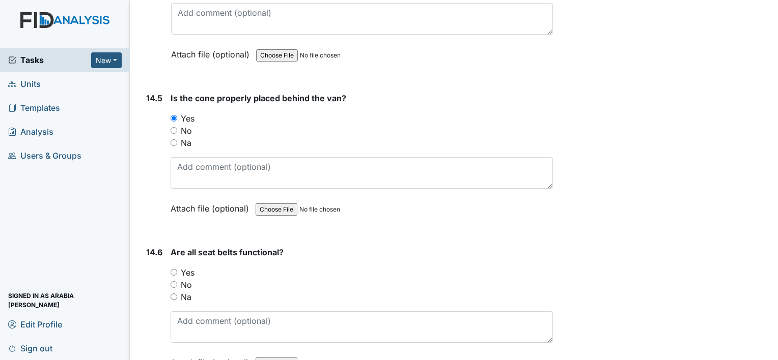
scroll to position [19190, 0]
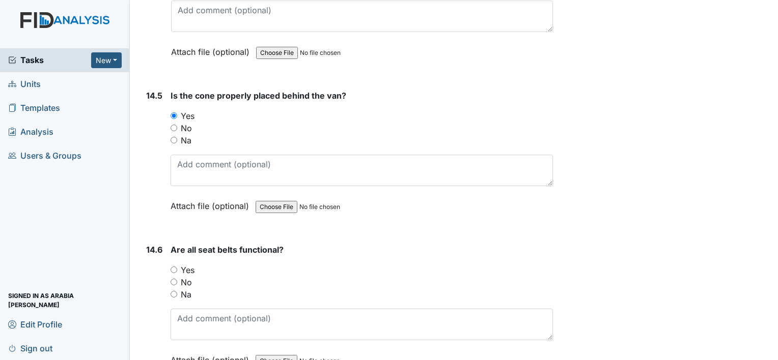
click at [187, 264] on label "Yes" at bounding box center [188, 270] width 14 height 12
click at [177, 267] on input "Yes" at bounding box center [174, 270] width 7 height 7
radio input "true"
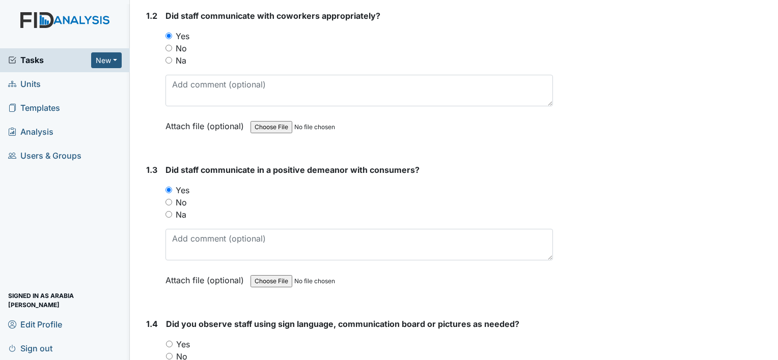
scroll to position [98, 0]
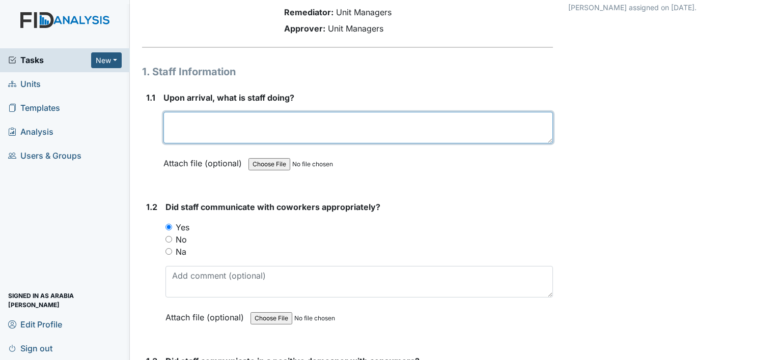
click at [369, 112] on textarea at bounding box center [357, 128] width 389 height 32
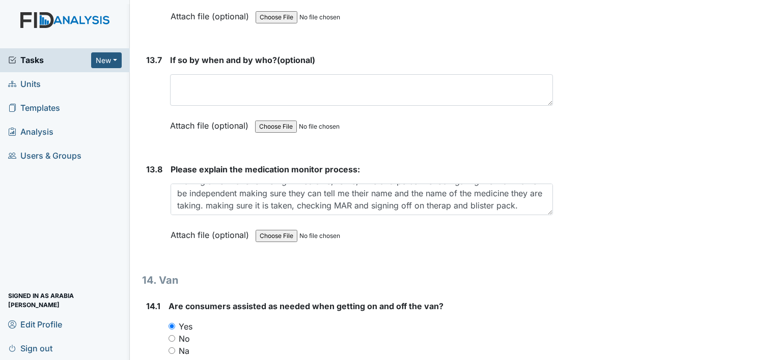
scroll to position [19274, 0]
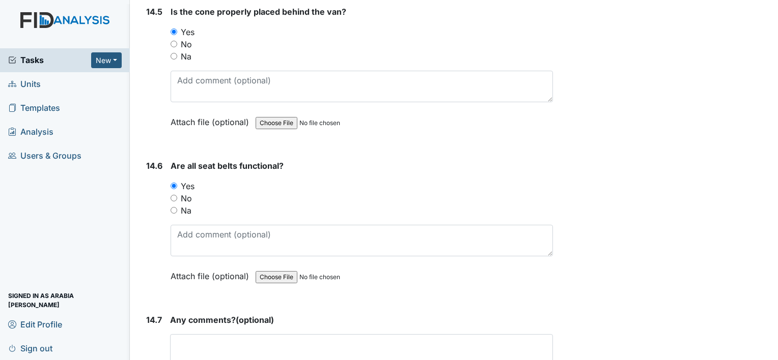
type textarea "Staff was actively helping consumer get ready this morning, encouraging them to…"
